Goal: Task Accomplishment & Management: Use online tool/utility

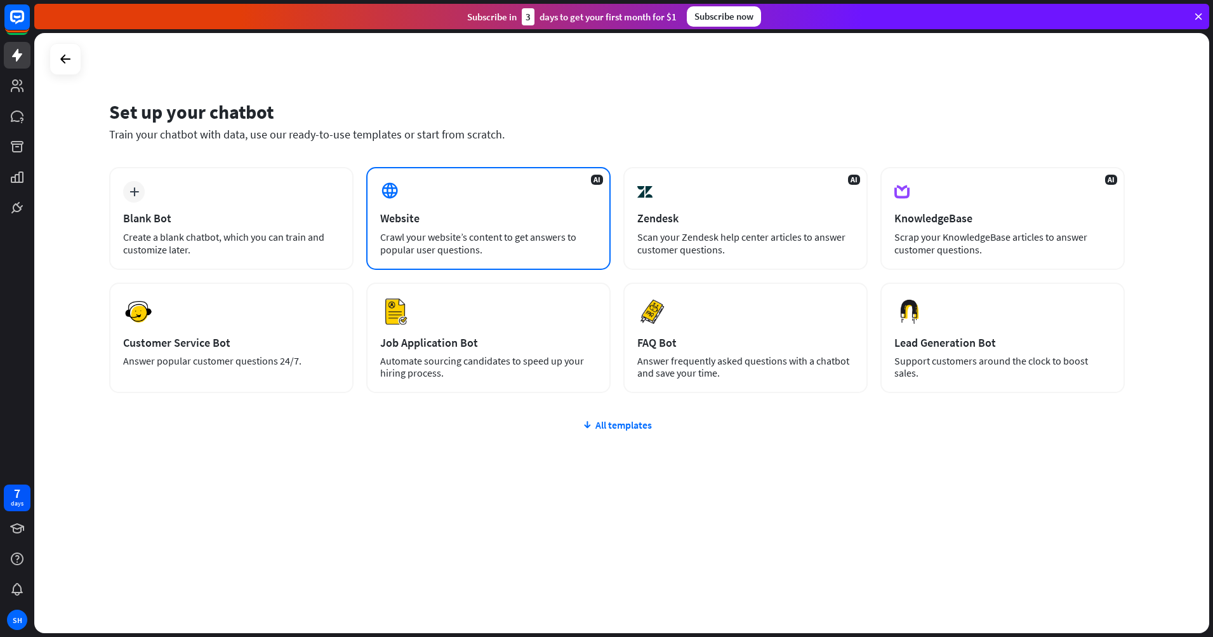
click at [482, 230] on div "AI Website Crawl your website’s content to get answers to popular user question…" at bounding box center [488, 218] width 244 height 103
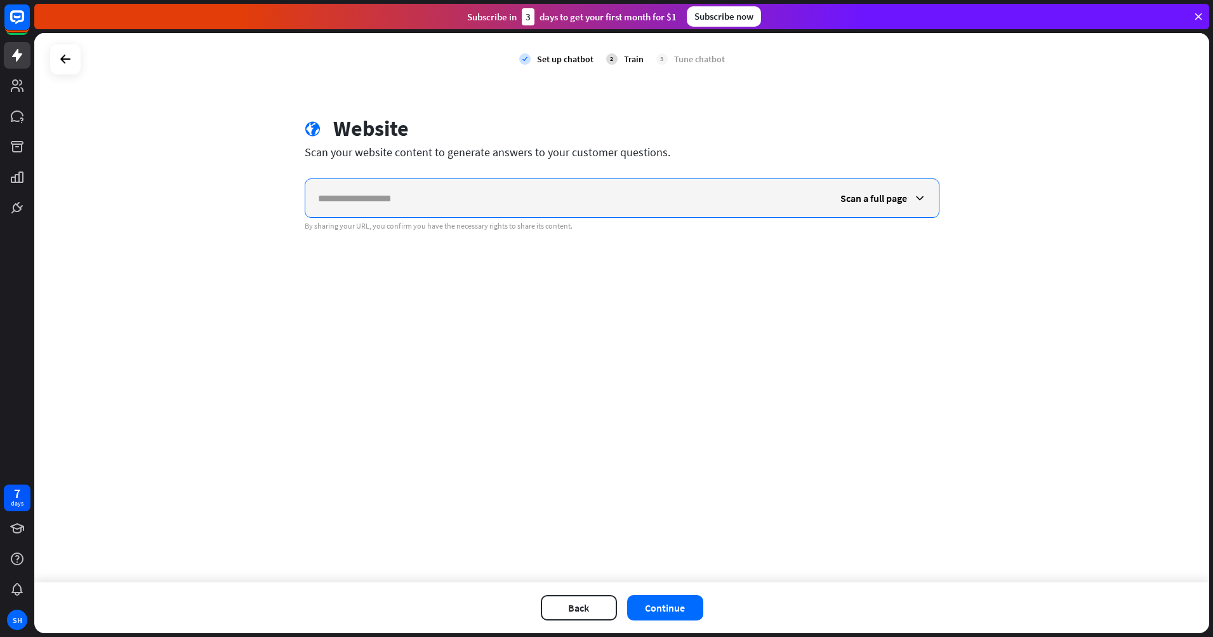
paste input "**********"
type input "**********"
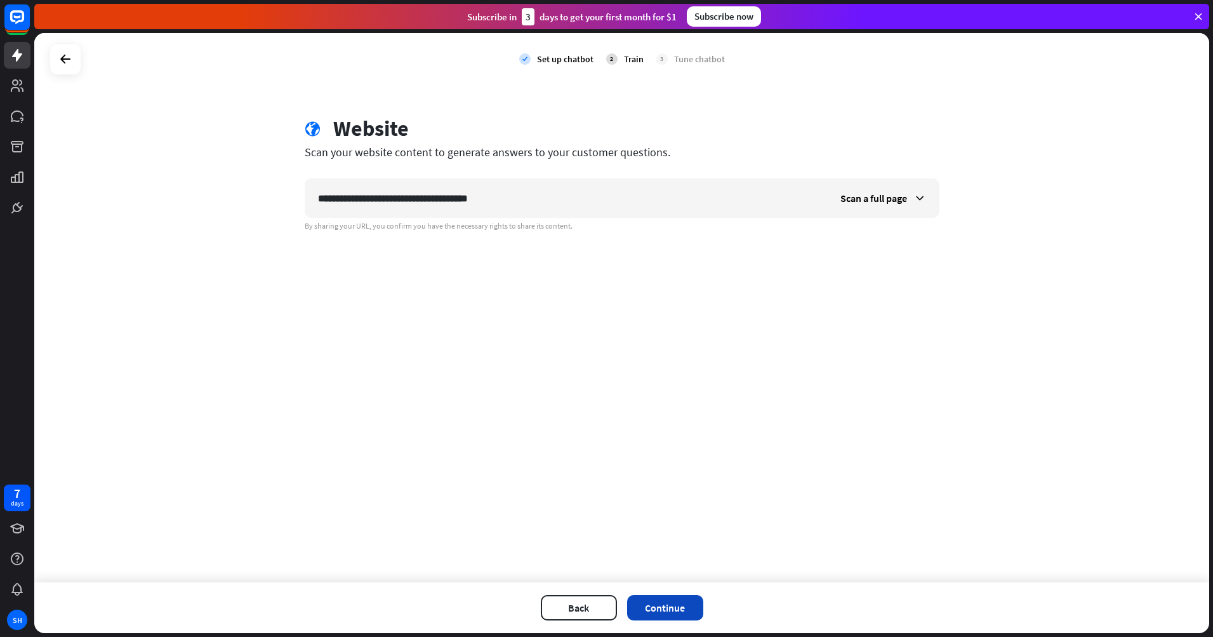
click at [670, 607] on button "Continue" at bounding box center [665, 607] width 76 height 25
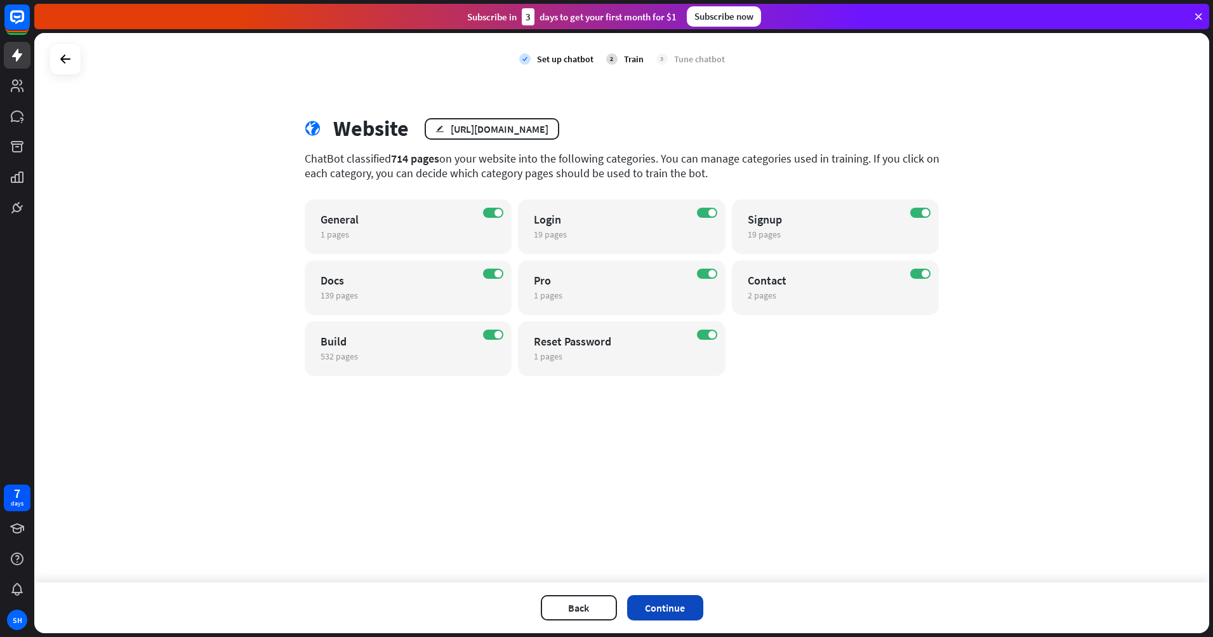
click at [674, 610] on button "Continue" at bounding box center [665, 607] width 76 height 25
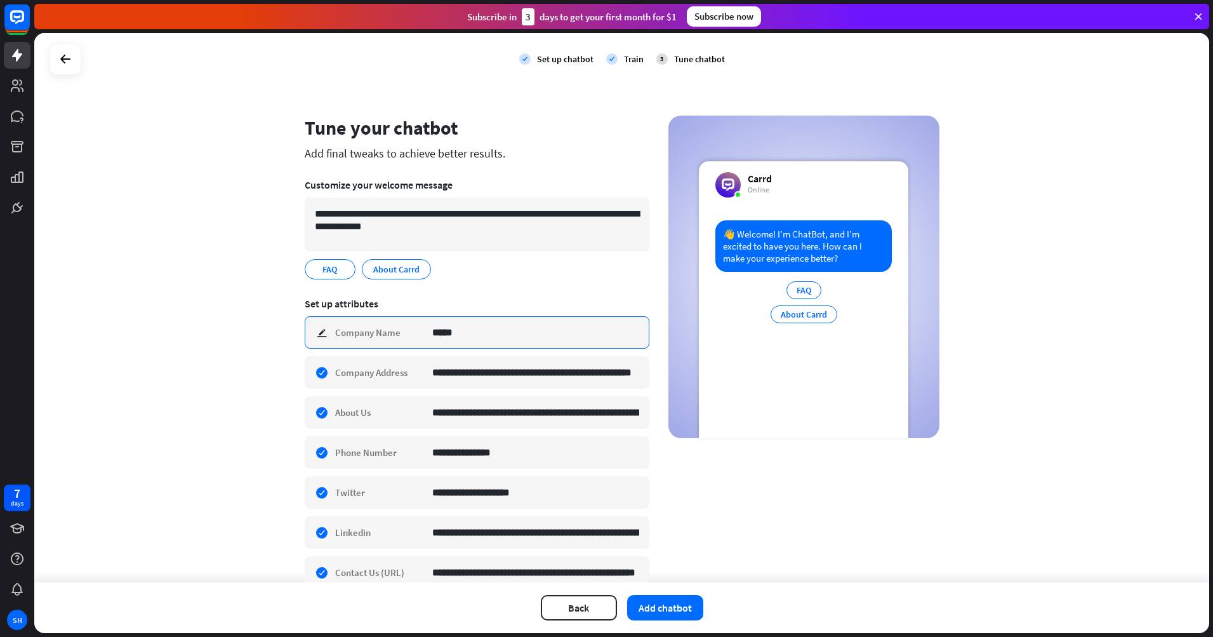
click at [460, 337] on input "*****" at bounding box center [535, 332] width 207 height 31
type input "****"
click at [1049, 395] on div "**********" at bounding box center [621, 307] width 1175 height 549
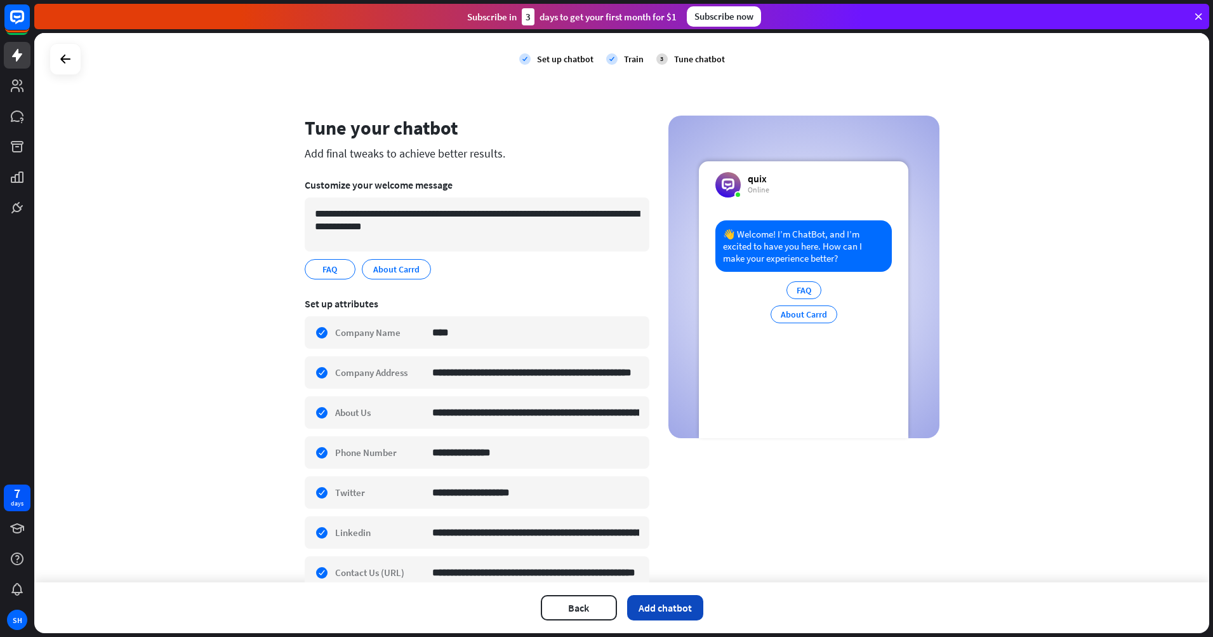
click at [671, 604] on button "Add chatbot" at bounding box center [665, 607] width 76 height 25
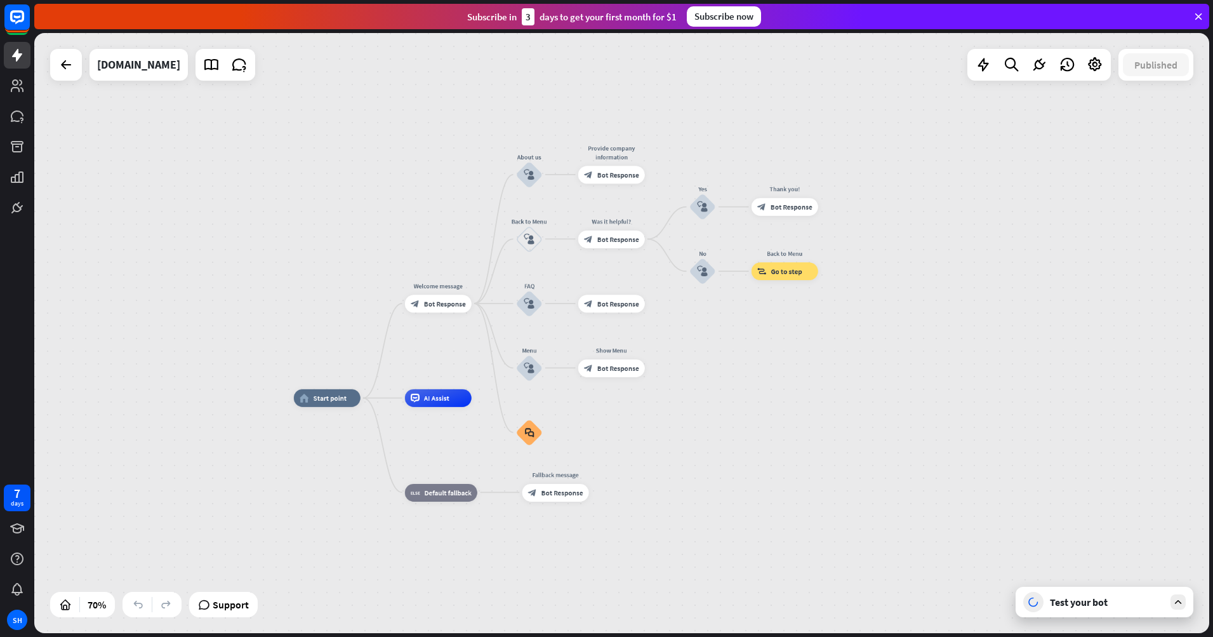
drag, startPoint x: 803, startPoint y: 362, endPoint x: 720, endPoint y: 425, distance: 104.6
click at [720, 425] on div "home_2 Start point Welcome message block_bot_response Bot Response About us blo…" at bounding box center [705, 608] width 823 height 420
click at [1175, 600] on icon at bounding box center [1178, 601] width 11 height 11
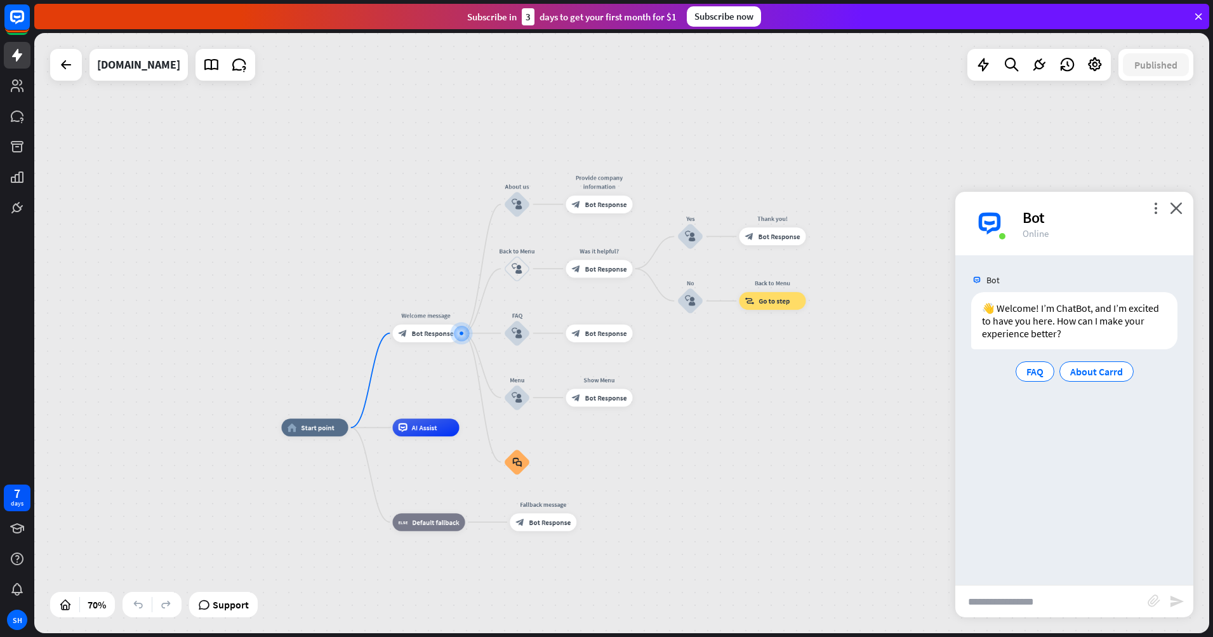
drag, startPoint x: 1007, startPoint y: 601, endPoint x: 1012, endPoint y: 597, distance: 6.7
click at [1006, 600] on input "text" at bounding box center [1052, 601] width 192 height 32
type input "**********"
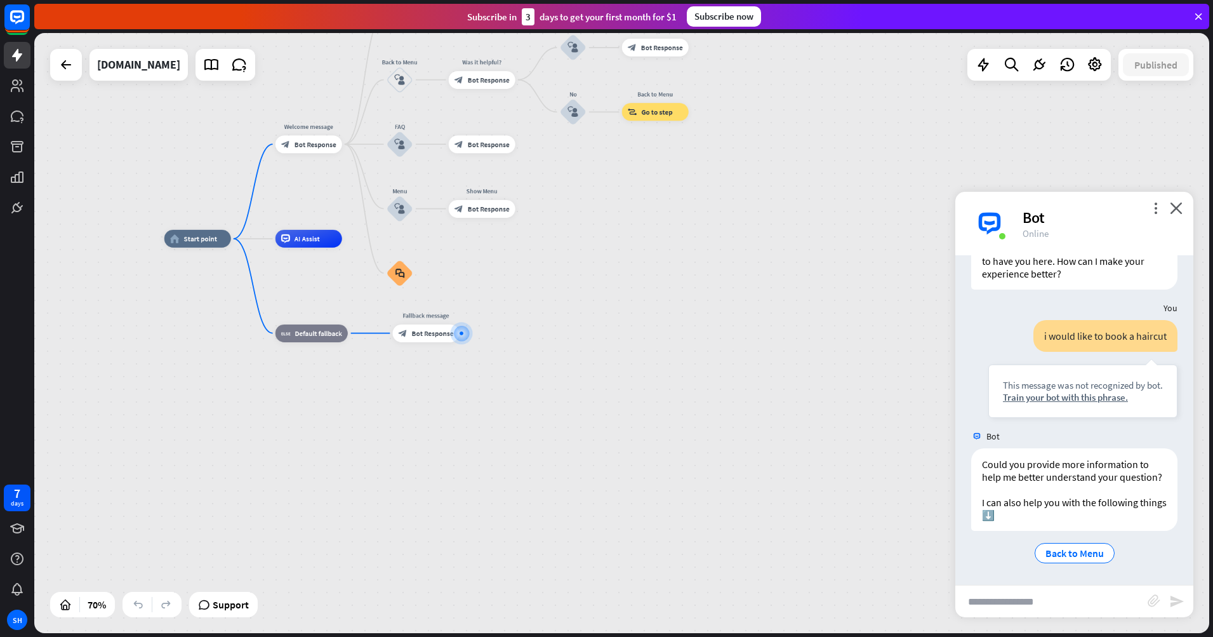
scroll to position [72, 0]
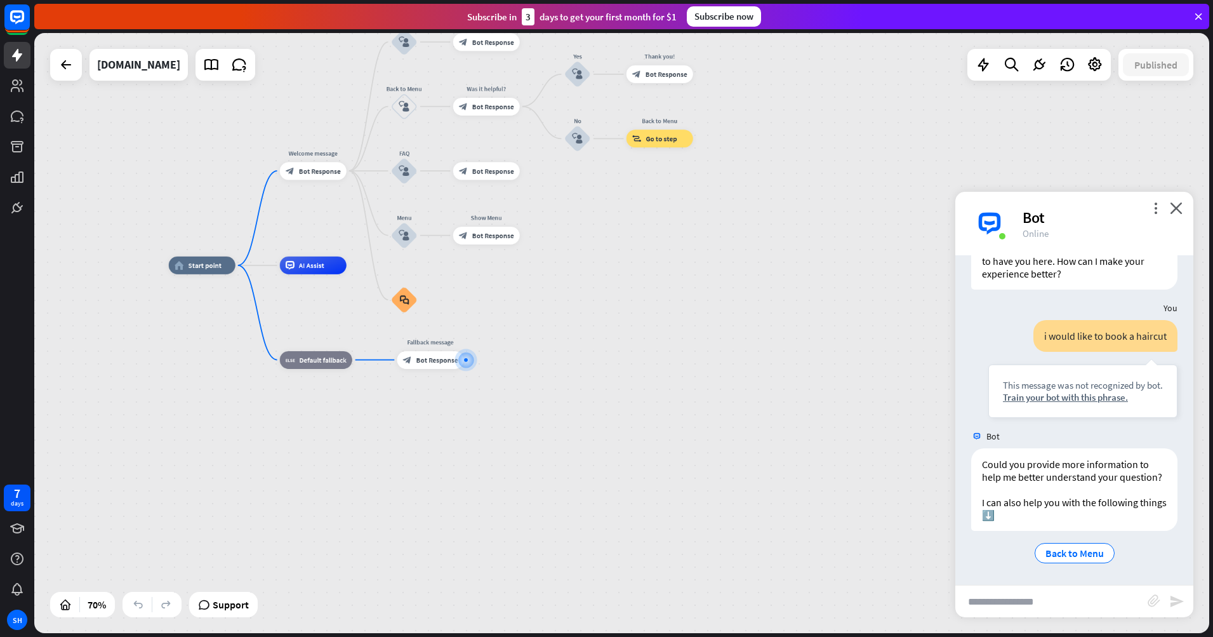
drag, startPoint x: 316, startPoint y: 196, endPoint x: 321, endPoint y: 222, distance: 27.0
click at [321, 222] on div "home_2 Start point Welcome message block_bot_response Bot Response About us blo…" at bounding box center [621, 333] width 1175 height 600
click at [354, 175] on div "plus" at bounding box center [357, 170] width 13 height 13
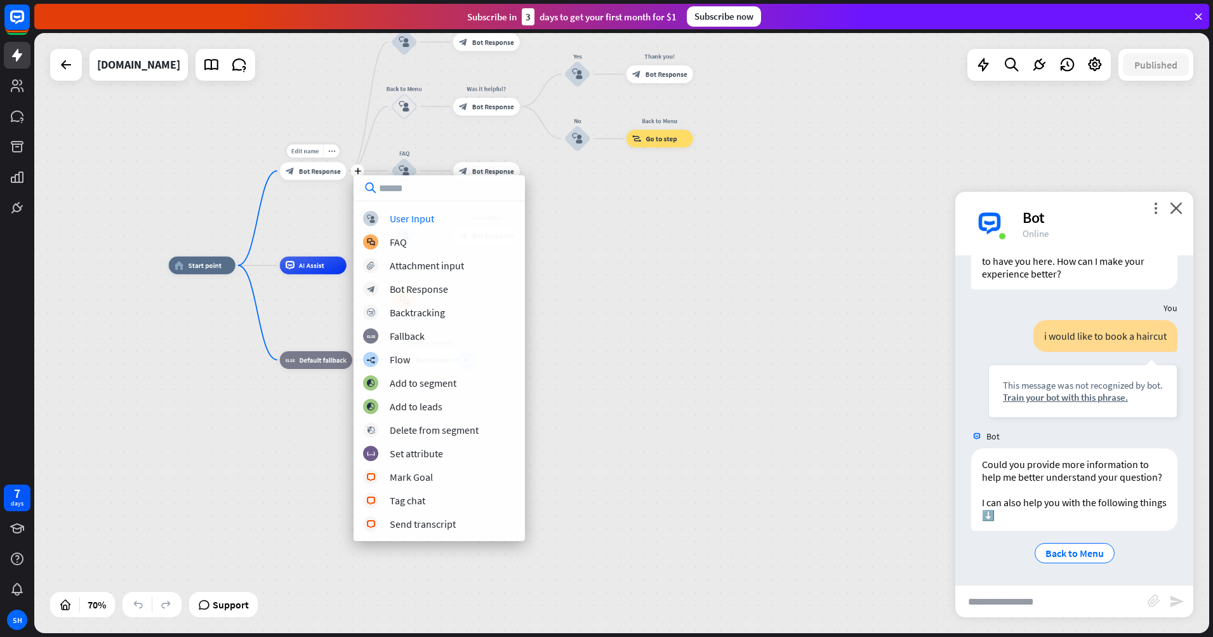
click at [310, 177] on div "block_bot_response Bot Response" at bounding box center [313, 171] width 67 height 18
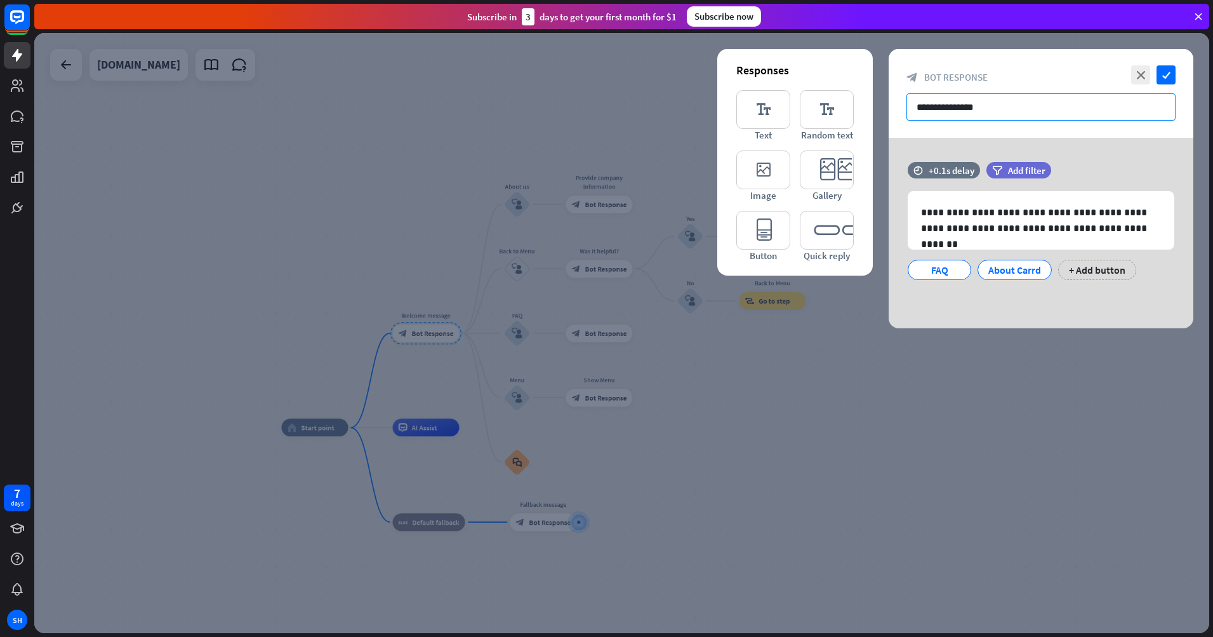
drag, startPoint x: 989, startPoint y: 105, endPoint x: 886, endPoint y: 102, distance: 102.9
click at [886, 102] on div "**********" at bounding box center [621, 333] width 1175 height 600
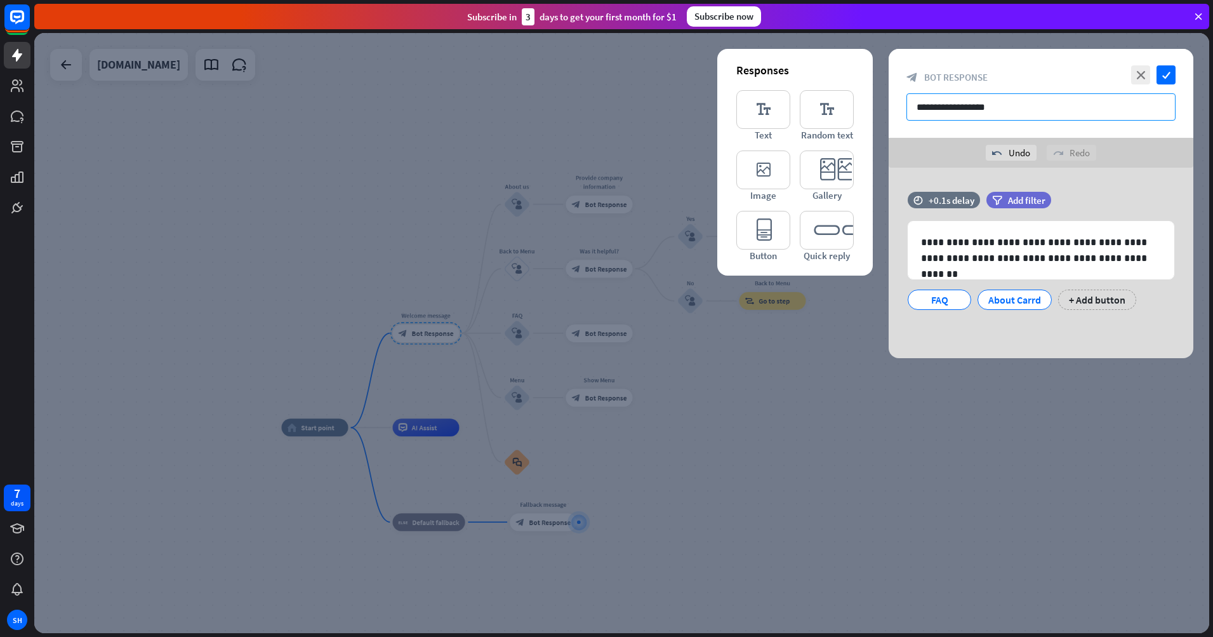
type input "**********"
click at [563, 127] on div at bounding box center [621, 333] width 1175 height 600
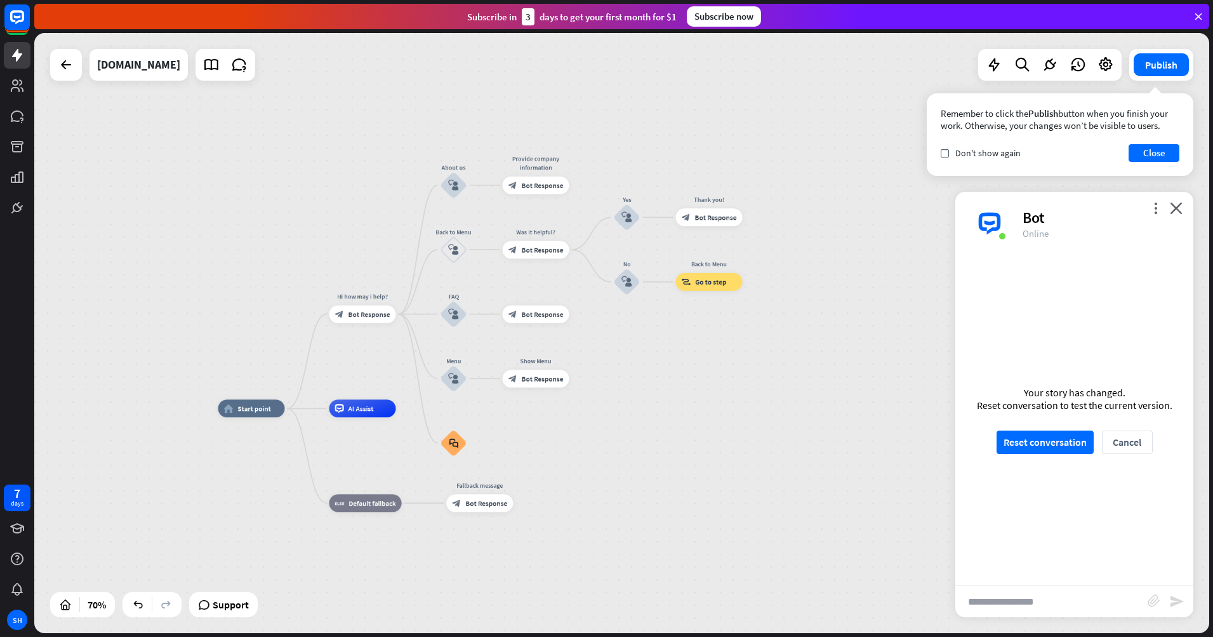
drag, startPoint x: 796, startPoint y: 490, endPoint x: 738, endPoint y: 473, distance: 60.3
click at [738, 473] on div "home_2 Start point Hi how may i help? block_bot_response Bot Response About us …" at bounding box center [629, 618] width 823 height 420
click at [473, 188] on div "plus" at bounding box center [477, 184] width 13 height 13
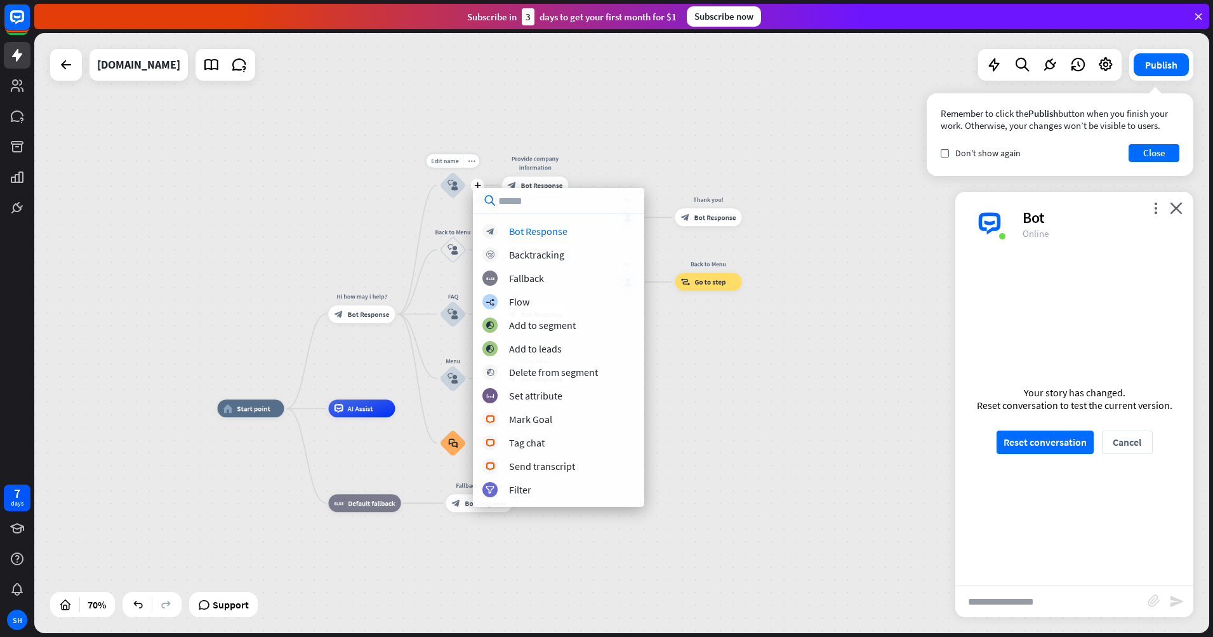
click at [464, 192] on div "block_user_input" at bounding box center [453, 185] width 27 height 27
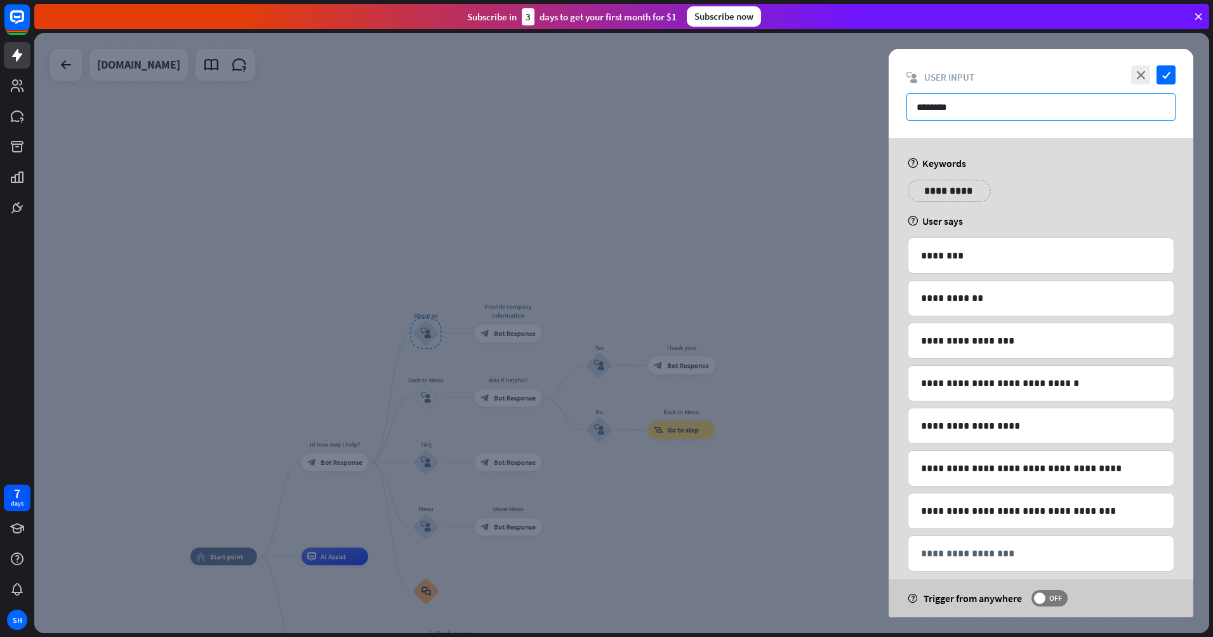
click at [975, 105] on input "********" at bounding box center [1041, 106] width 269 height 27
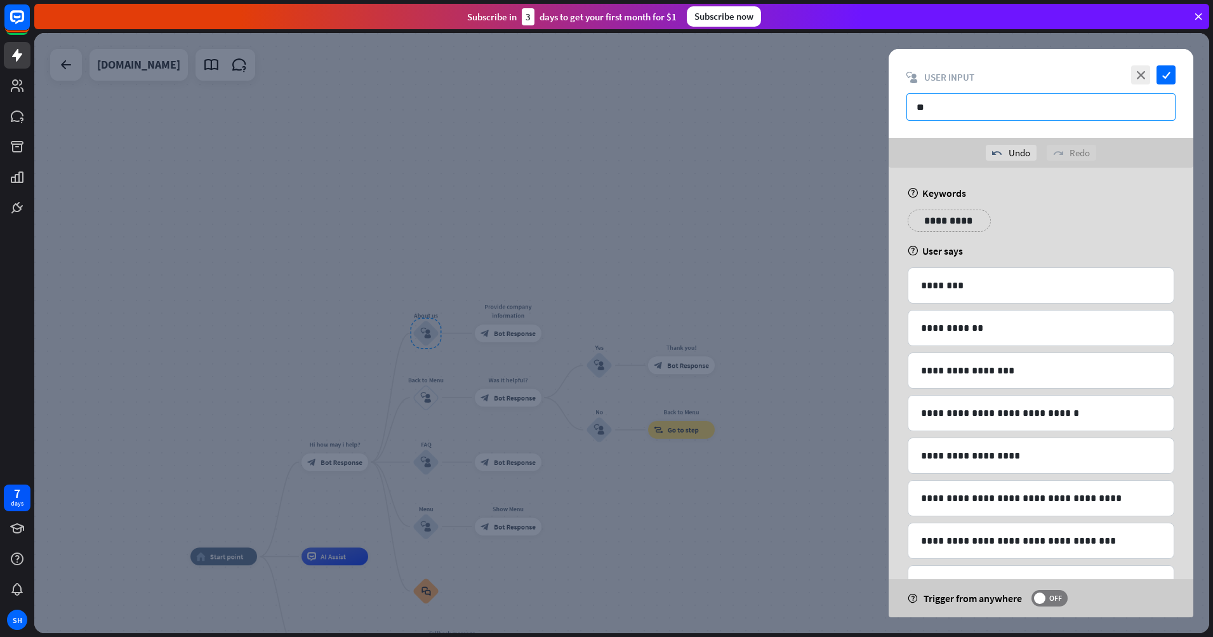
type input "*"
type input "*******"
click at [963, 224] on p "**********" at bounding box center [949, 221] width 64 height 16
click at [1035, 220] on p "**********" at bounding box center [1020, 221] width 51 height 16
click at [1111, 221] on p "**********" at bounding box center [1104, 221] width 64 height 16
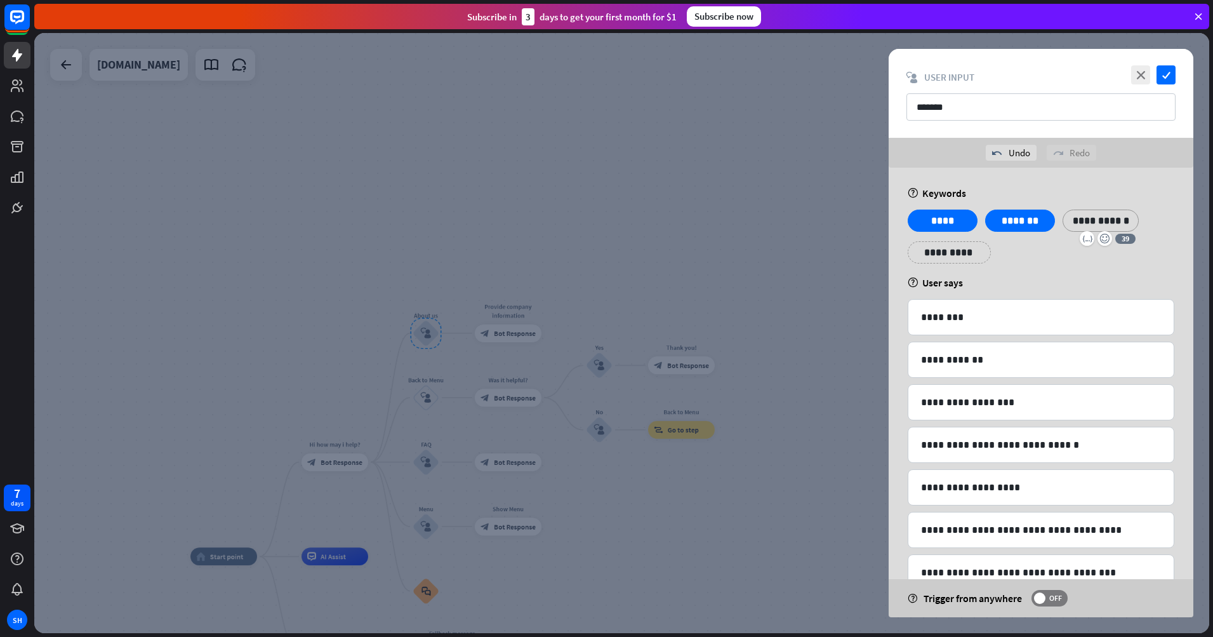
click at [861, 216] on div at bounding box center [621, 333] width 1175 height 600
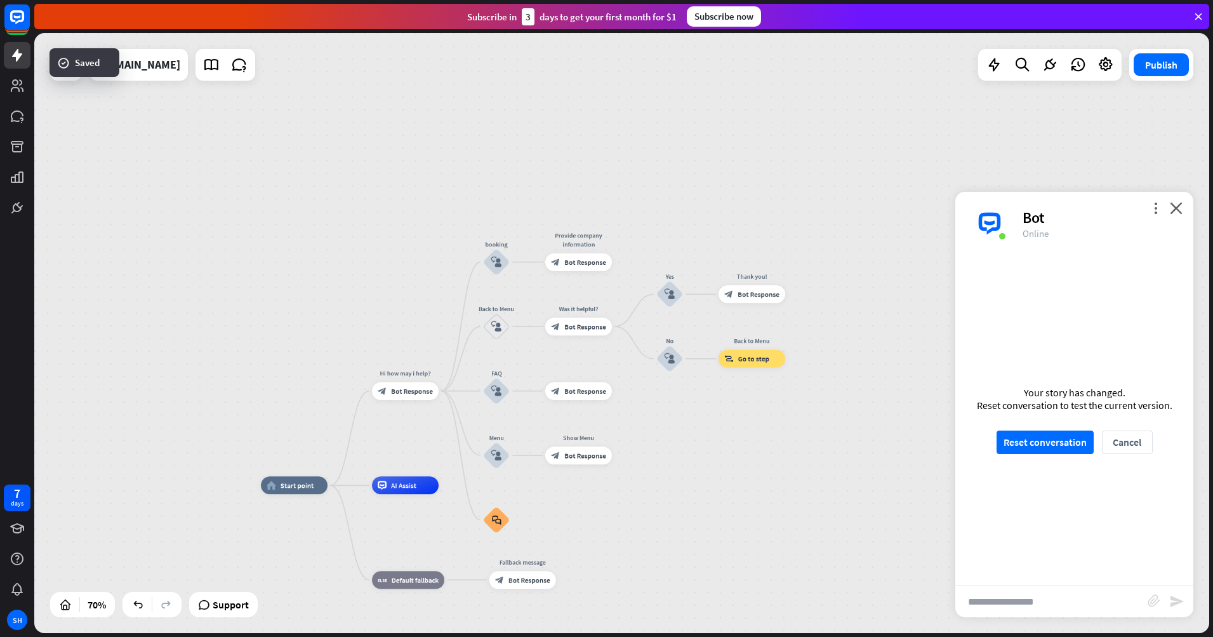
drag, startPoint x: 629, startPoint y: 268, endPoint x: 710, endPoint y: 187, distance: 114.0
click at [710, 188] on div "home_2 Start point Hi how may i help? block_bot_response Bot Response booking b…" at bounding box center [621, 333] width 1175 height 600
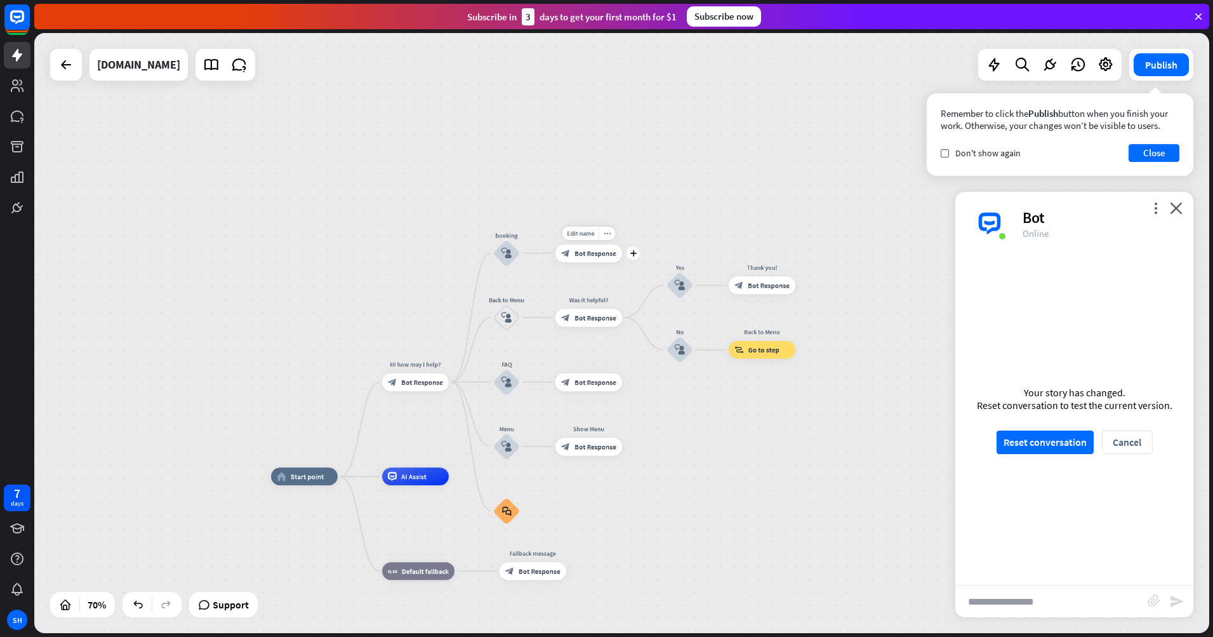
click at [611, 252] on span "Bot Response" at bounding box center [596, 253] width 42 height 9
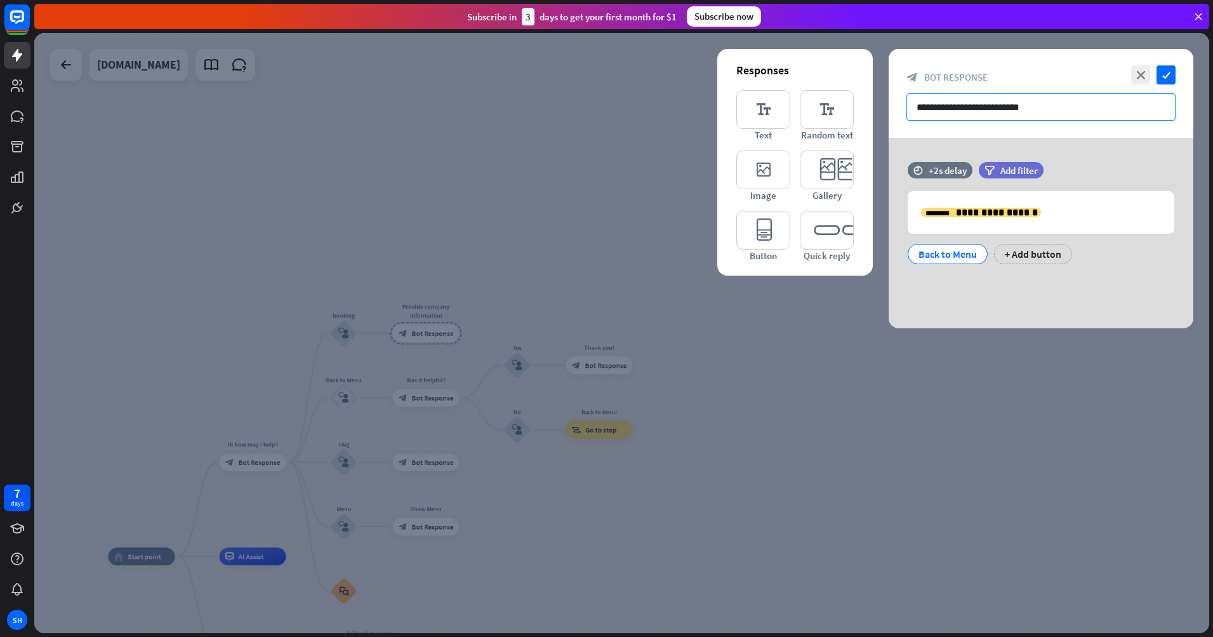
drag, startPoint x: 1085, startPoint y: 110, endPoint x: 924, endPoint y: 77, distance: 164.5
click at [924, 77] on div "**********" at bounding box center [1041, 93] width 305 height 89
click at [1135, 80] on icon "close" at bounding box center [1140, 74] width 19 height 19
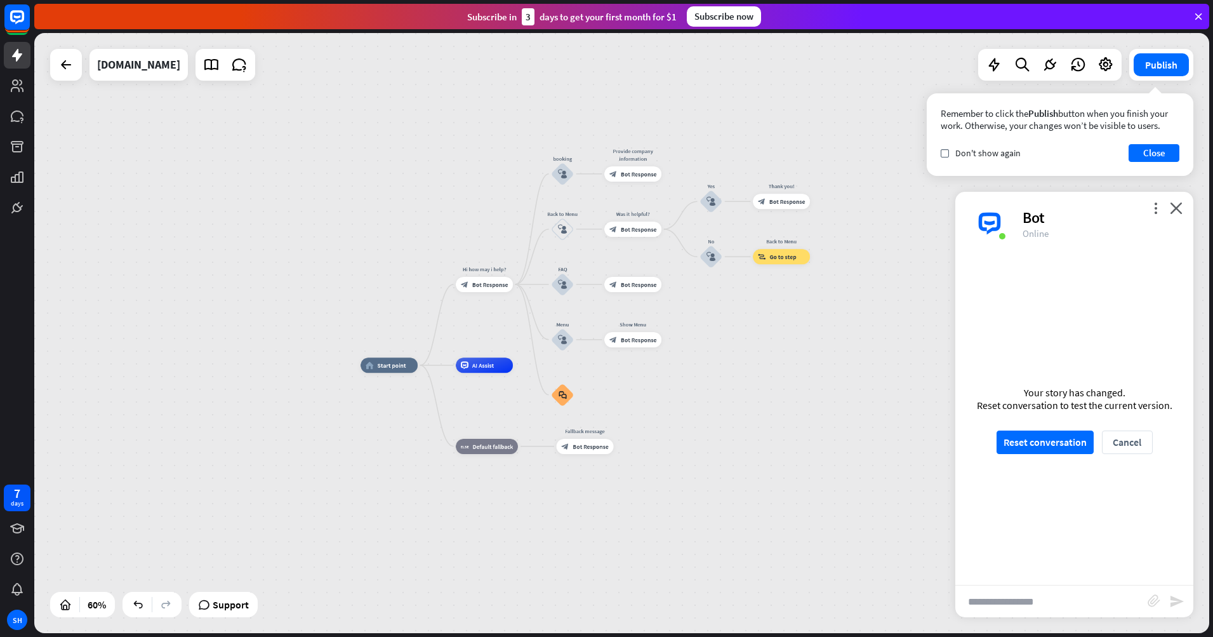
drag, startPoint x: 743, startPoint y: 467, endPoint x: 894, endPoint y: 327, distance: 205.8
click at [926, 305] on div "home_2 Start point Hi how may i help? block_bot_response Bot Response booking b…" at bounding box center [621, 333] width 1175 height 600
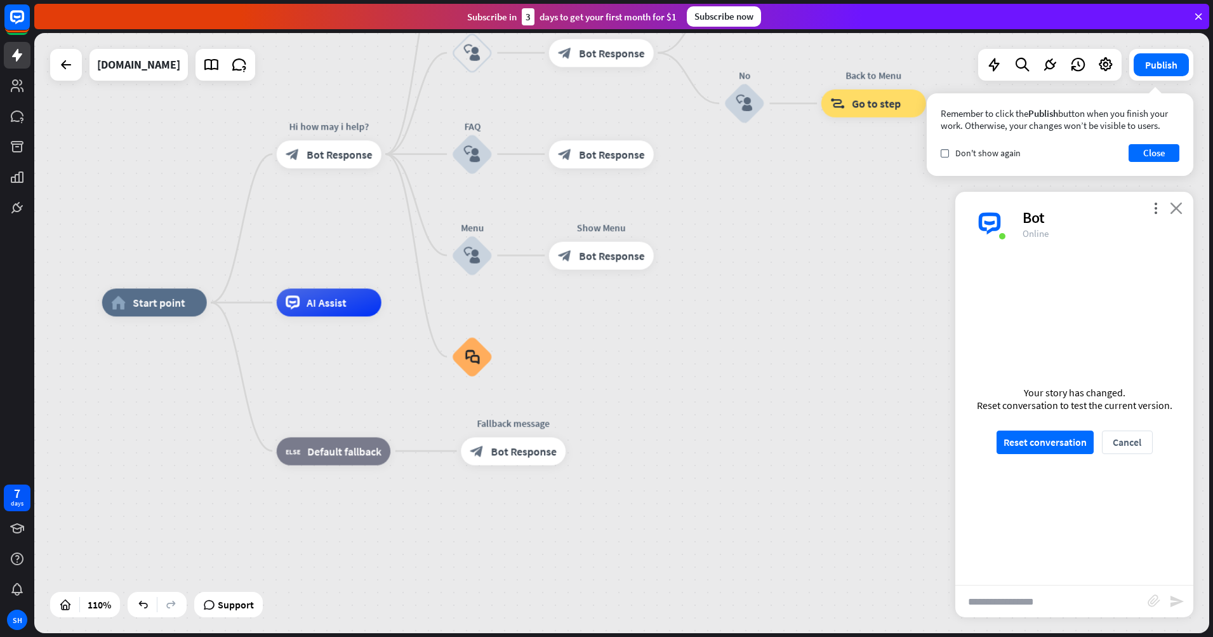
click at [1183, 209] on div "more_vert close Bot Online" at bounding box center [1075, 223] width 238 height 63
click at [1179, 211] on icon "close" at bounding box center [1176, 208] width 13 height 12
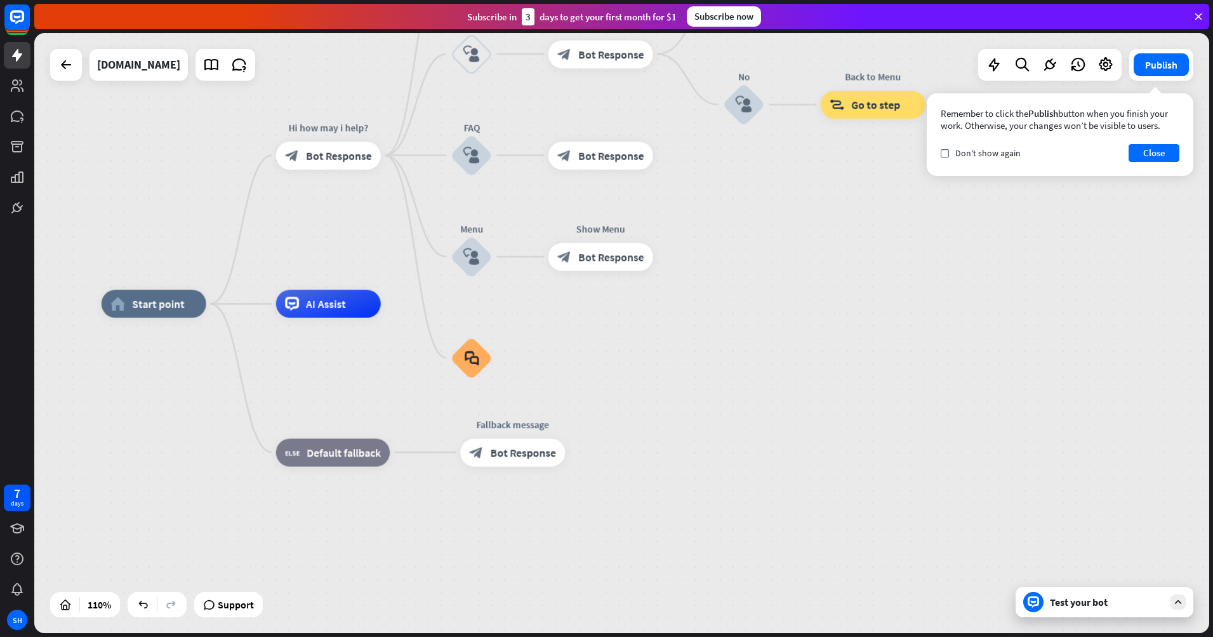
drag, startPoint x: 782, startPoint y: 326, endPoint x: 757, endPoint y: 364, distance: 45.3
click at [757, 364] on div "home_2 Start point Hi how may i help? block_bot_response Bot Response booking b…" at bounding box center [748, 634] width 1293 height 660
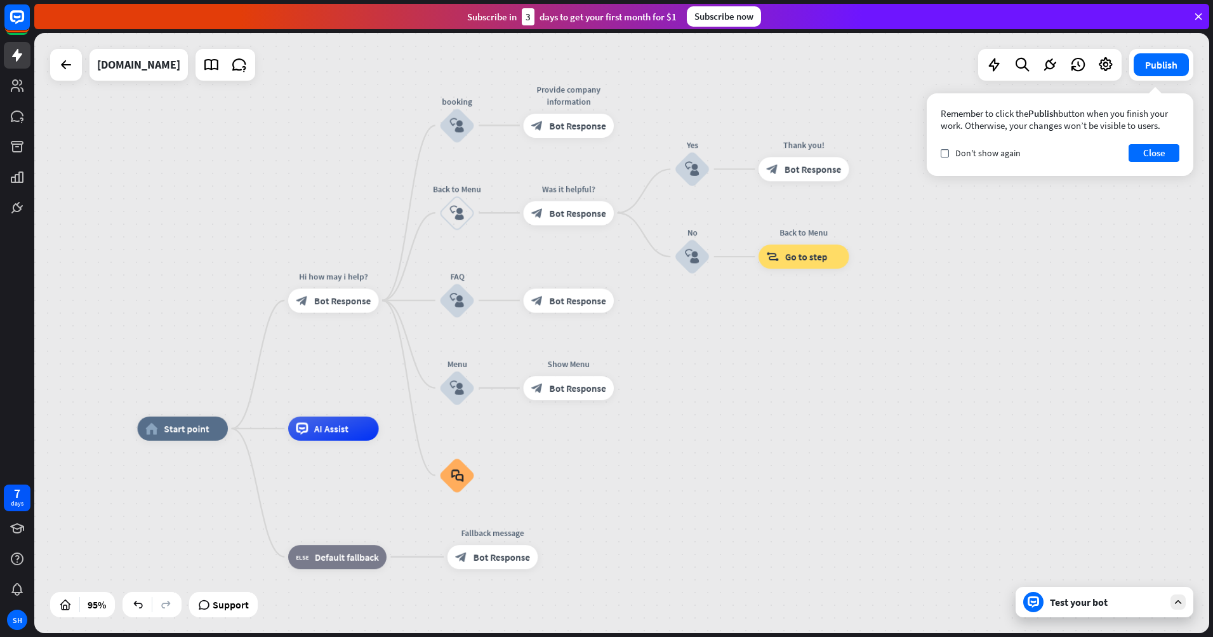
drag, startPoint x: 794, startPoint y: 352, endPoint x: 732, endPoint y: 460, distance: 123.7
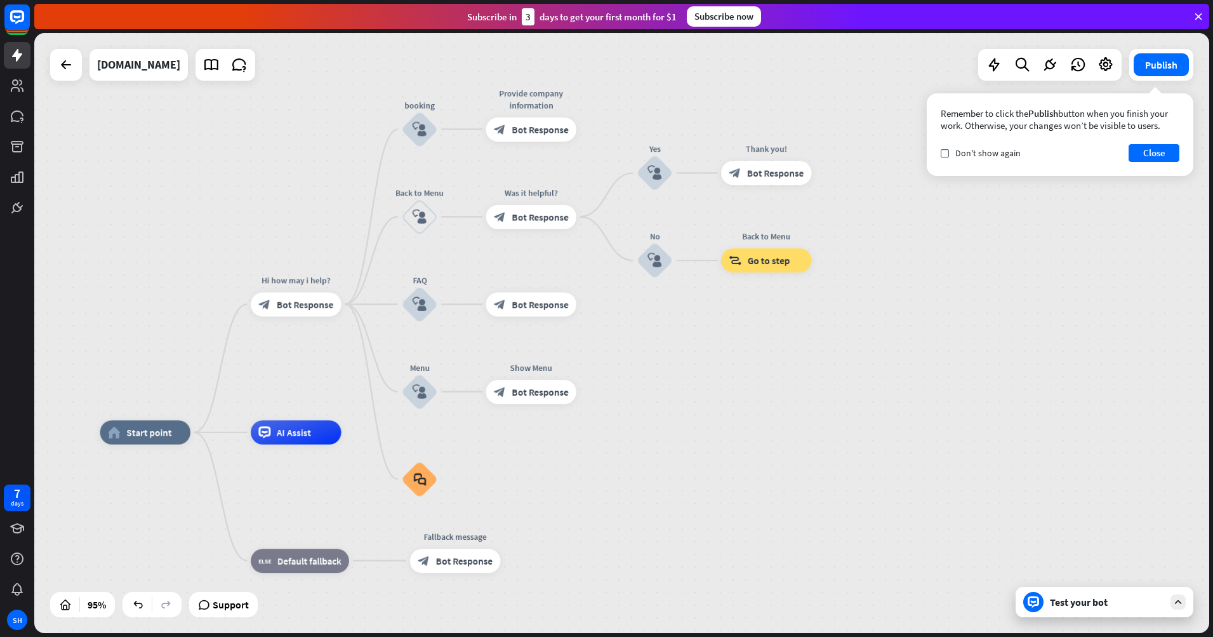
drag, startPoint x: 729, startPoint y: 443, endPoint x: 721, endPoint y: 424, distance: 20.8
click at [723, 427] on div "home_2 Start point Hi how may i help? block_bot_response Bot Response booking b…" at bounding box center [621, 333] width 1175 height 600
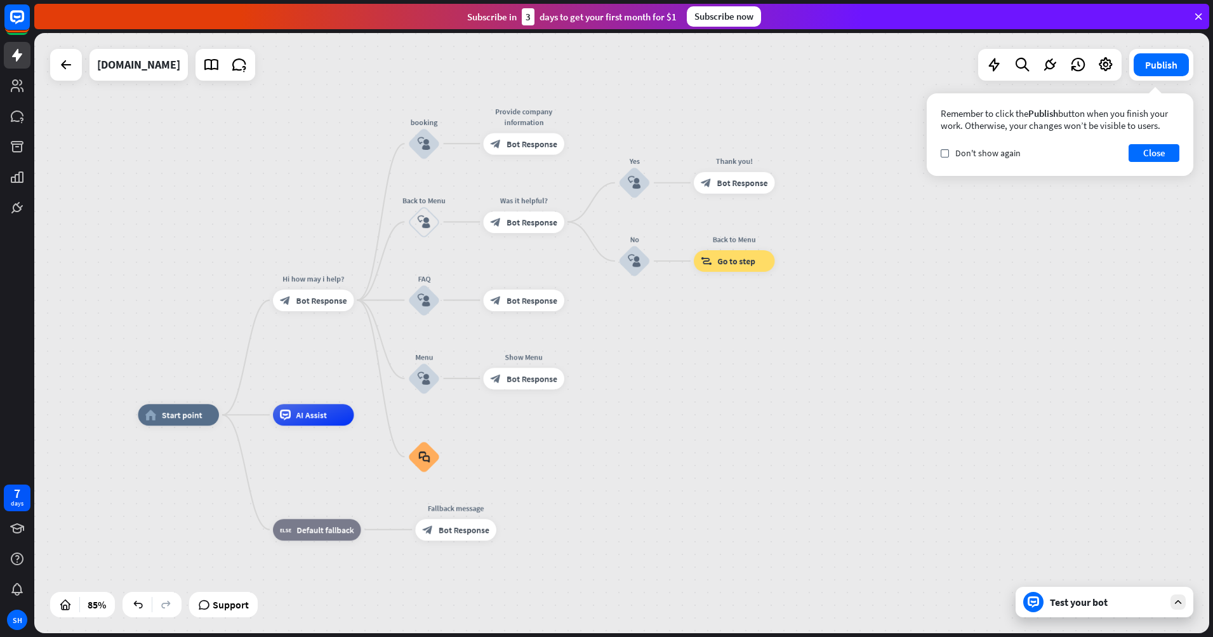
drag, startPoint x: 311, startPoint y: 200, endPoint x: 279, endPoint y: 221, distance: 38.0
click at [279, 221] on div "home_2 Start point Hi how may i help? block_bot_response Bot Response booking b…" at bounding box center [621, 333] width 1175 height 600
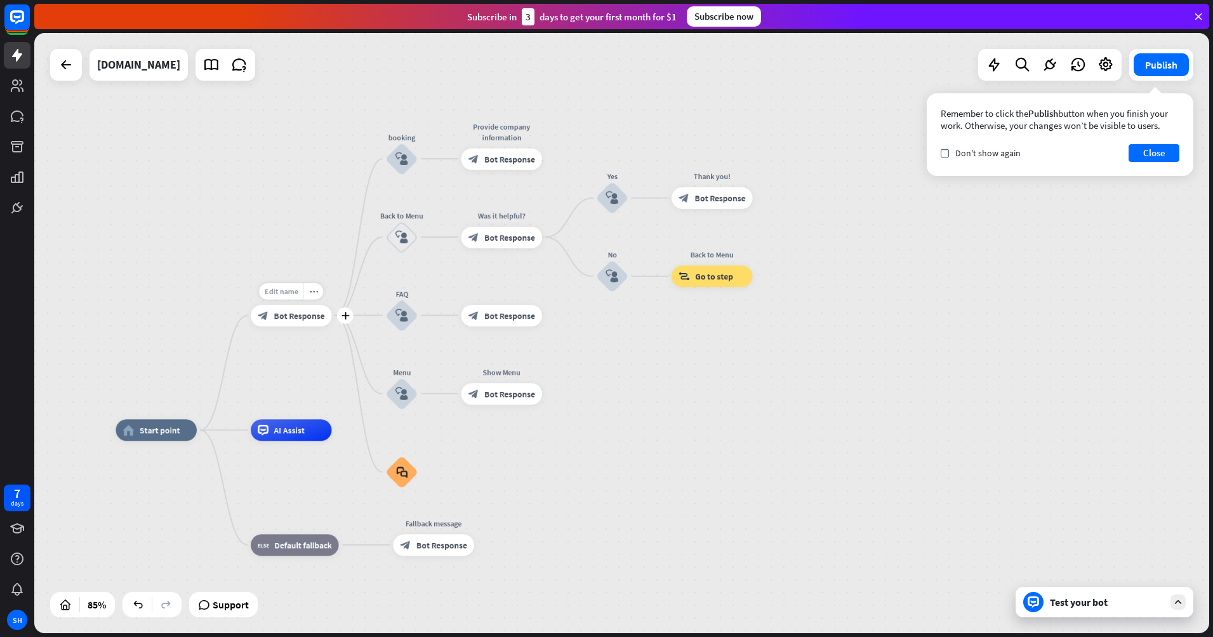
click at [297, 295] on span "Edit name" at bounding box center [282, 291] width 34 height 10
type input "**********"
click at [1152, 152] on button "Close" at bounding box center [1154, 153] width 51 height 18
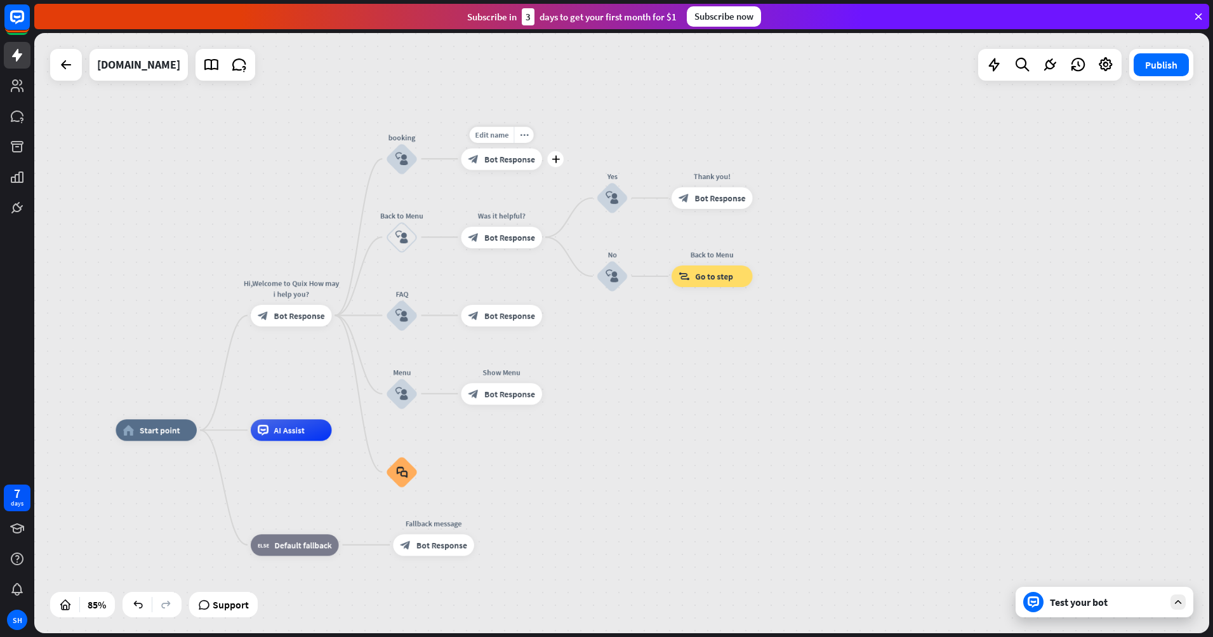
click at [503, 157] on span "Bot Response" at bounding box center [509, 159] width 51 height 11
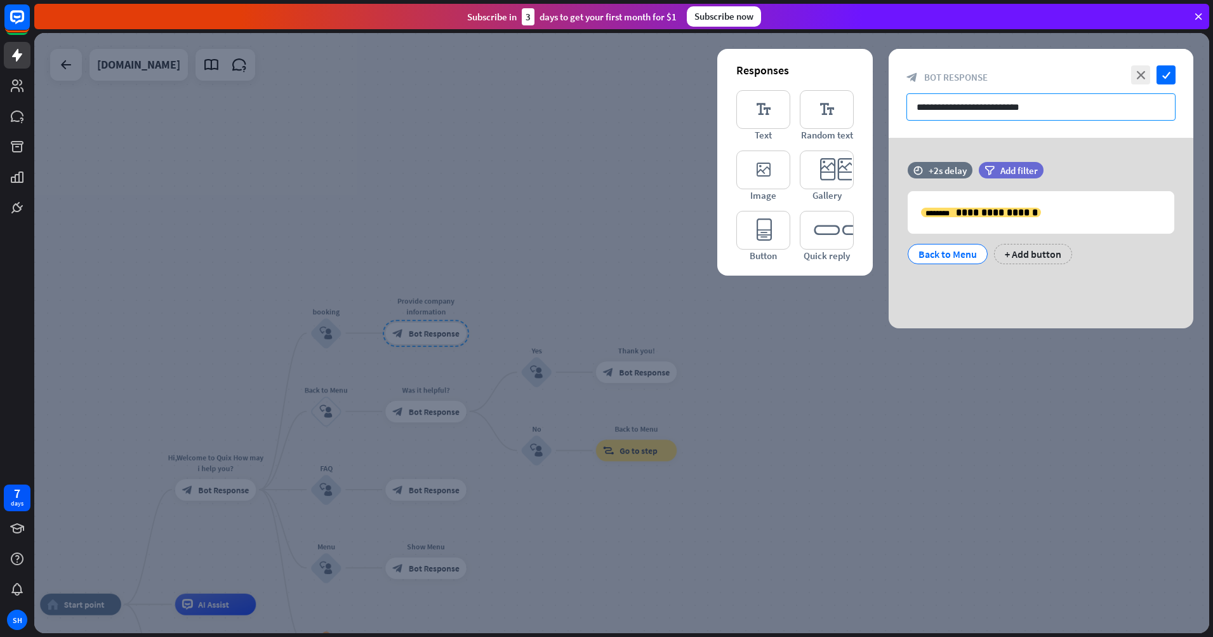
drag, startPoint x: 1027, startPoint y: 109, endPoint x: 890, endPoint y: 91, distance: 137.7
click at [890, 91] on div "**********" at bounding box center [1041, 93] width 305 height 89
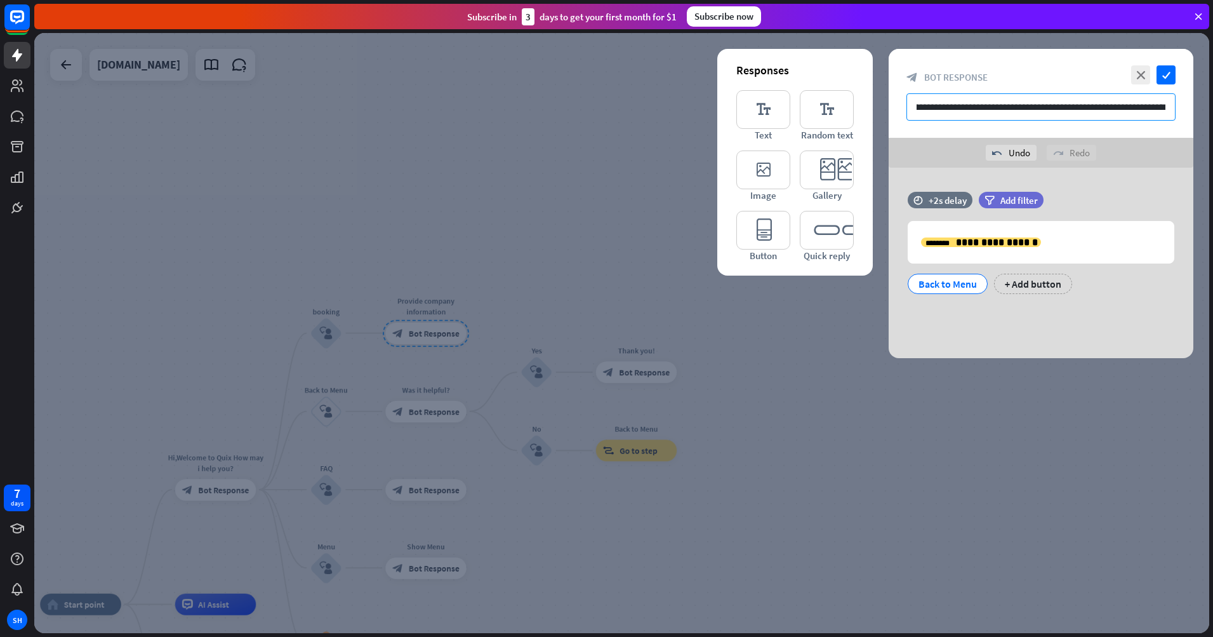
scroll to position [0, 126]
type input "**********"
click at [1168, 71] on icon "check" at bounding box center [1166, 74] width 19 height 19
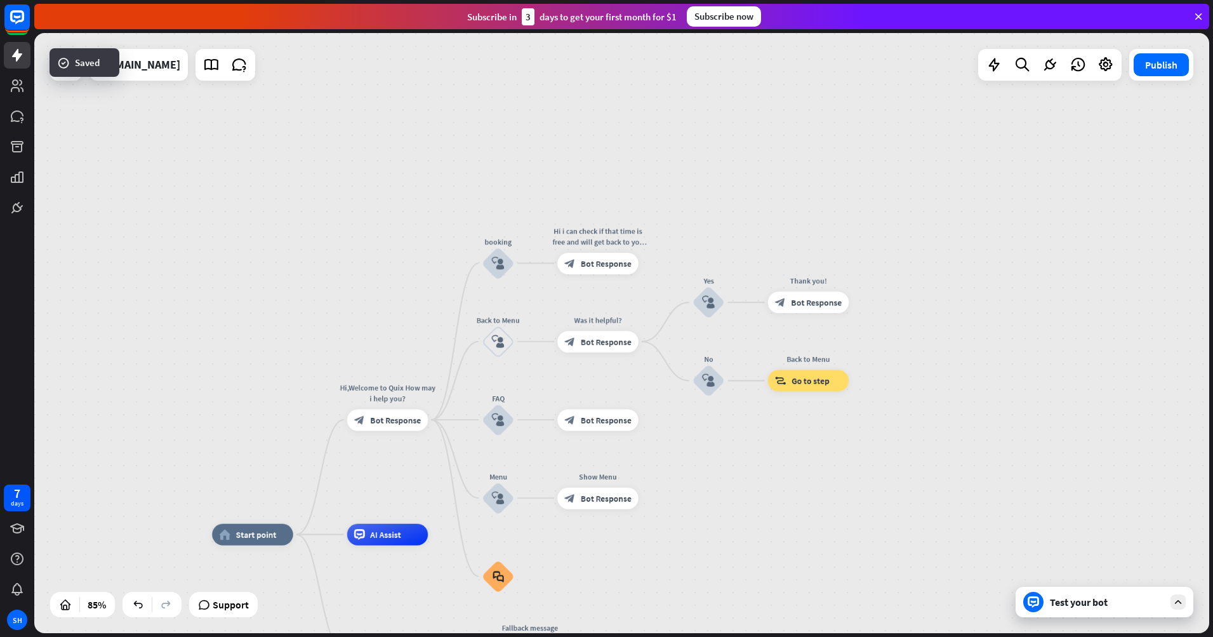
drag, startPoint x: 850, startPoint y: 382, endPoint x: 1001, endPoint y: 298, distance: 173.4
click at [1045, 295] on div "home_2 Start point Hi,Welcome to Quix How may i help you? block_bot_response Bo…" at bounding box center [621, 333] width 1175 height 600
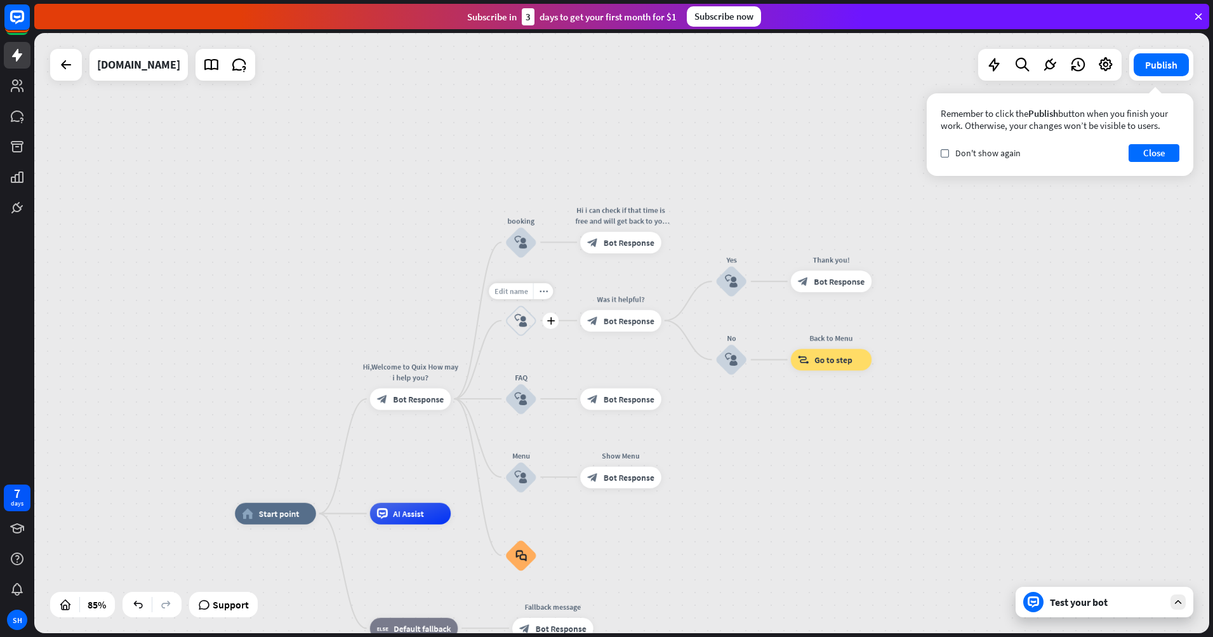
click at [517, 293] on span "Edit name" at bounding box center [512, 291] width 34 height 10
click at [528, 317] on div "block_user_input" at bounding box center [521, 320] width 32 height 32
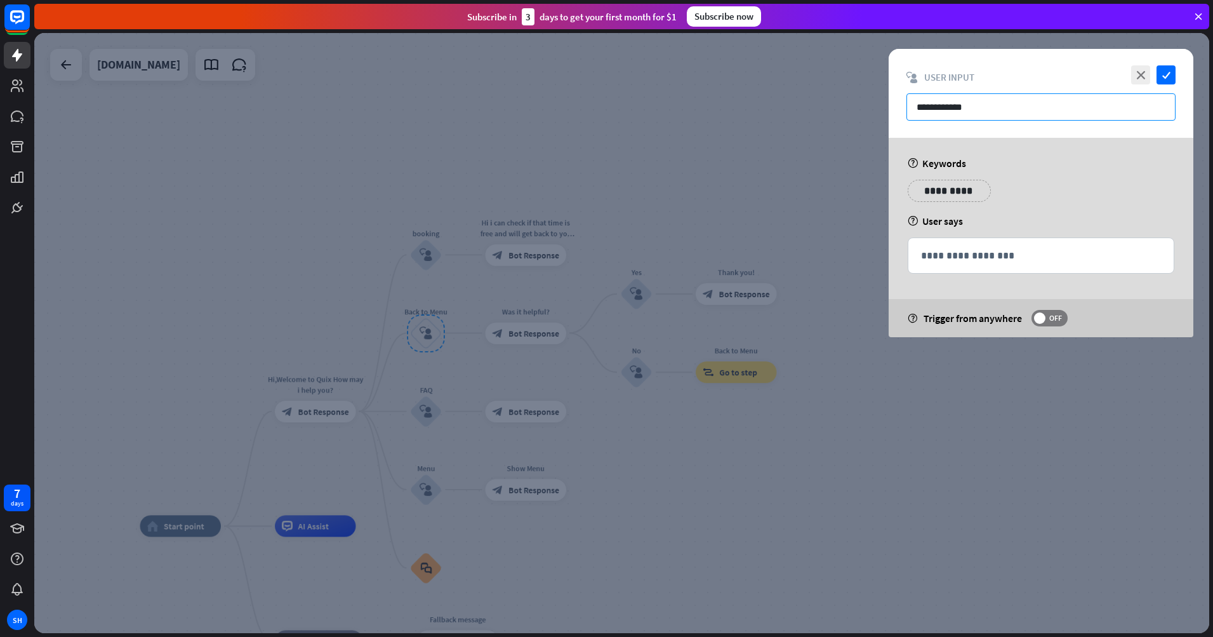
click at [964, 108] on input "**********" at bounding box center [1041, 106] width 269 height 27
drag, startPoint x: 1031, startPoint y: 112, endPoint x: 857, endPoint y: 103, distance: 173.6
click at [857, 103] on div "**********" at bounding box center [621, 333] width 1175 height 600
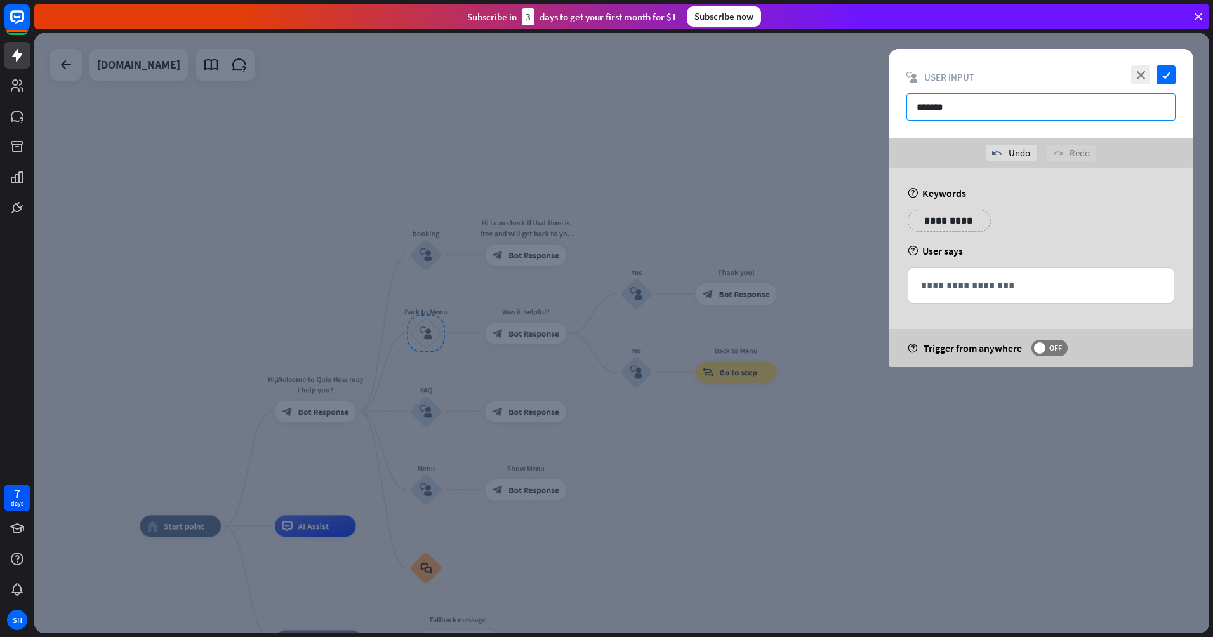
type input "*******"
click at [937, 225] on p "**********" at bounding box center [942, 221] width 51 height 16
drag, startPoint x: 705, startPoint y: 191, endPoint x: 731, endPoint y: 180, distance: 28.2
click at [731, 180] on div at bounding box center [621, 333] width 1175 height 600
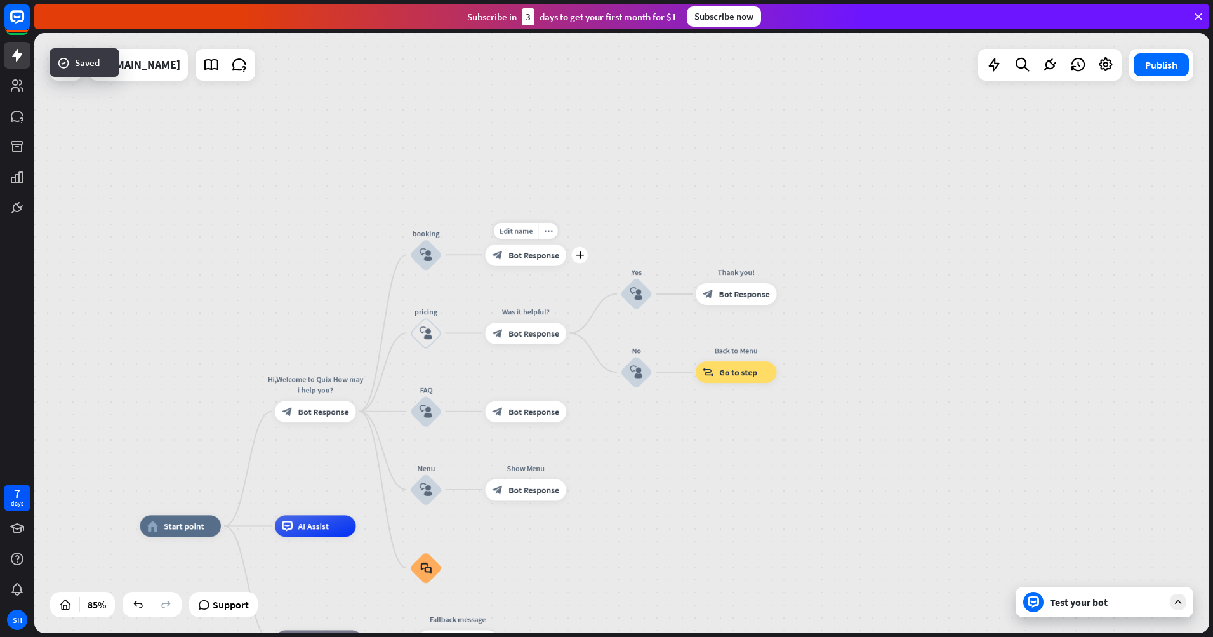
click at [521, 257] on span "Bot Response" at bounding box center [534, 255] width 51 height 11
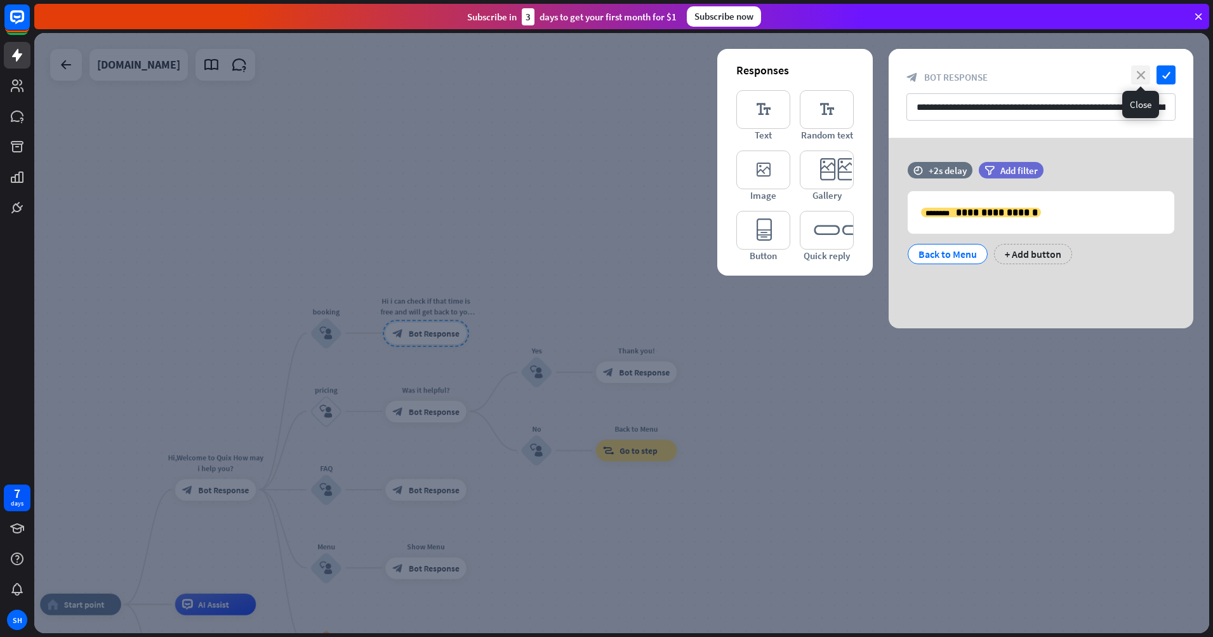
click at [1135, 73] on icon "close" at bounding box center [1140, 74] width 19 height 19
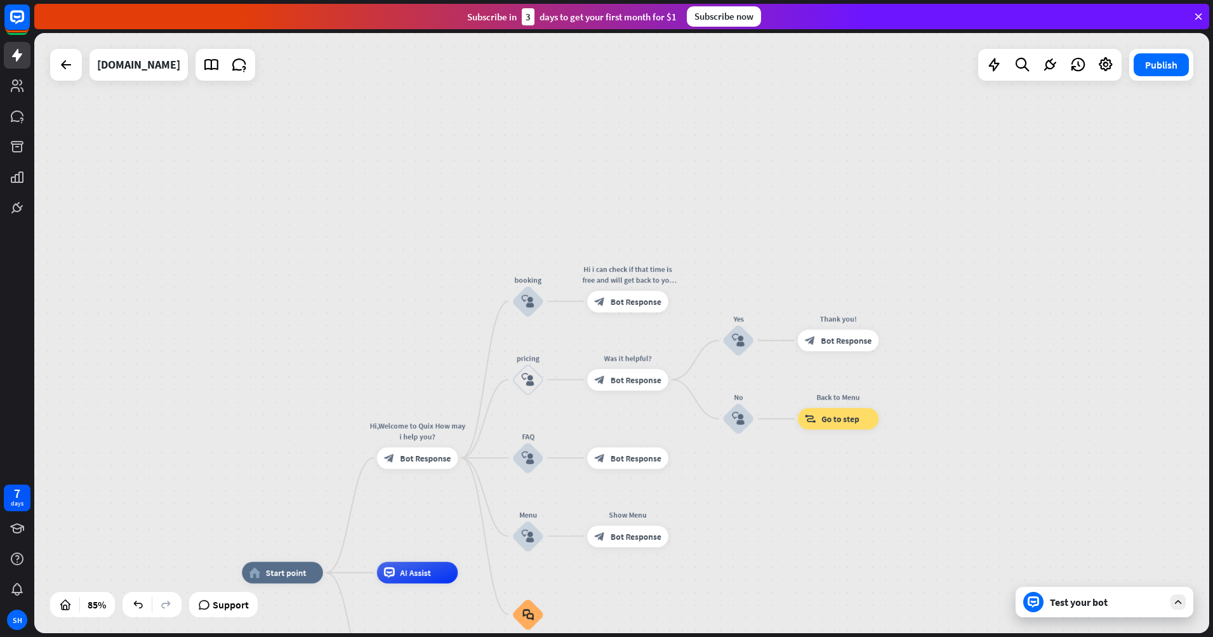
drag, startPoint x: 797, startPoint y: 232, endPoint x: 999, endPoint y: 201, distance: 204.4
click at [999, 201] on div "home_2 Start point Hi,Welcome to Quix How may i help you? block_bot_response Bo…" at bounding box center [621, 333] width 1175 height 600
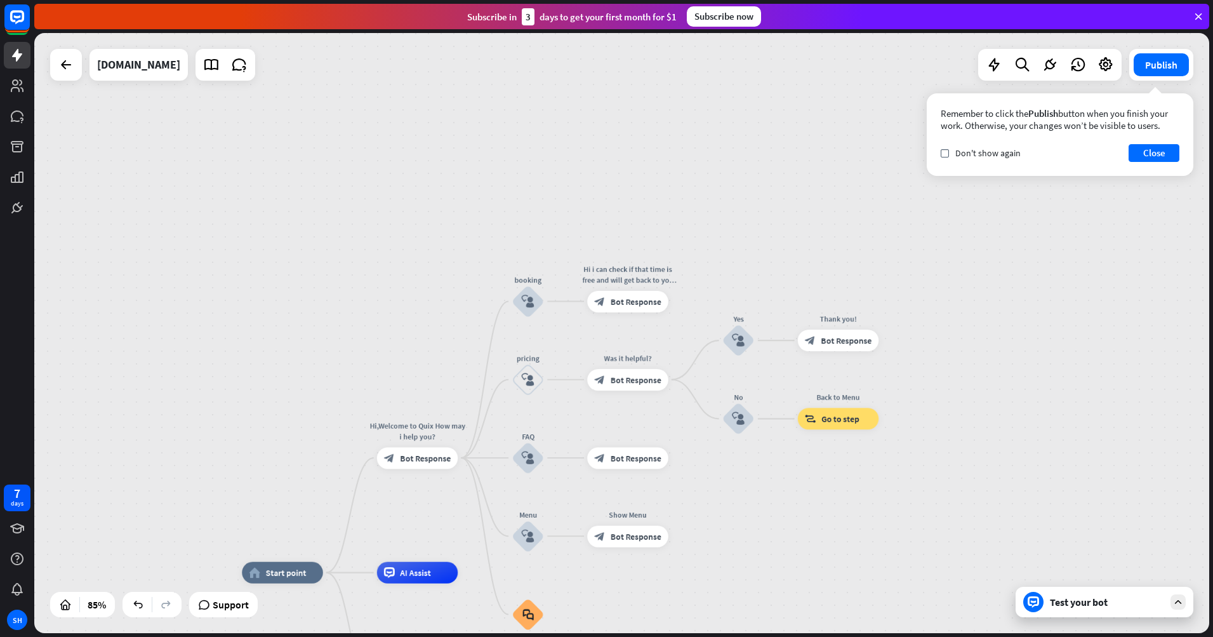
click at [1151, 599] on div "Test your bot" at bounding box center [1107, 602] width 114 height 13
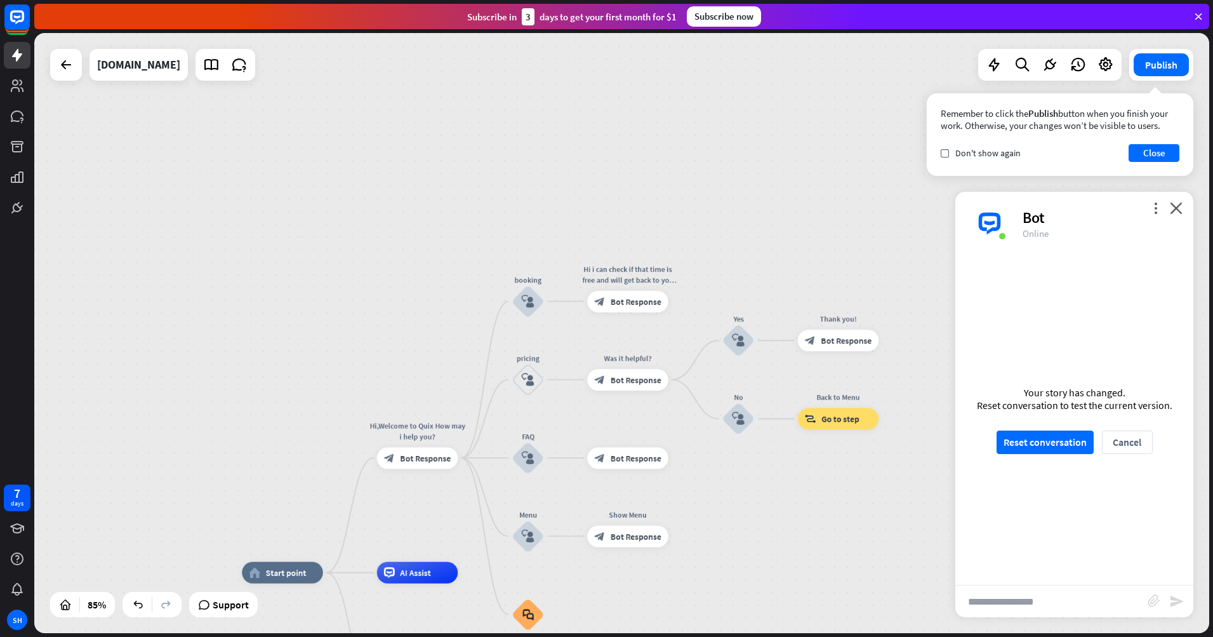
click at [1032, 602] on input "text" at bounding box center [1052, 601] width 192 height 32
click at [1067, 437] on button "Reset conversation" at bounding box center [1045, 441] width 97 height 23
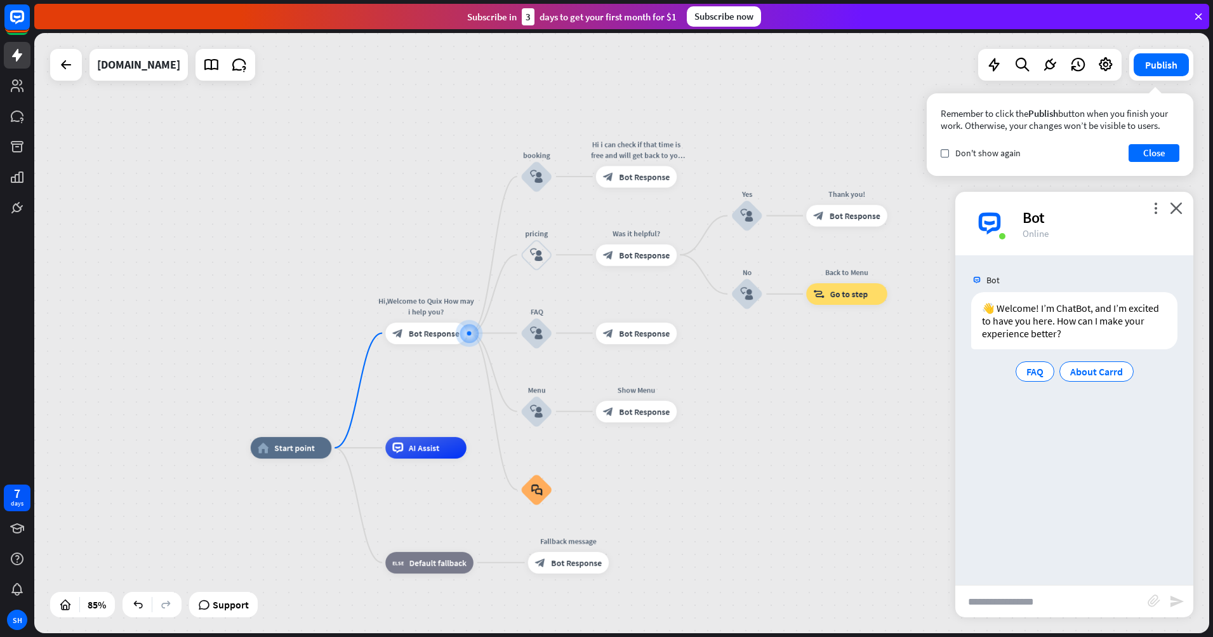
click at [1024, 603] on input "text" at bounding box center [1052, 601] width 192 height 32
type input "**********"
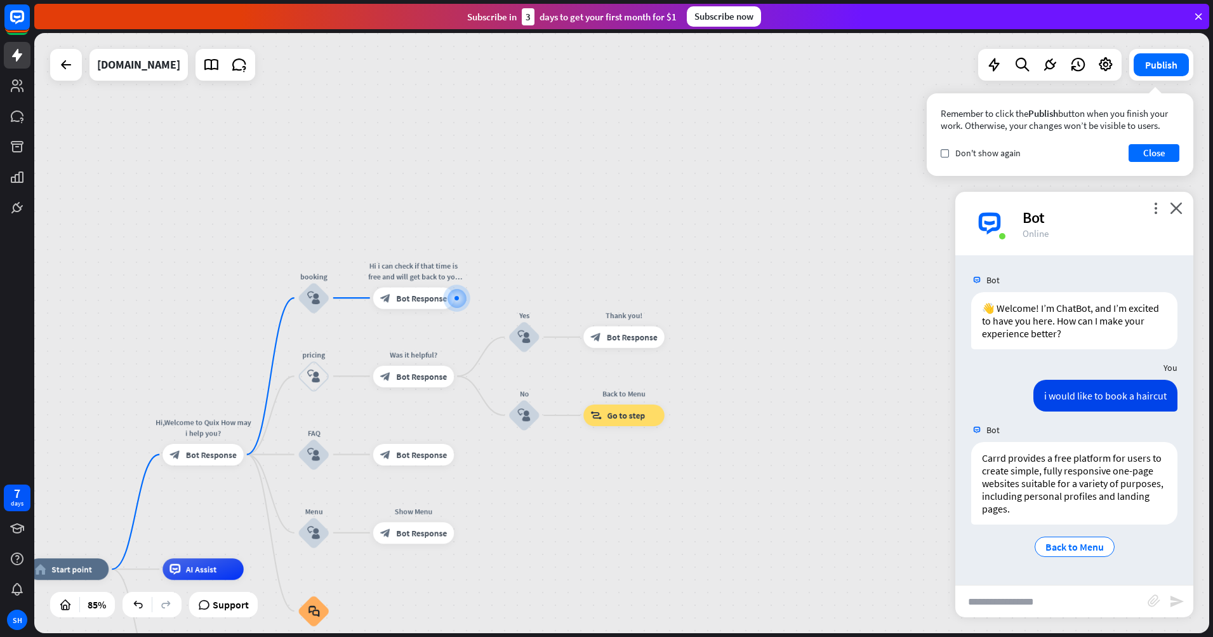
drag, startPoint x: 873, startPoint y: 463, endPoint x: 857, endPoint y: 417, distance: 48.6
click at [859, 424] on div "home_2 Start point Hi,Welcome to Quix How may i help you? block_bot_response Bo…" at bounding box center [621, 333] width 1175 height 600
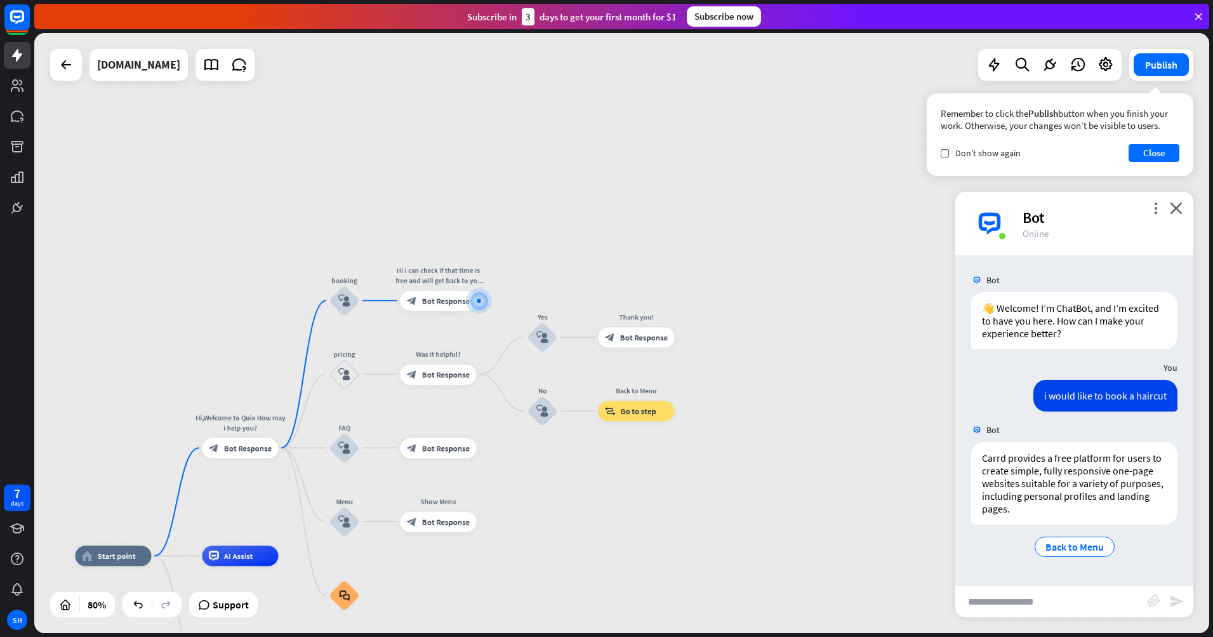
click at [1044, 611] on input "text" at bounding box center [1052, 601] width 192 height 32
type input "***"
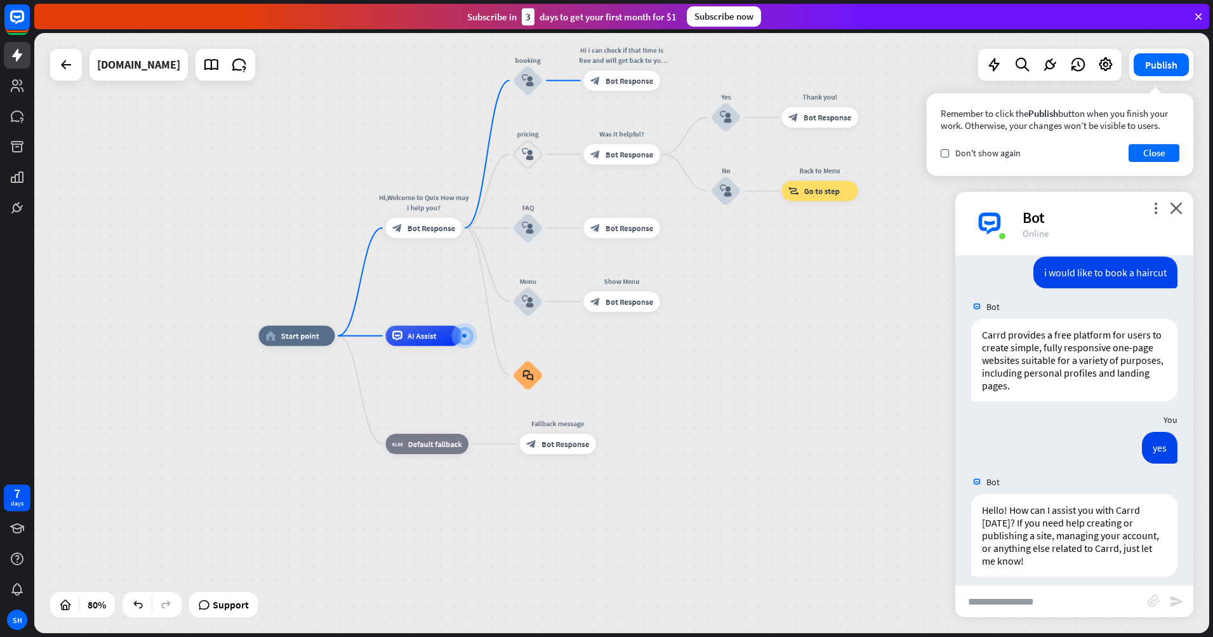
scroll to position [134, 0]
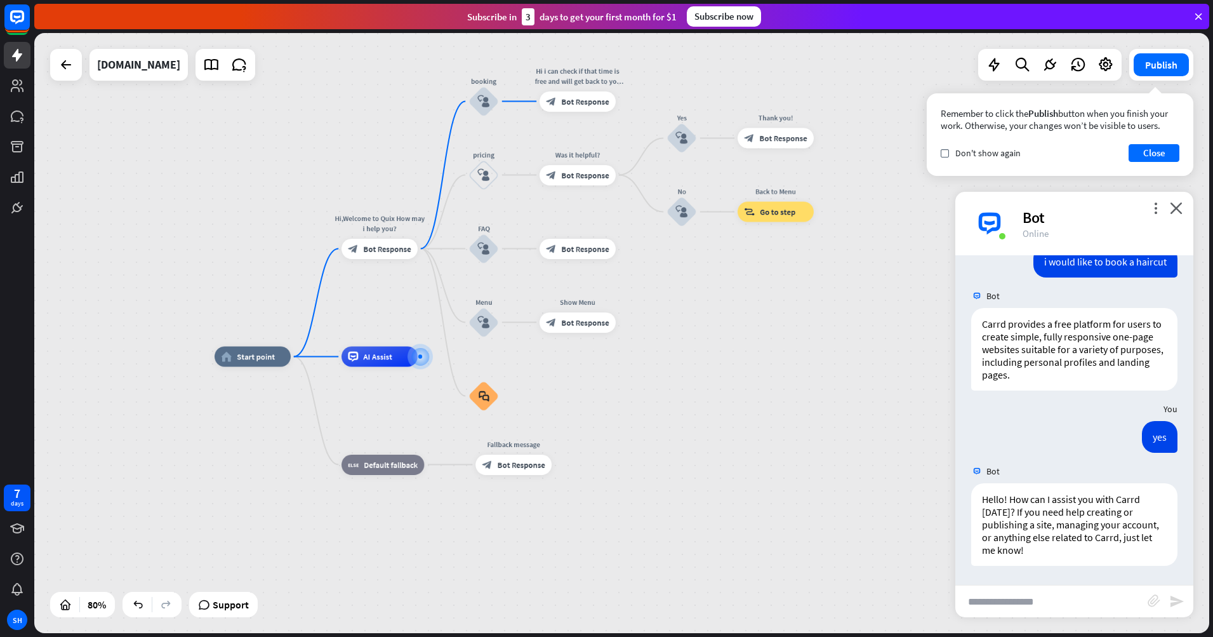
drag, startPoint x: 900, startPoint y: 477, endPoint x: 850, endPoint y: 502, distance: 56.2
click at [850, 502] on div "home_2 Start point Hi,Welcome to Quix How may i help you? block_bot_response Bo…" at bounding box center [685, 597] width 940 height 480
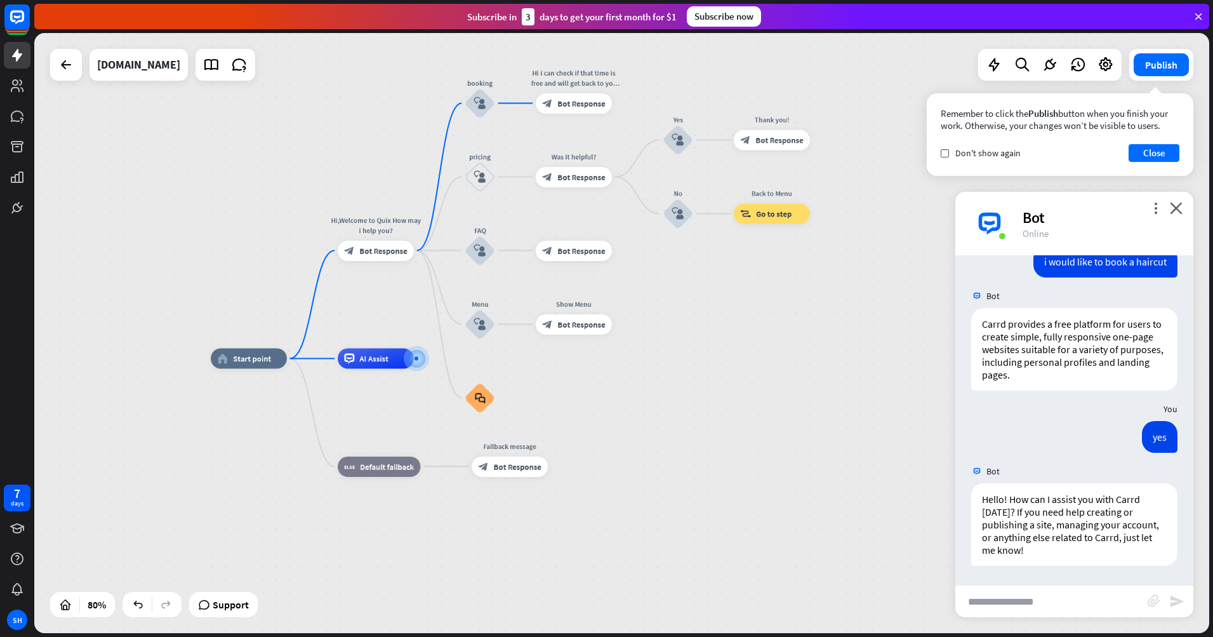
drag, startPoint x: 883, startPoint y: 453, endPoint x: 871, endPoint y: 467, distance: 18.9
click at [871, 467] on div "home_2 Start point Hi,Welcome to Quix How may i help you? block_bot_response Bo…" at bounding box center [681, 599] width 940 height 480
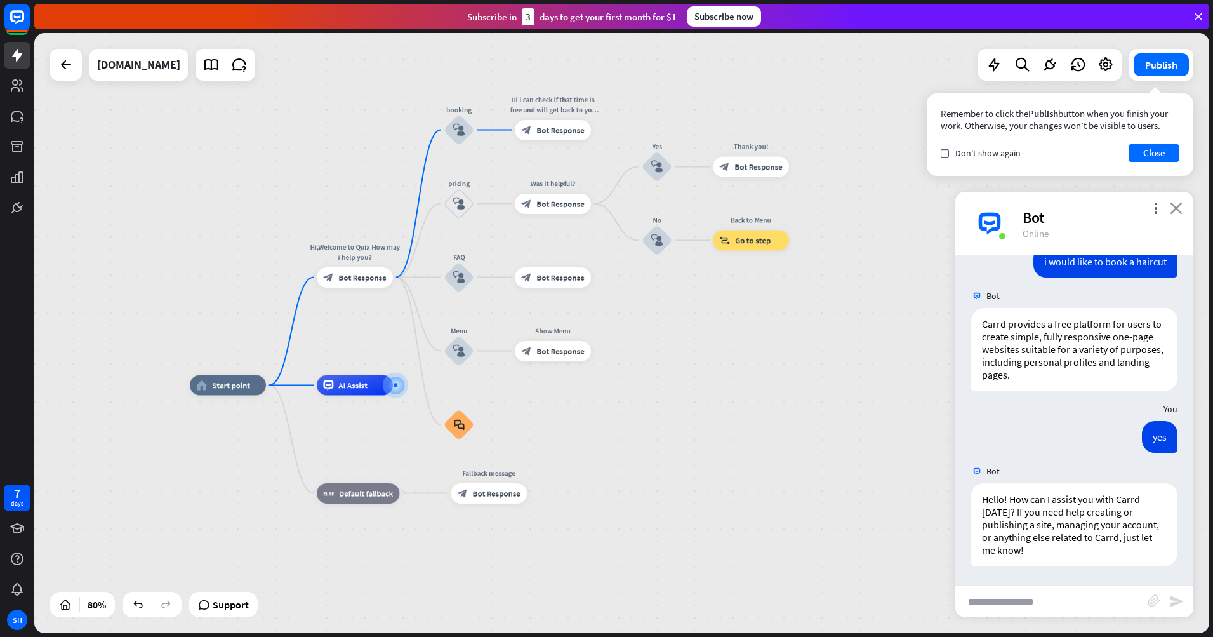
click at [1182, 213] on icon "close" at bounding box center [1176, 208] width 13 height 12
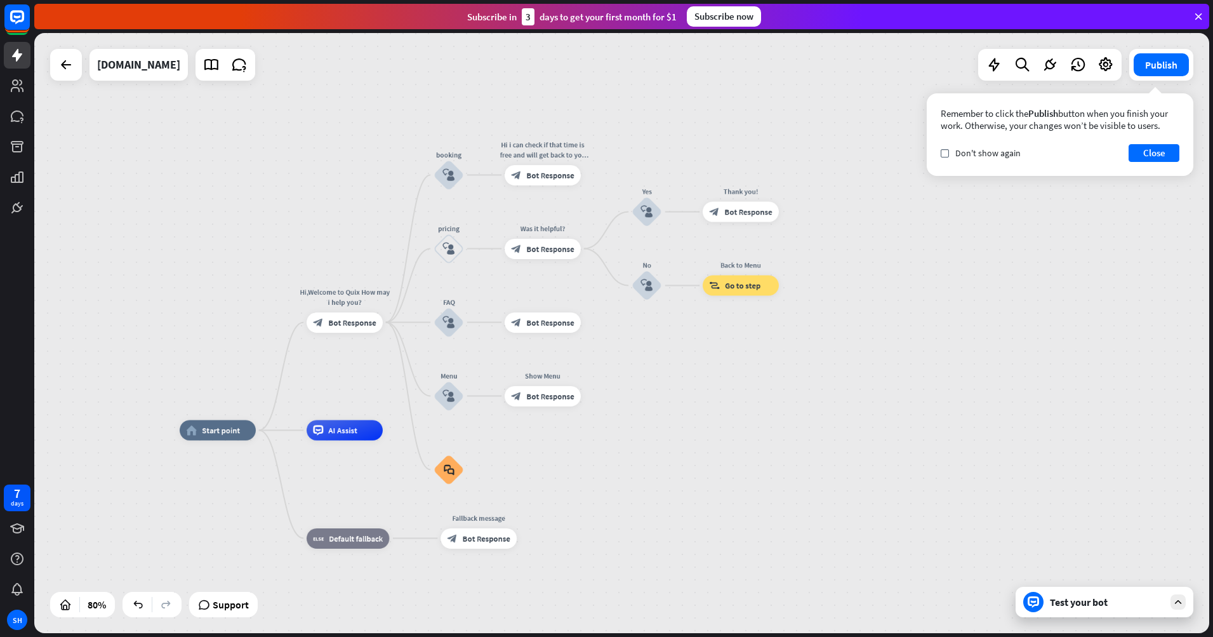
drag, startPoint x: 945, startPoint y: 225, endPoint x: 935, endPoint y: 270, distance: 46.2
click at [935, 270] on div "home_2 Start point Hi,Welcome to Quix How may i help you? block_bot_response Bo…" at bounding box center [621, 333] width 1175 height 600
click at [594, 177] on icon "plus" at bounding box center [594, 174] width 8 height 7
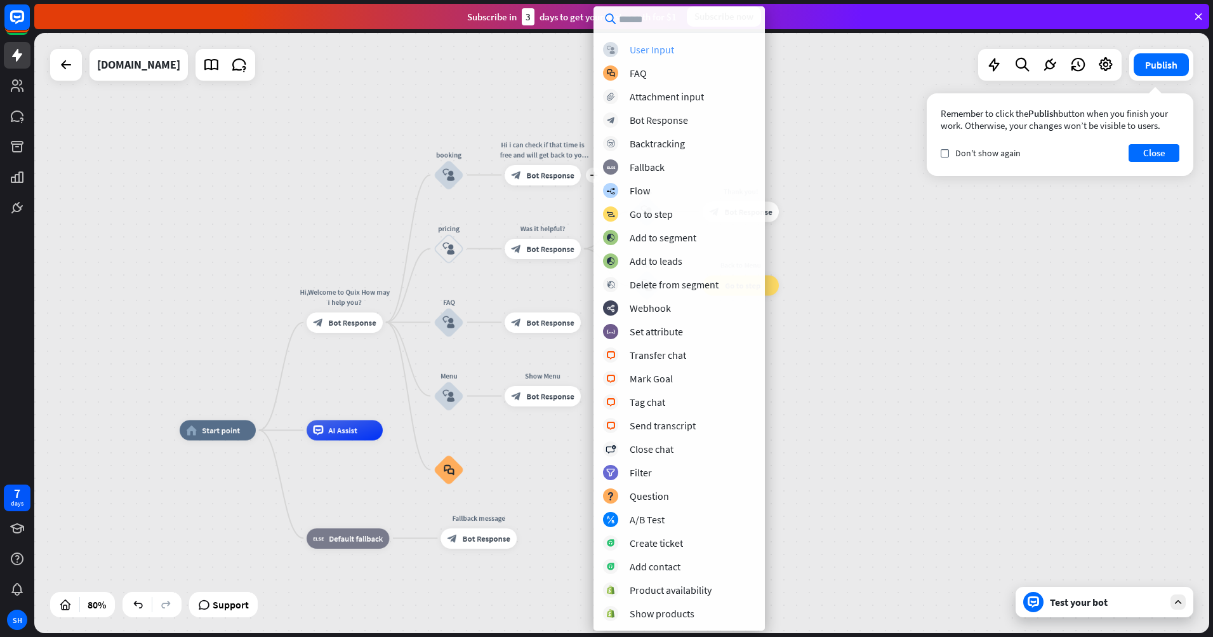
click at [702, 51] on div "block_user_input User Input" at bounding box center [679, 49] width 152 height 15
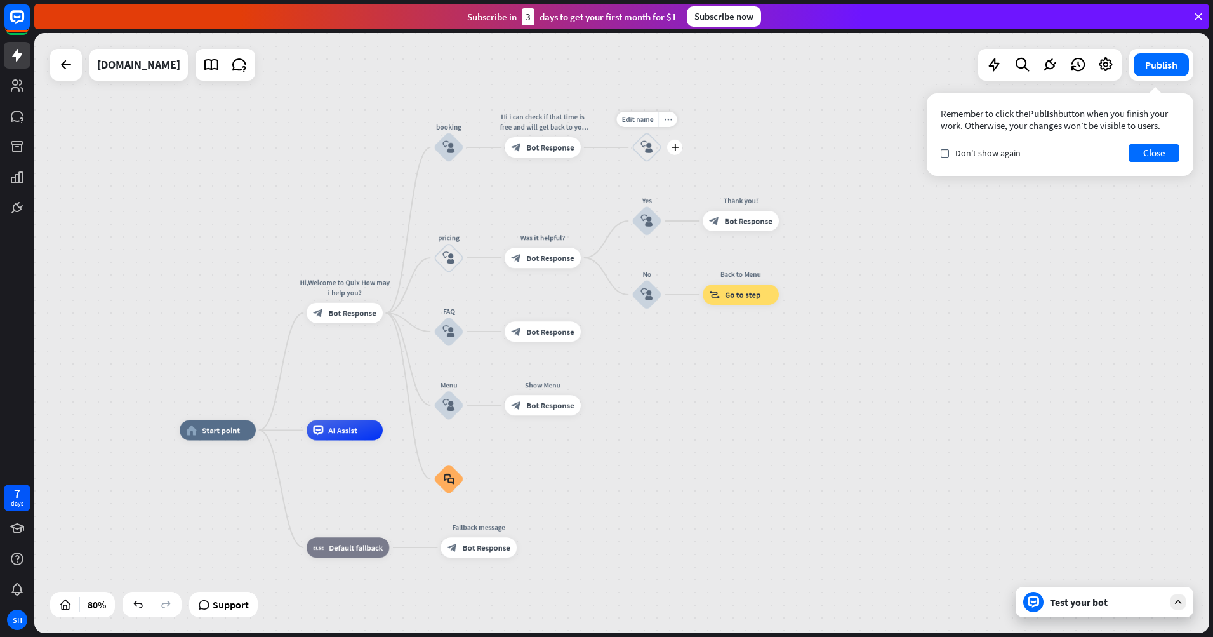
click at [647, 145] on icon "block_user_input" at bounding box center [647, 147] width 12 height 12
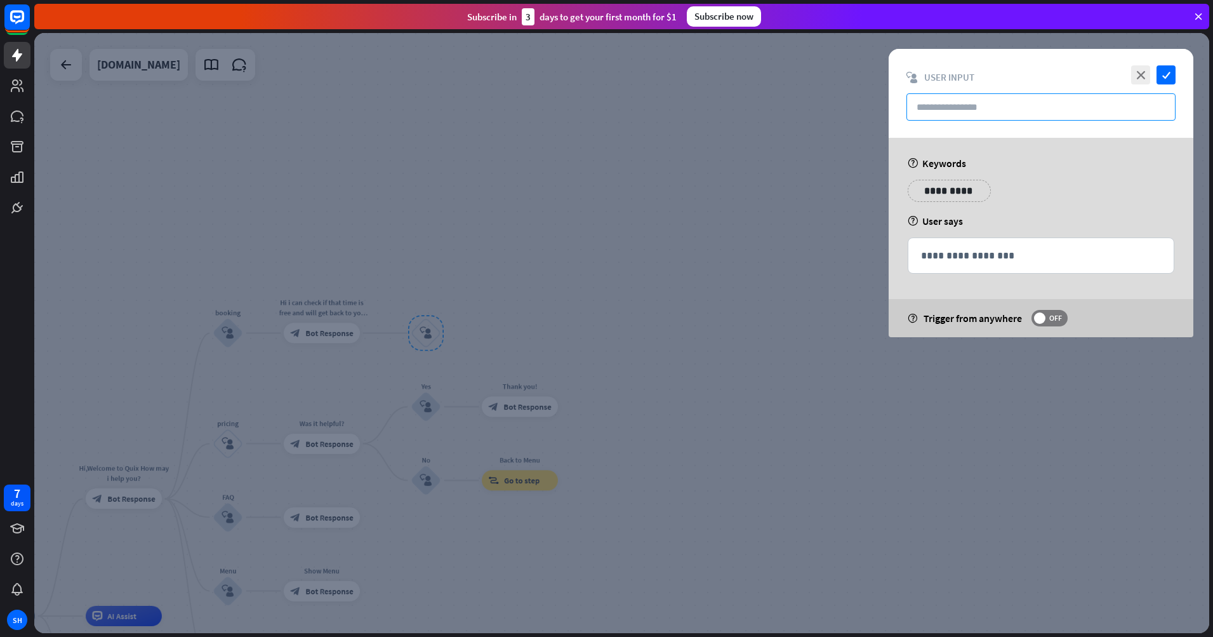
click at [971, 119] on input "text" at bounding box center [1041, 106] width 269 height 27
click at [944, 209] on div "**********" at bounding box center [1041, 196] width 274 height 32
click at [945, 197] on p "**********" at bounding box center [949, 191] width 64 height 16
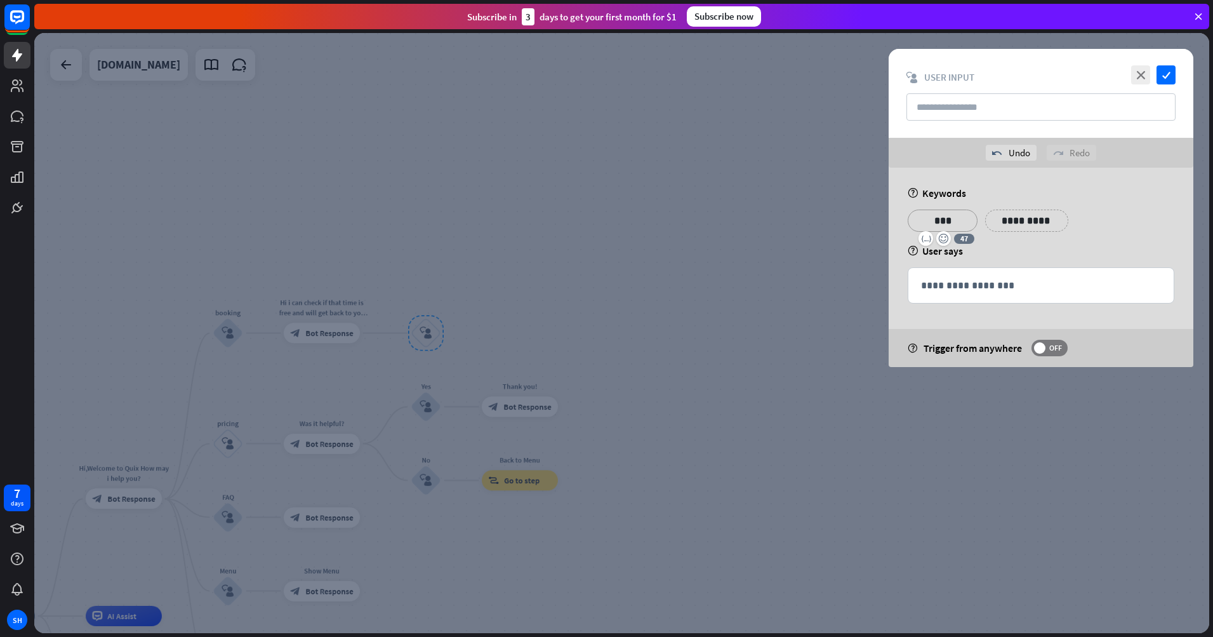
click at [766, 175] on div at bounding box center [621, 333] width 1175 height 600
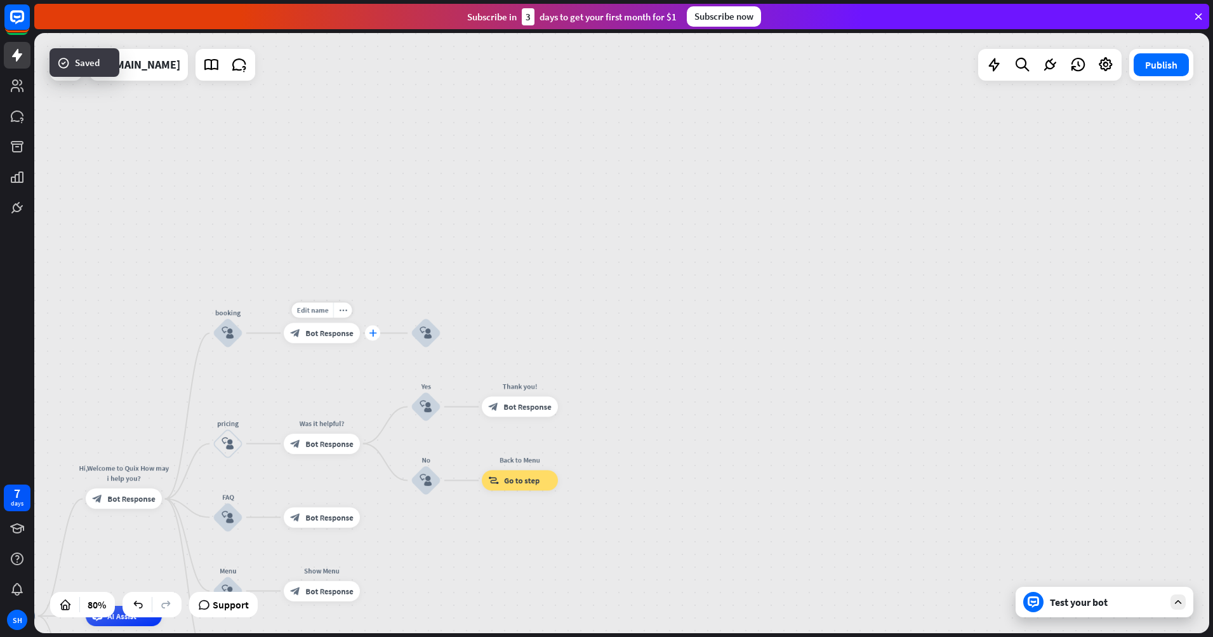
click at [374, 333] on icon "plus" at bounding box center [373, 333] width 8 height 7
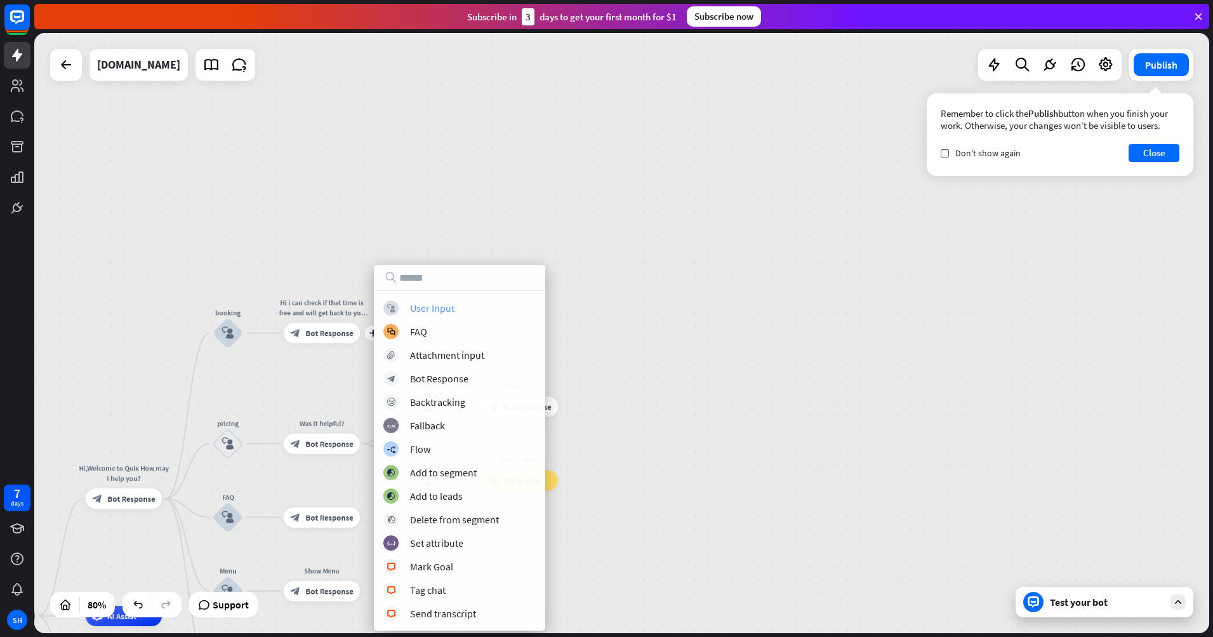
click at [423, 307] on div "User Input" at bounding box center [432, 308] width 44 height 13
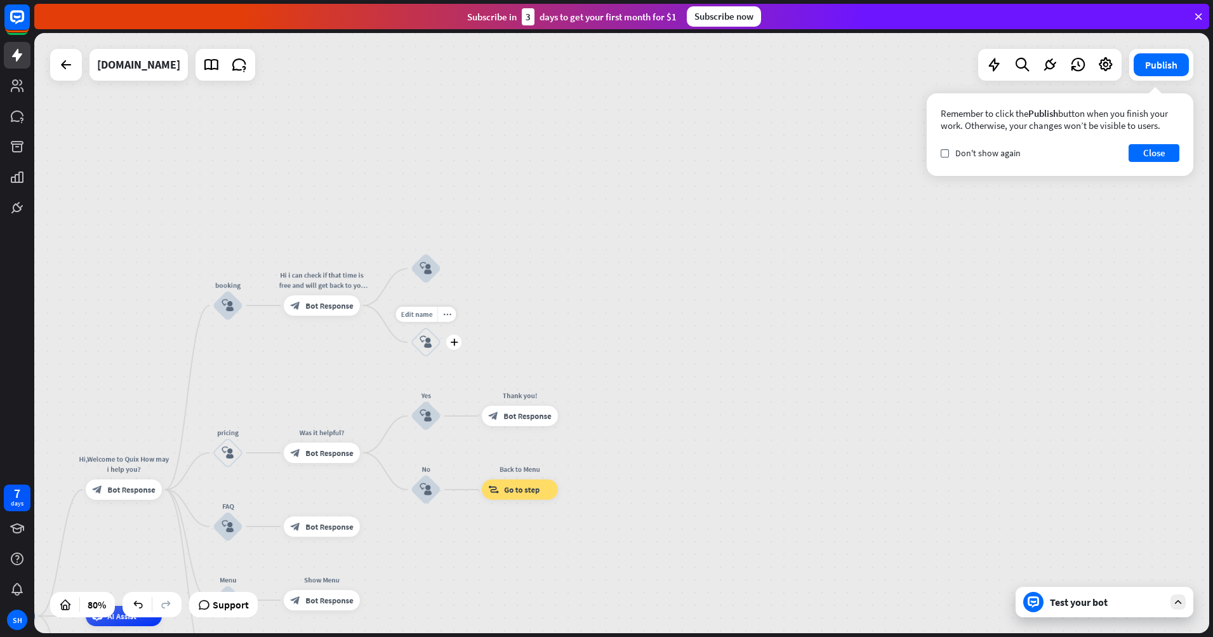
click at [426, 345] on icon "block_user_input" at bounding box center [426, 342] width 12 height 12
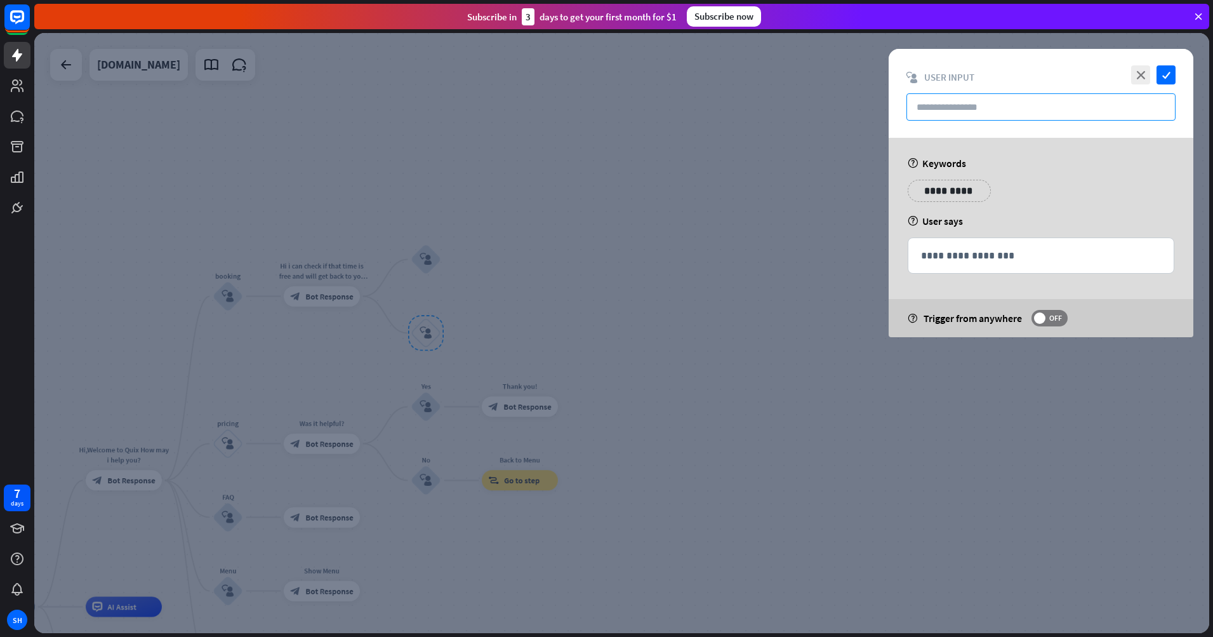
click at [998, 97] on input "text" at bounding box center [1041, 106] width 269 height 27
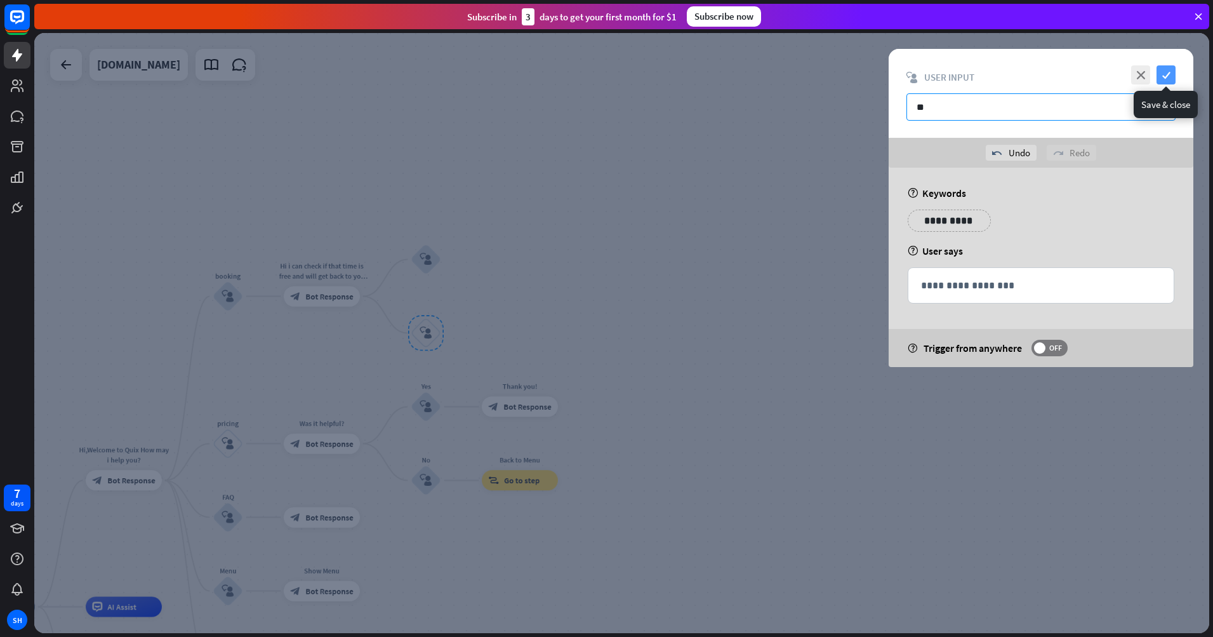
type input "**"
click at [1161, 78] on icon "check" at bounding box center [1166, 74] width 19 height 19
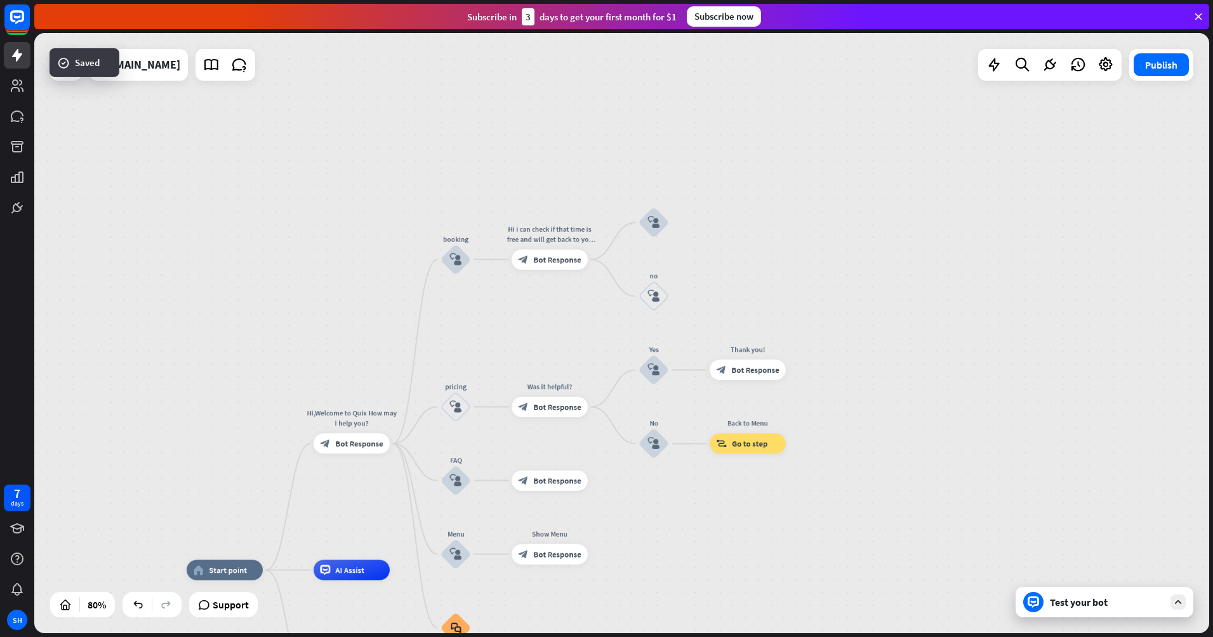
drag, startPoint x: 599, startPoint y: 278, endPoint x: 944, endPoint y: 228, distance: 349.0
click at [944, 228] on div "home_2 Start point Hi,Welcome to Quix How may i help you? block_bot_response Bo…" at bounding box center [621, 333] width 1175 height 600
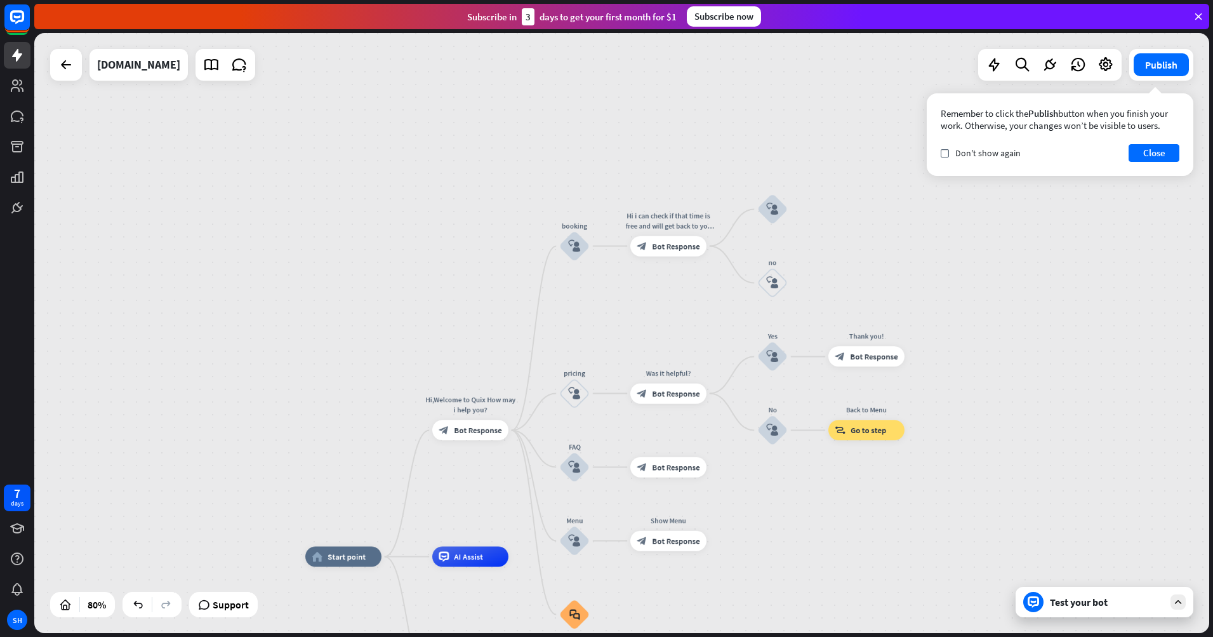
click at [1051, 298] on div "home_2 Start point Hi,Welcome to Quix How may i help you? block_bot_response Bo…" at bounding box center [621, 333] width 1175 height 600
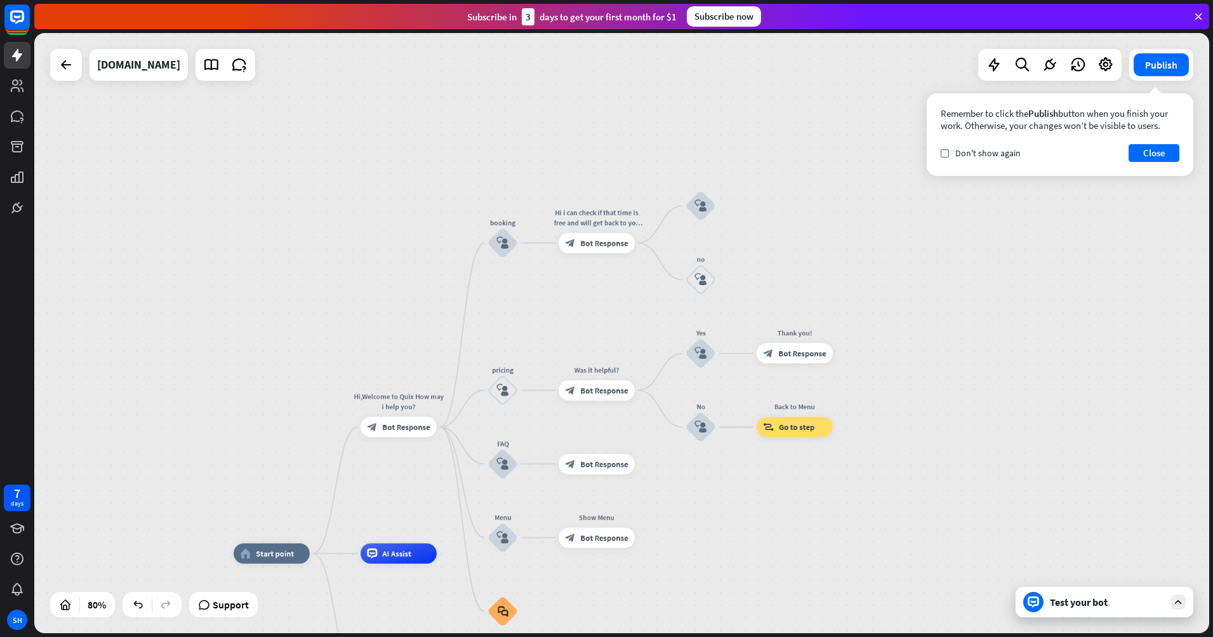
drag, startPoint x: 1092, startPoint y: 242, endPoint x: 867, endPoint y: 213, distance: 226.6
click at [876, 217] on div "home_2 Start point Hi,Welcome to Quix How may i help you? block_bot_response Bo…" at bounding box center [621, 333] width 1175 height 600
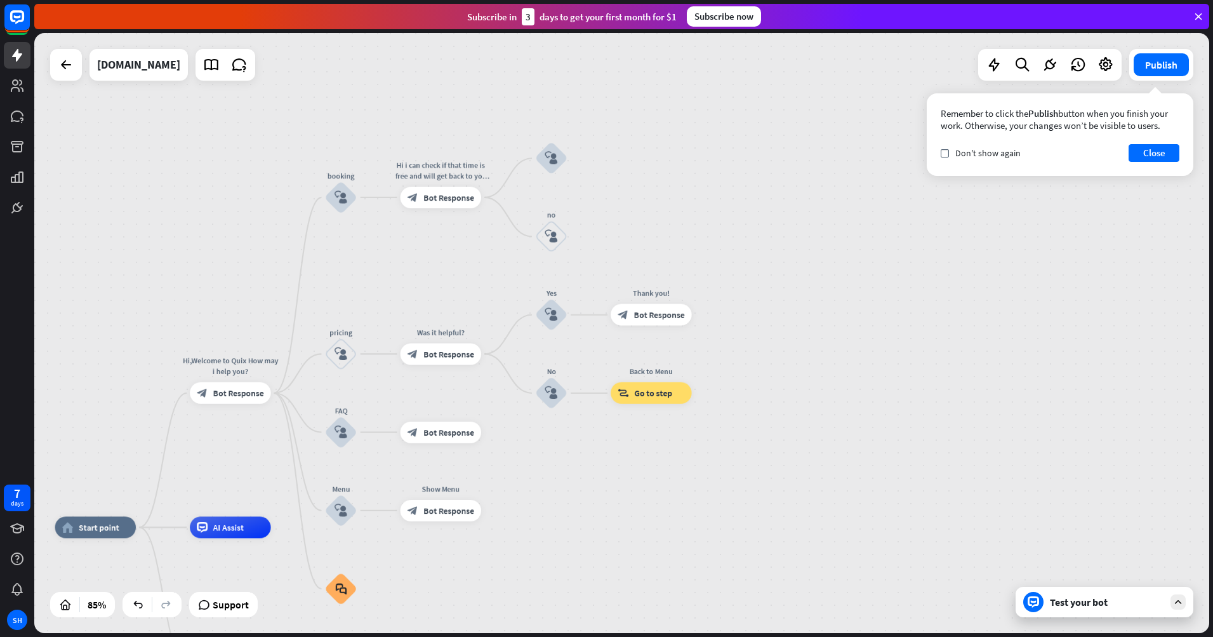
drag, startPoint x: 728, startPoint y: 381, endPoint x: 1032, endPoint y: 312, distance: 312.4
click at [1030, 314] on div "home_2 Start point Hi,Welcome to Quix How may i help you? block_bot_response Bo…" at bounding box center [621, 333] width 1175 height 600
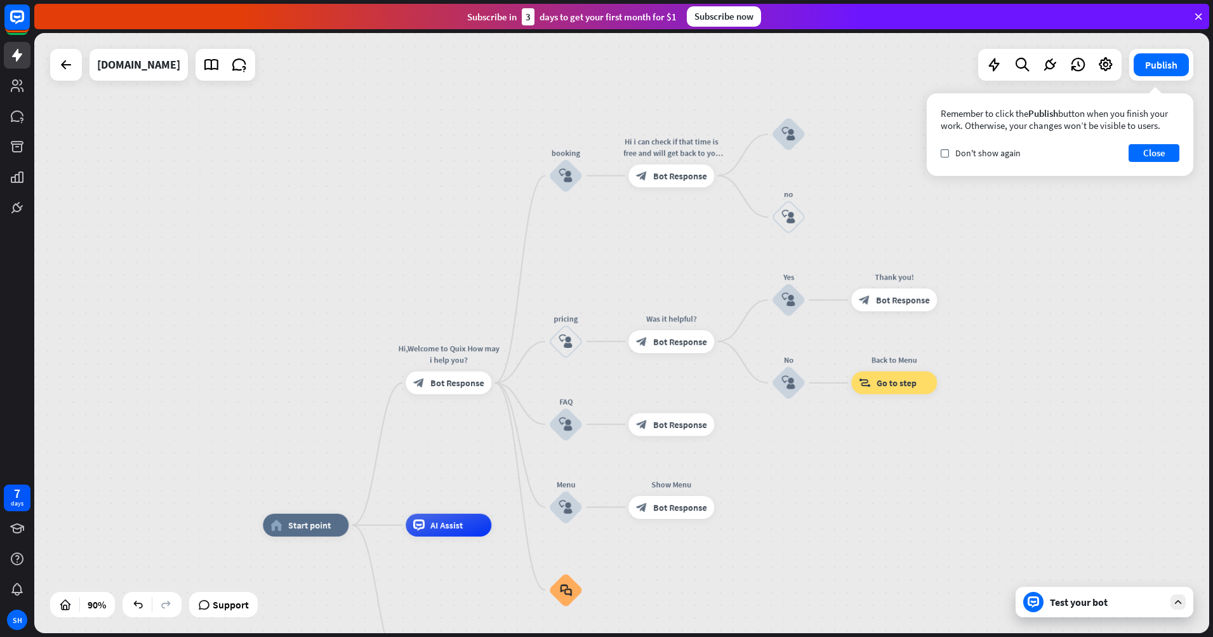
drag, startPoint x: 907, startPoint y: 439, endPoint x: 853, endPoint y: 496, distance: 77.7
click at [858, 499] on div "home_2 Start point Hi,Welcome to Quix How may i help you? block_bot_response Bo…" at bounding box center [621, 333] width 1175 height 600
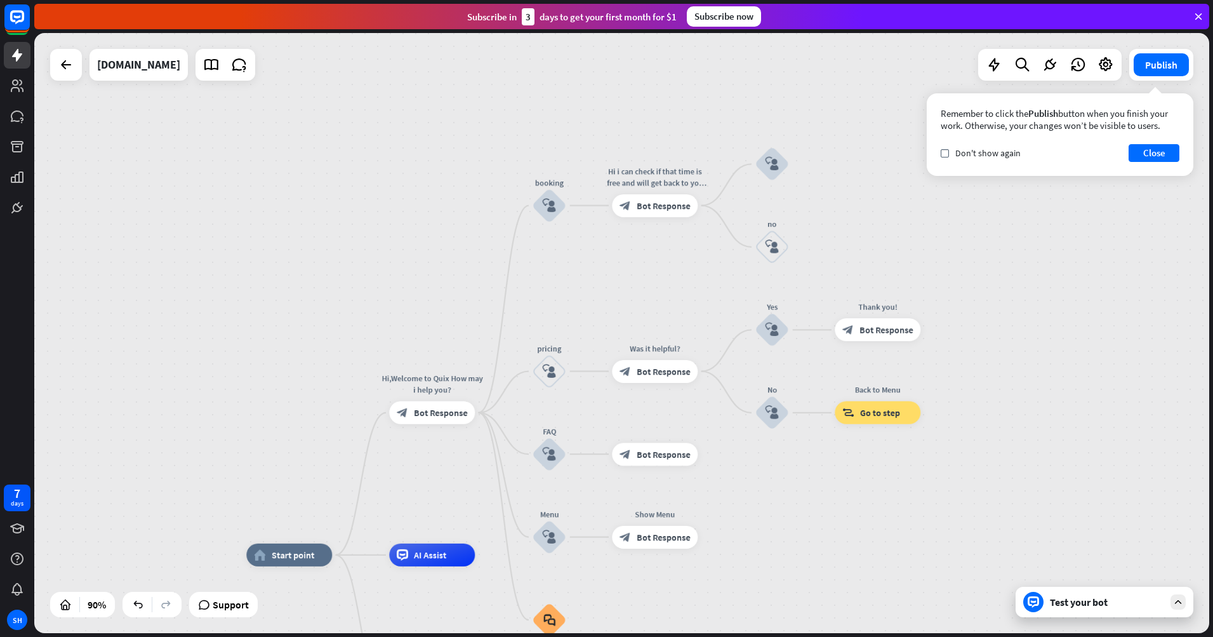
drag, startPoint x: 1037, startPoint y: 262, endPoint x: 883, endPoint y: 363, distance: 184.6
click at [904, 357] on div "home_2 Start point Hi,Welcome to Quix How may i help you? block_bot_response Bo…" at bounding box center [621, 333] width 1175 height 600
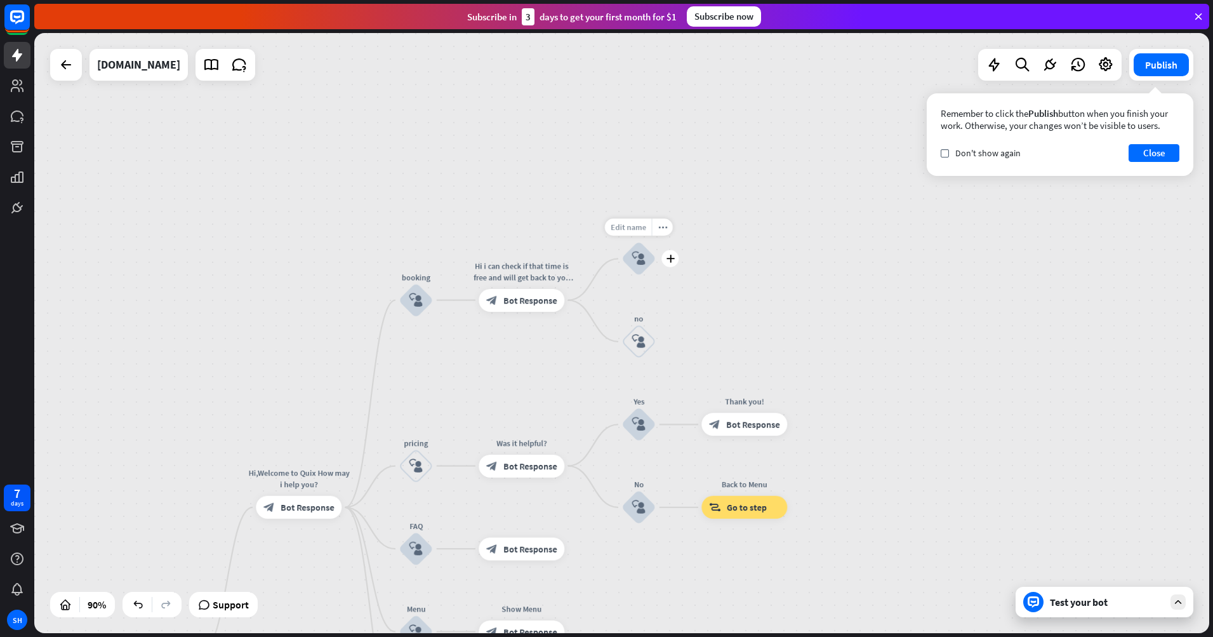
click at [629, 234] on div "Edit name" at bounding box center [628, 226] width 47 height 17
type input "***"
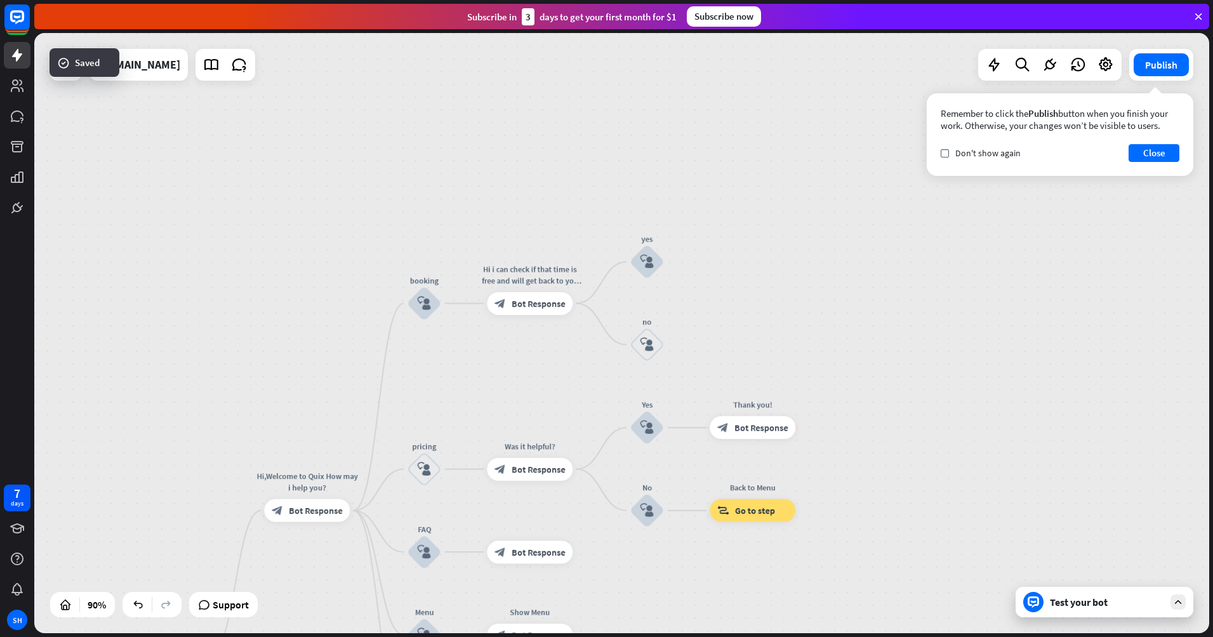
drag, startPoint x: 698, startPoint y: 175, endPoint x: 709, endPoint y: 176, distance: 10.9
click at [707, 178] on div "home_2 Start point Hi,Welcome to Quix How may i help you? block_bot_response Bo…" at bounding box center [621, 333] width 1175 height 600
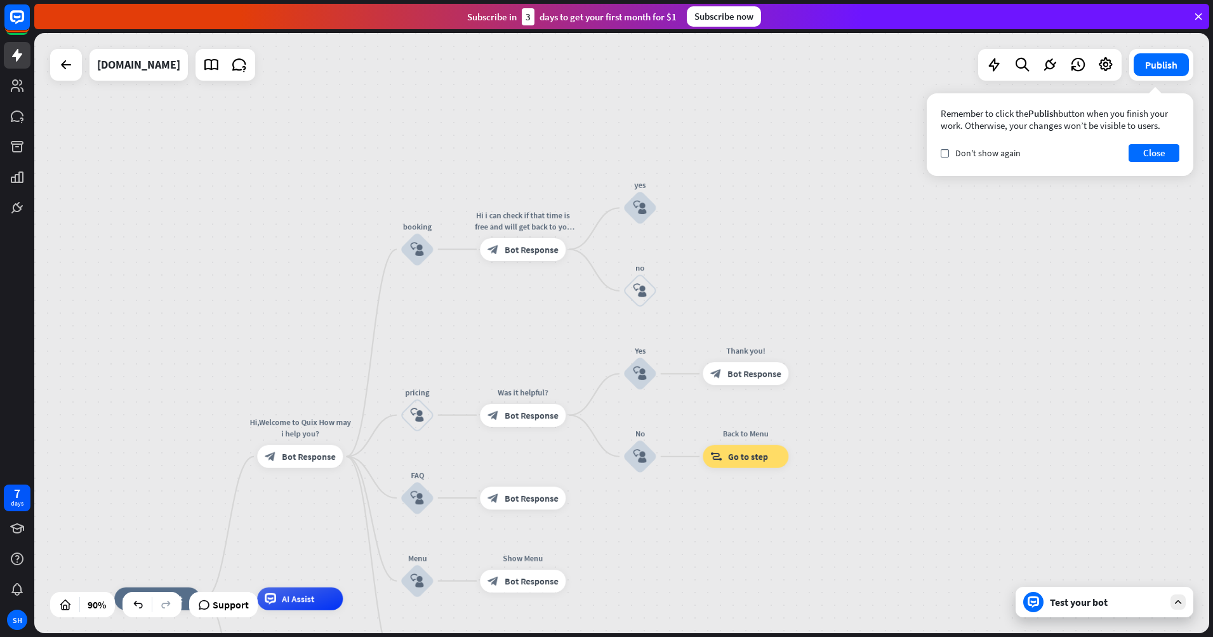
drag, startPoint x: 869, startPoint y: 250, endPoint x: 857, endPoint y: 194, distance: 57.0
click at [858, 194] on div "home_2 Start point Hi,Welcome to Quix How may i help you? block_bot_response Bo…" at bounding box center [621, 333] width 1175 height 600
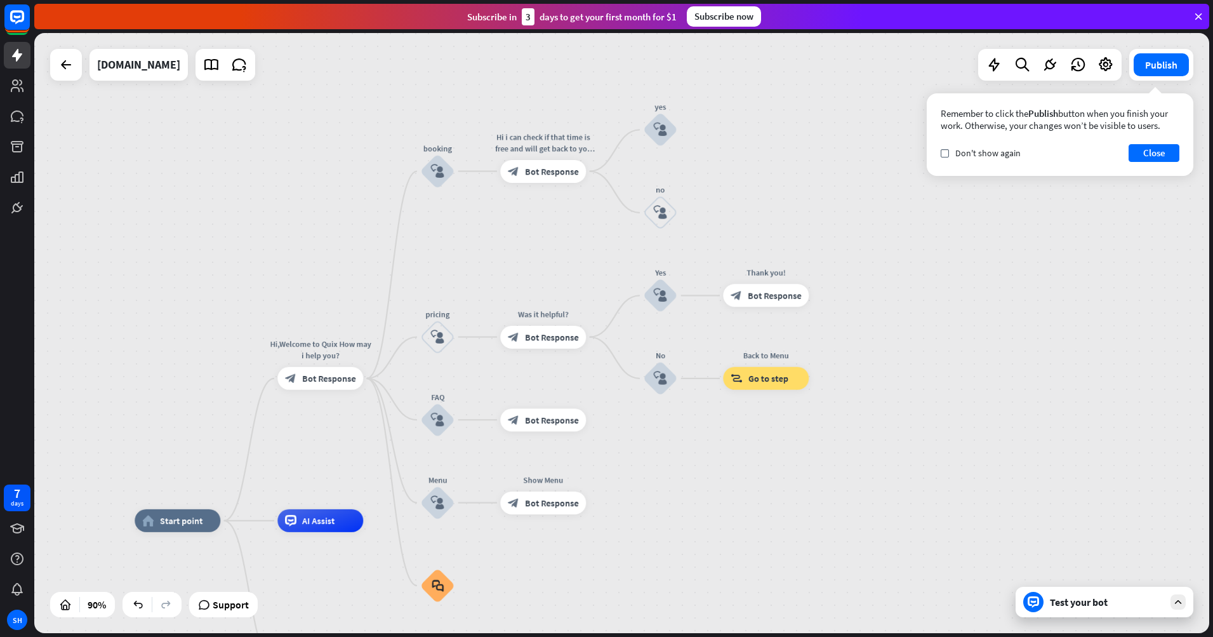
drag, startPoint x: 874, startPoint y: 309, endPoint x: 908, endPoint y: 246, distance: 71.0
click at [908, 246] on div "home_2 Start point Hi,Welcome to Quix How may i help you? block_bot_response Bo…" at bounding box center [621, 333] width 1175 height 600
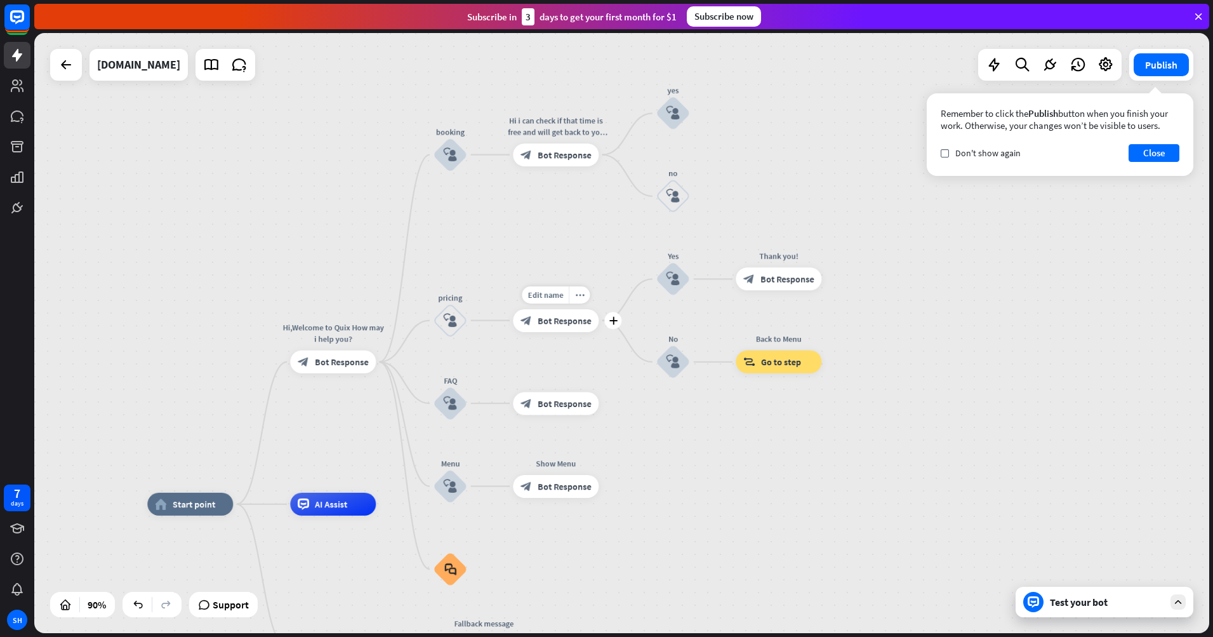
click at [570, 328] on div "block_bot_response Bot Response" at bounding box center [556, 320] width 86 height 23
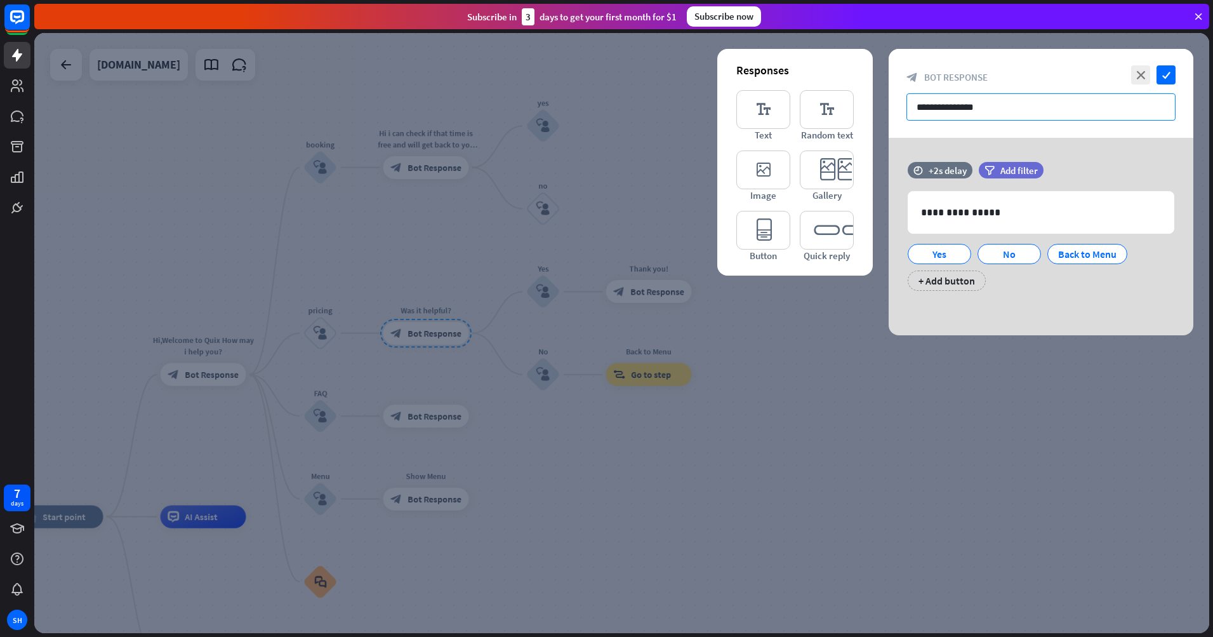
drag, startPoint x: 994, startPoint y: 109, endPoint x: 869, endPoint y: 109, distance: 125.7
click at [889, 109] on div "**********" at bounding box center [1041, 192] width 305 height 286
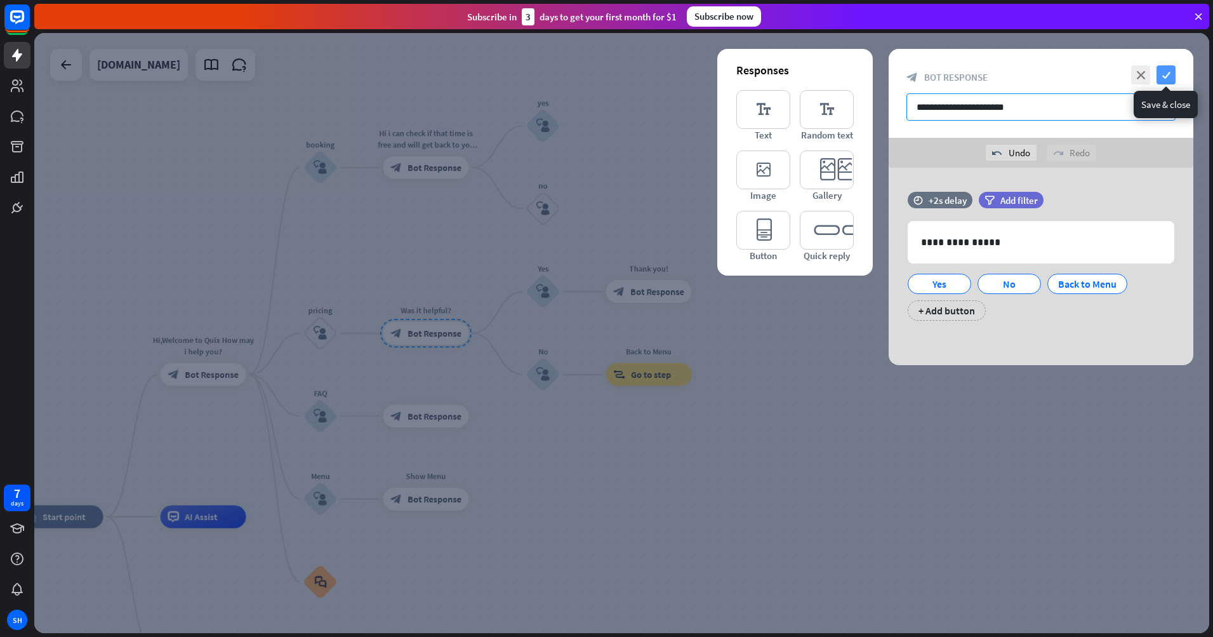
type input "**********"
click at [1157, 76] on icon "check" at bounding box center [1166, 74] width 19 height 19
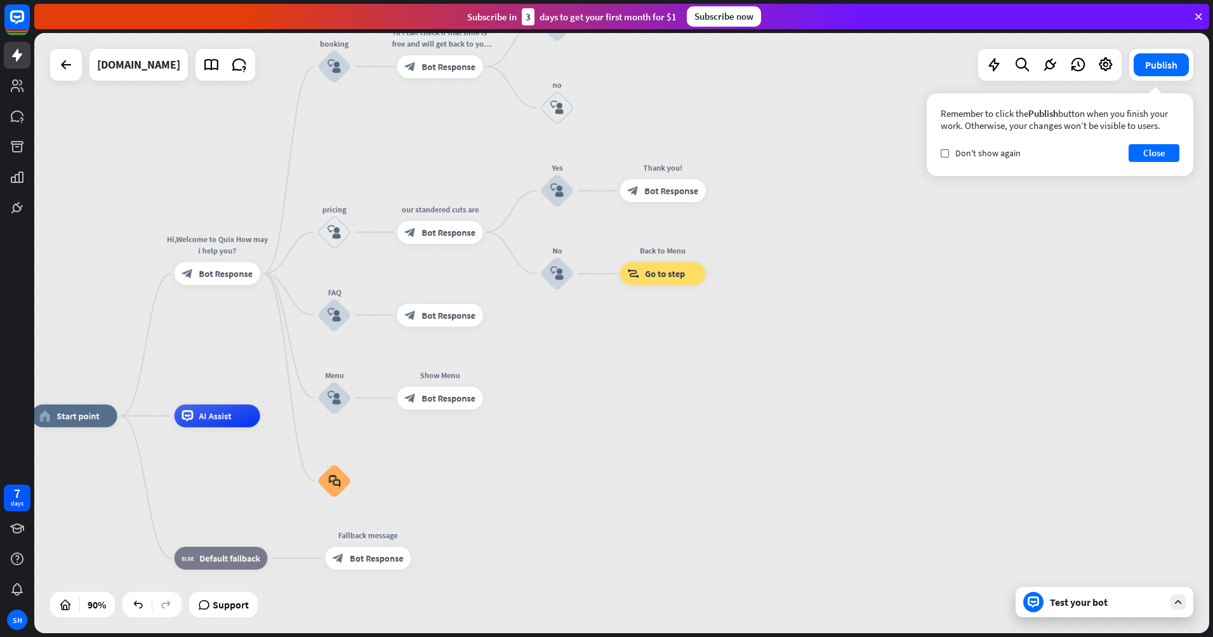
drag, startPoint x: 836, startPoint y: 509, endPoint x: 865, endPoint y: 405, distance: 108.3
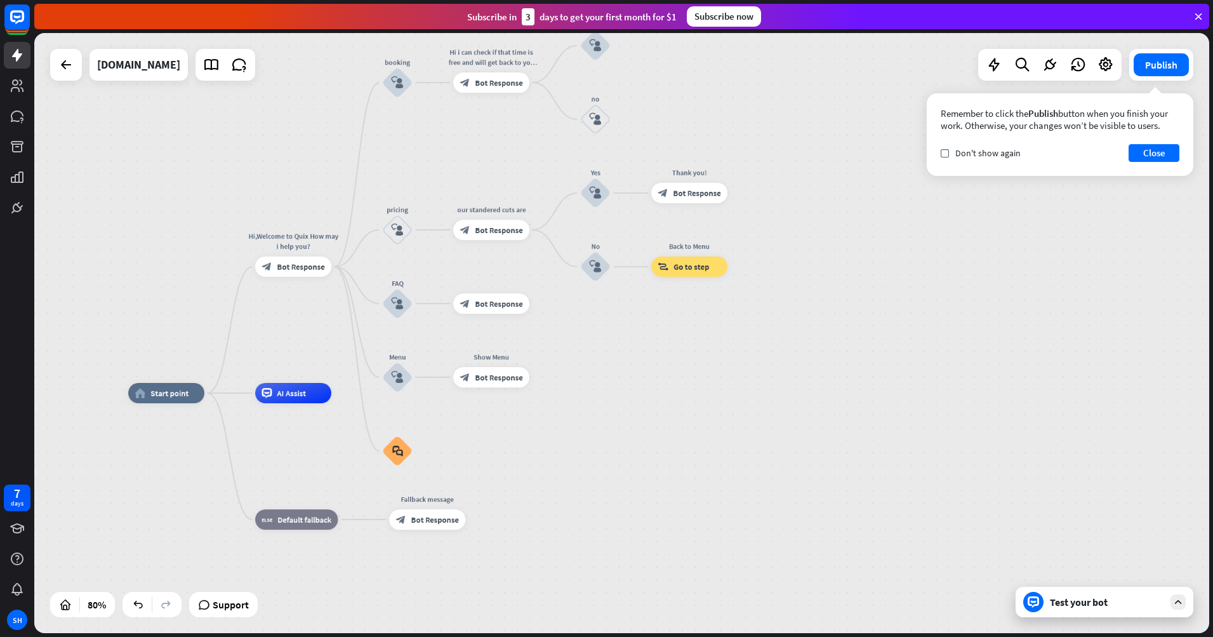
drag, startPoint x: 874, startPoint y: 391, endPoint x: 875, endPoint y: 439, distance: 48.3
click at [875, 439] on div "home_2 Start point Hi,Welcome to Quix How may i help you? block_bot_response Bo…" at bounding box center [621, 333] width 1175 height 600
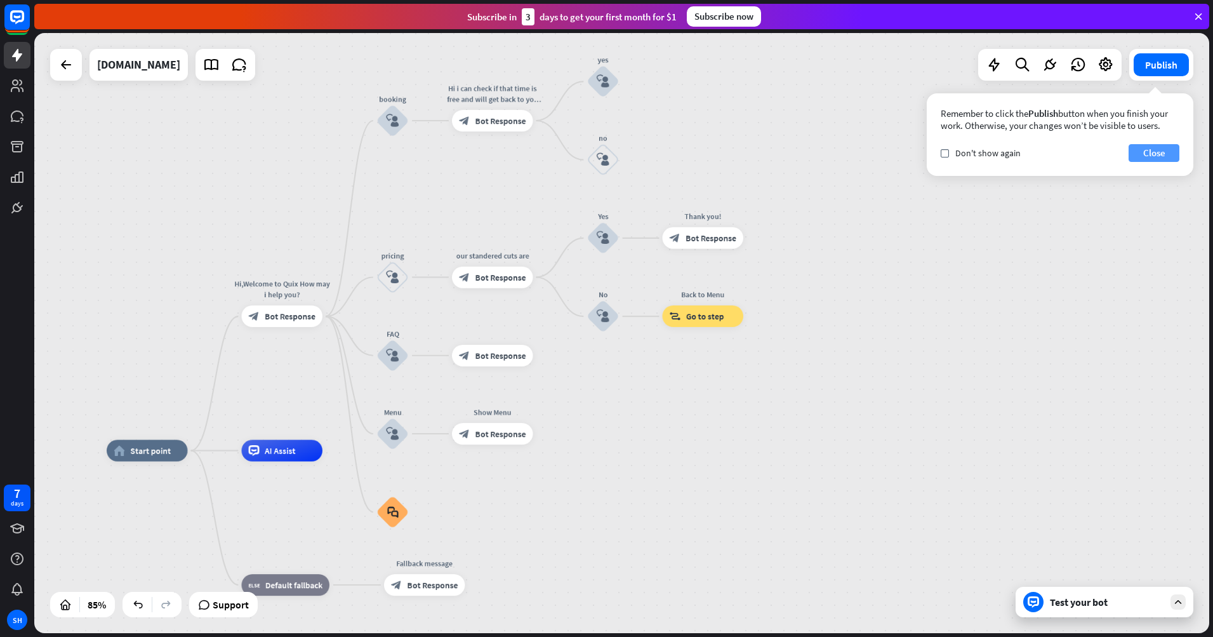
click at [1173, 156] on button "Close" at bounding box center [1154, 153] width 51 height 18
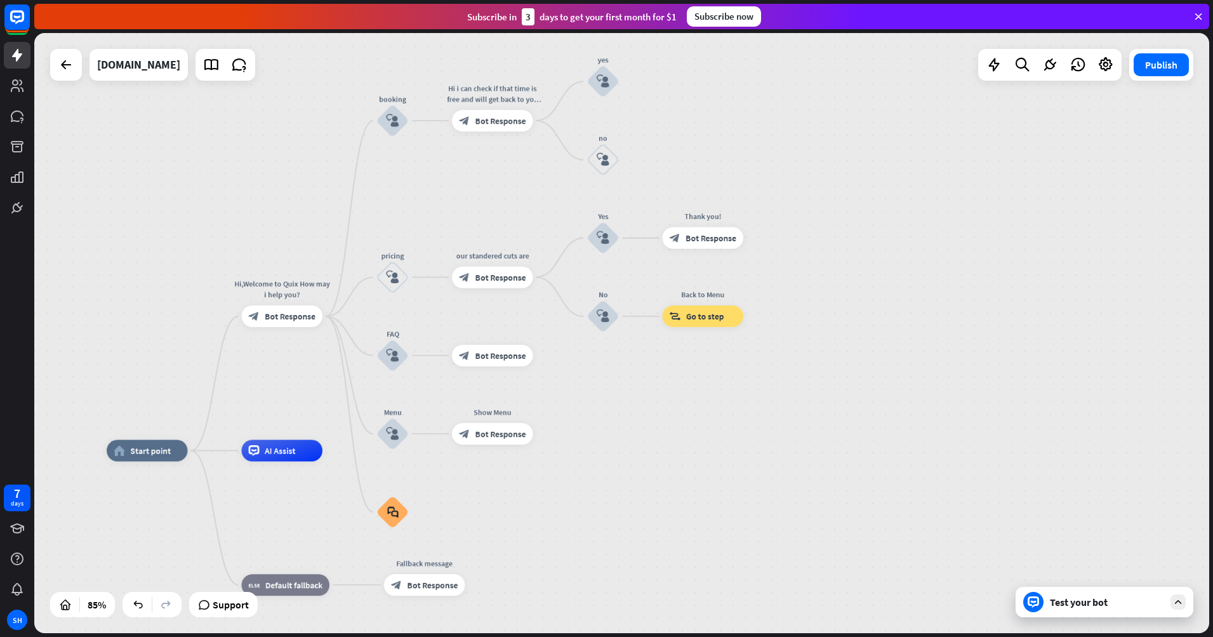
click at [1106, 613] on div "Test your bot" at bounding box center [1105, 602] width 178 height 30
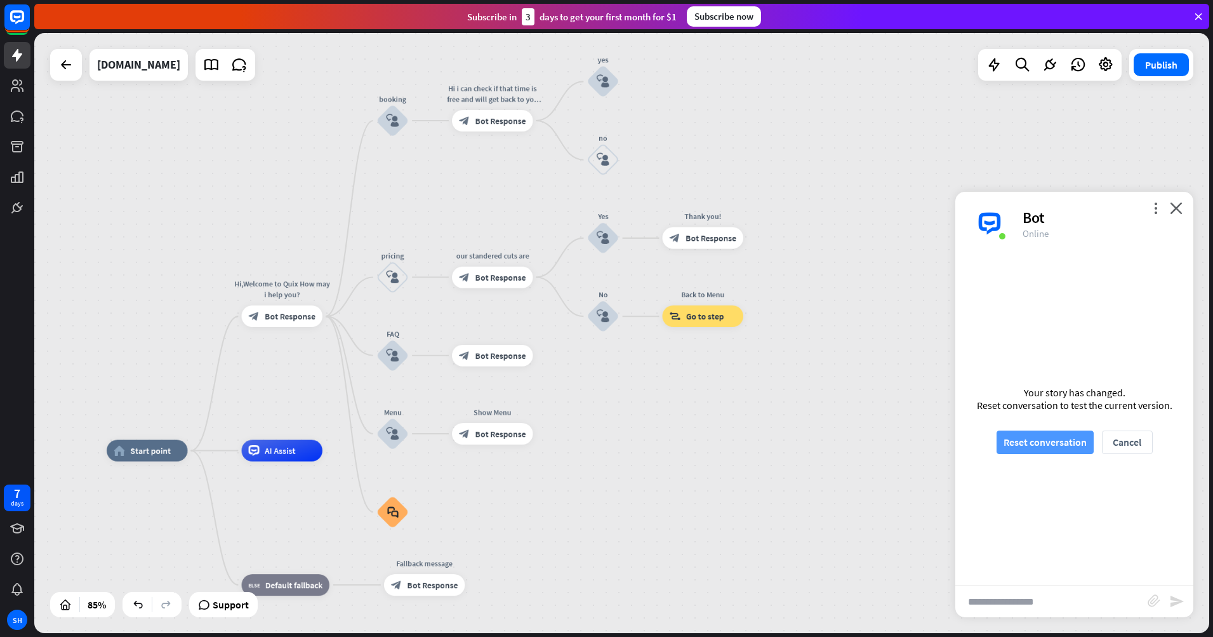
click at [1059, 432] on button "Reset conversation" at bounding box center [1045, 441] width 97 height 23
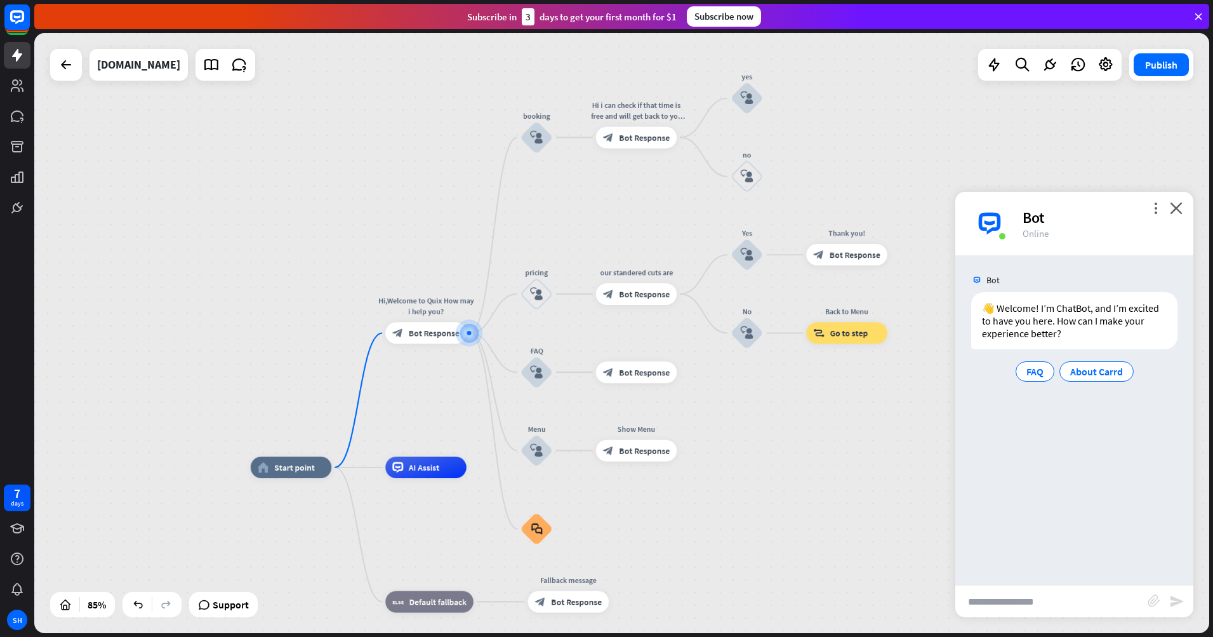
click at [1048, 599] on input "text" at bounding box center [1052, 601] width 192 height 32
type input "*******"
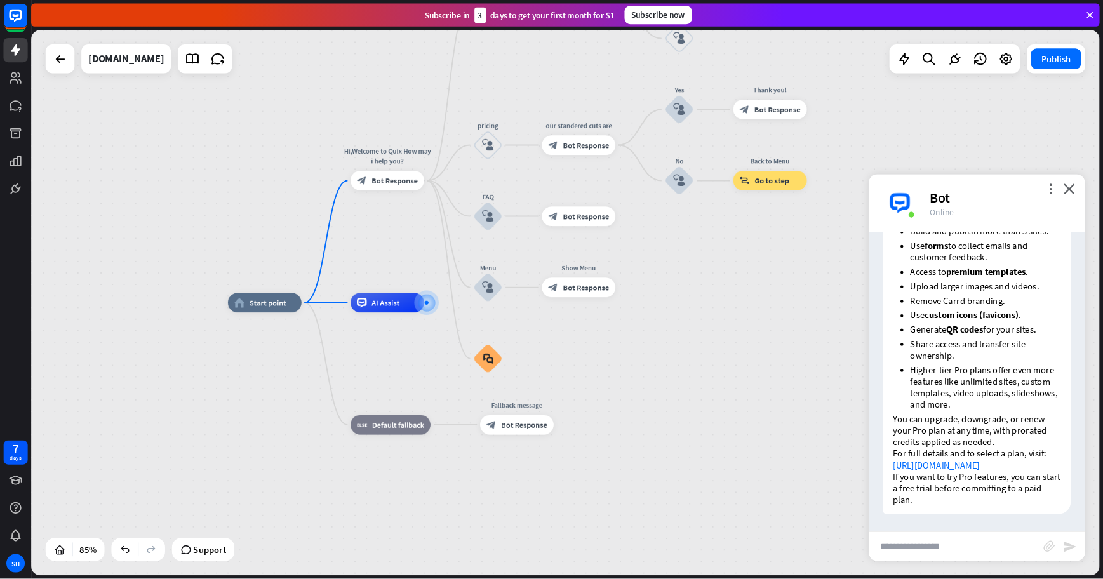
scroll to position [445, 0]
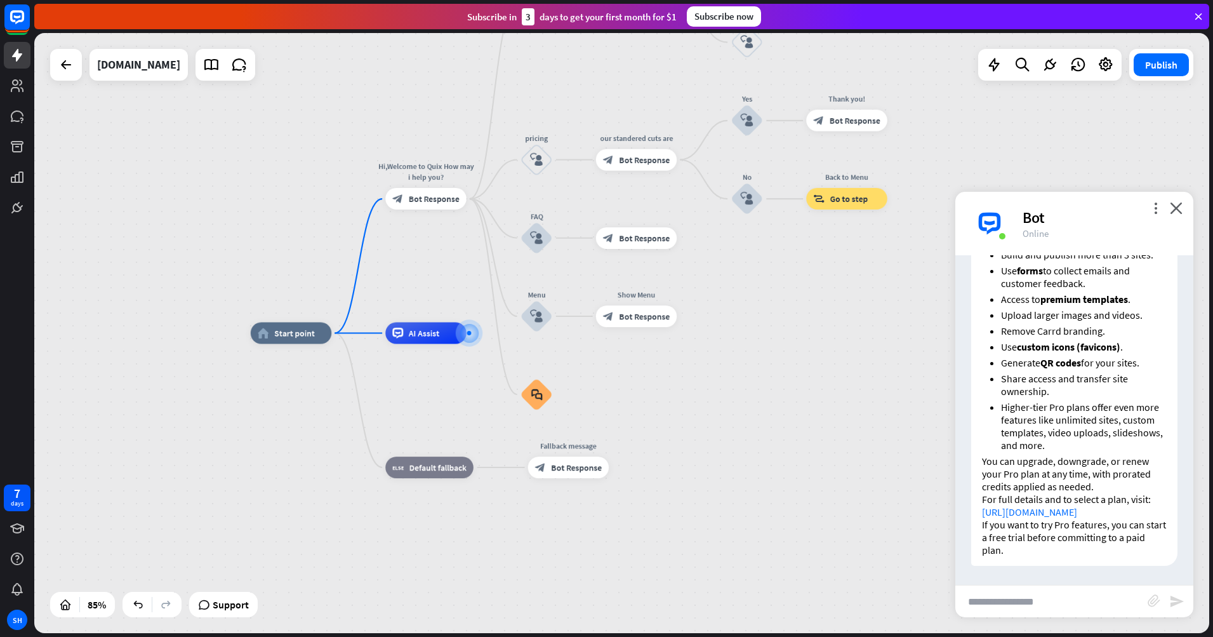
click at [1189, 215] on div "more_vert close Bot Online" at bounding box center [1075, 223] width 238 height 63
click at [1182, 211] on icon "close" at bounding box center [1176, 208] width 13 height 12
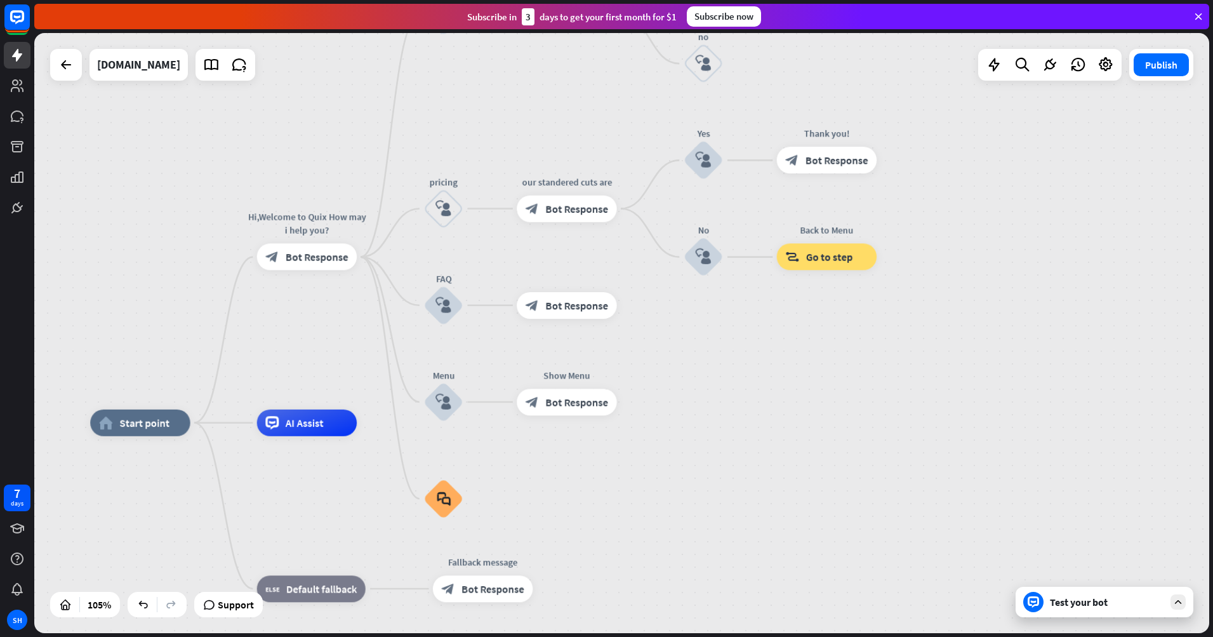
drag, startPoint x: 851, startPoint y: 306, endPoint x: 889, endPoint y: 414, distance: 114.5
click at [889, 414] on div "home_2 Start point Hi,Welcome to Quix How may i help you? block_bot_response Bo…" at bounding box center [621, 333] width 1175 height 600
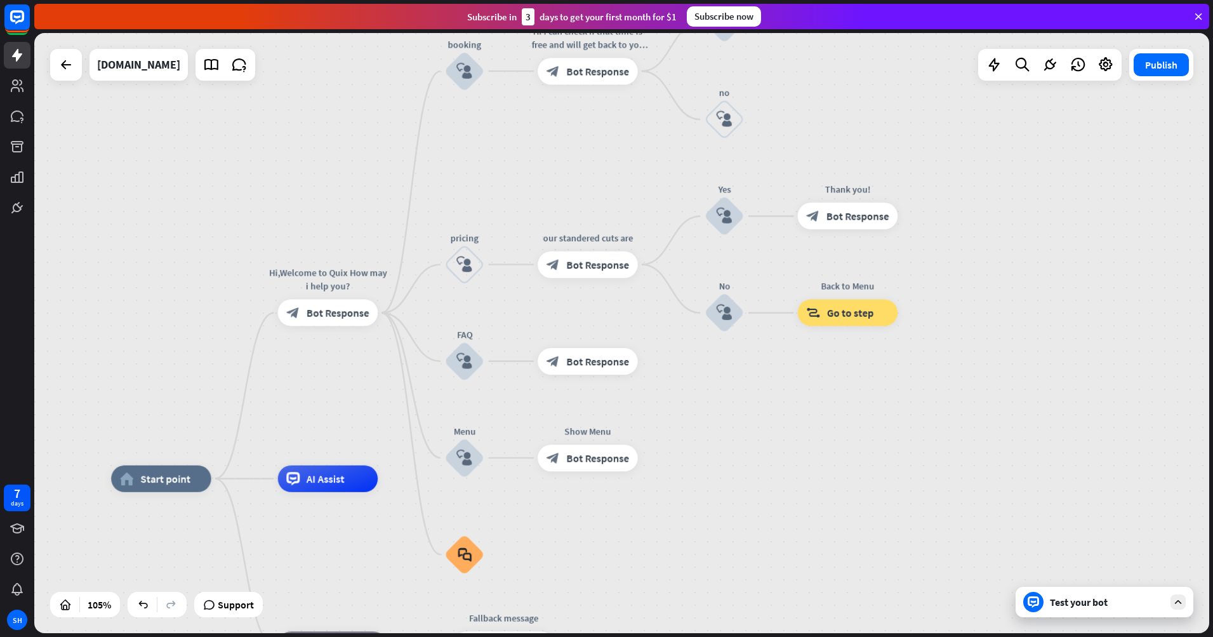
click at [897, 422] on div "home_2 Start point Hi,Welcome to Quix How may i help you? block_bot_response Bo…" at bounding box center [621, 333] width 1175 height 600
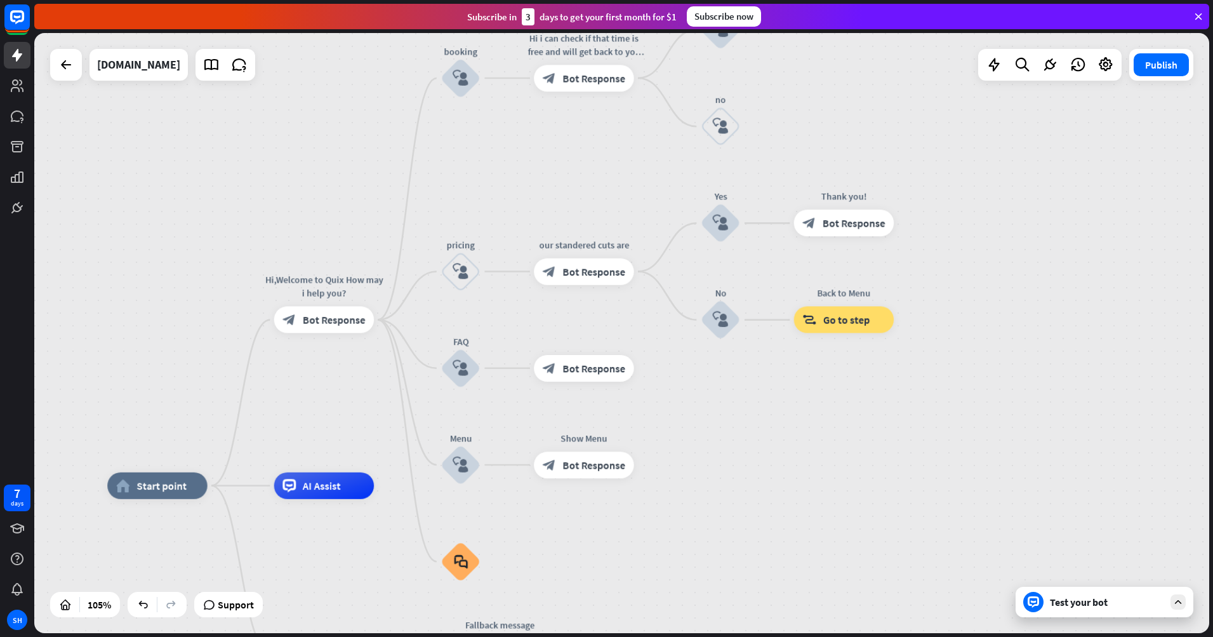
click at [4, 515] on link at bounding box center [17, 528] width 27 height 27
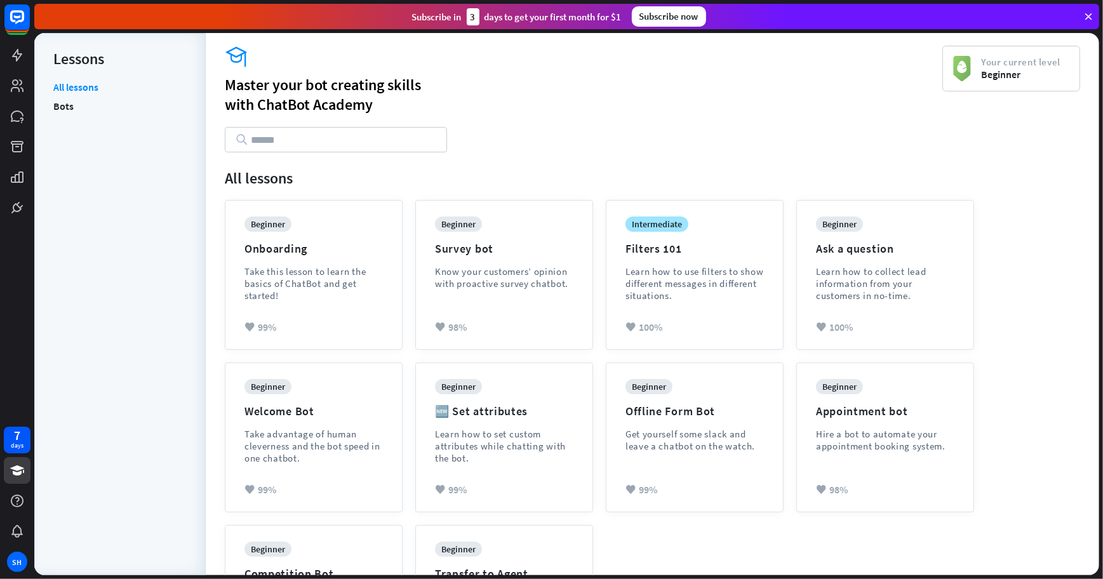
click at [957, 165] on div "menu All lessons" at bounding box center [652, 177] width 855 height 25
drag, startPoint x: 185, startPoint y: 53, endPoint x: 184, endPoint y: 42, distance: 10.8
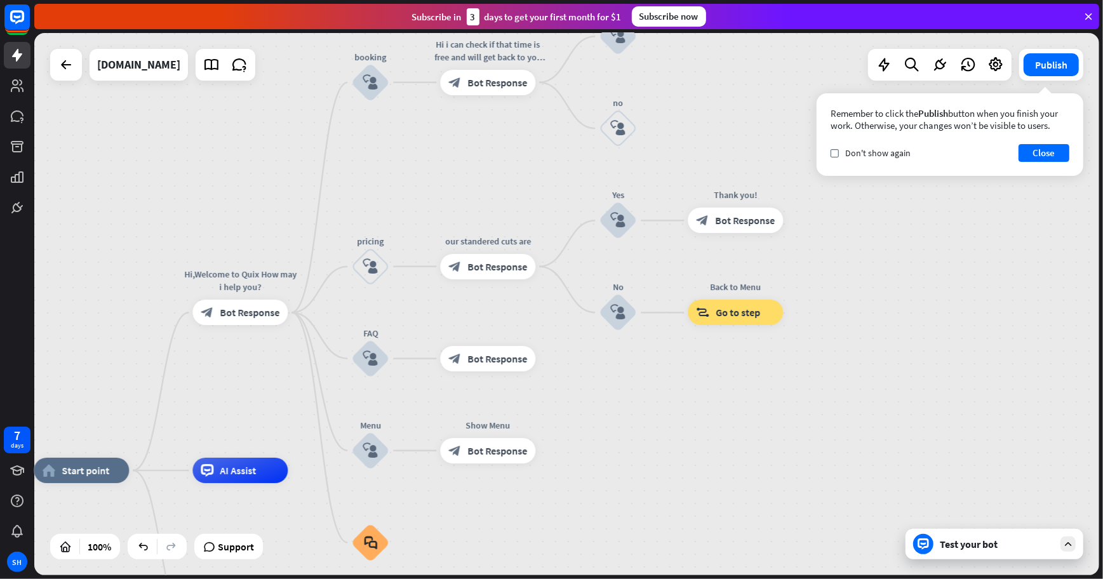
drag, startPoint x: 842, startPoint y: 274, endPoint x: 632, endPoint y: 427, distance: 260.3
click at [629, 439] on div "home_2 Start point Hi,Welcome to Quix How may i help you? block_bot_response Bo…" at bounding box center [566, 304] width 1065 height 542
click at [1033, 158] on button "Close" at bounding box center [1043, 153] width 51 height 18
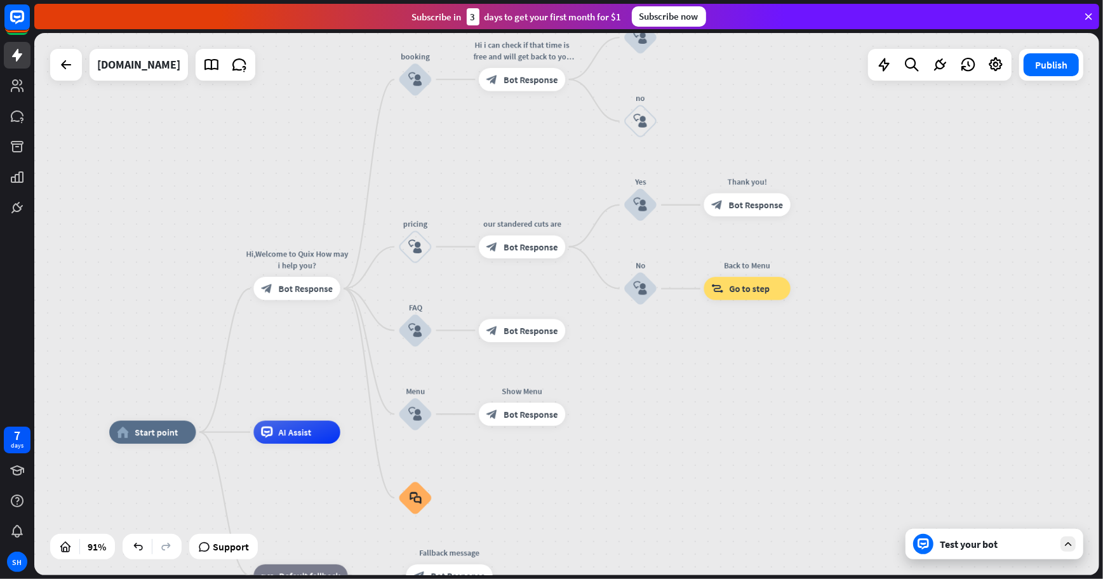
drag, startPoint x: 488, startPoint y: 197, endPoint x: 632, endPoint y: 165, distance: 147.7
click at [632, 165] on div "home_2 Start point Hi,Welcome to Quix How may i help you? block_bot_response Bo…" at bounding box center [566, 304] width 1065 height 542
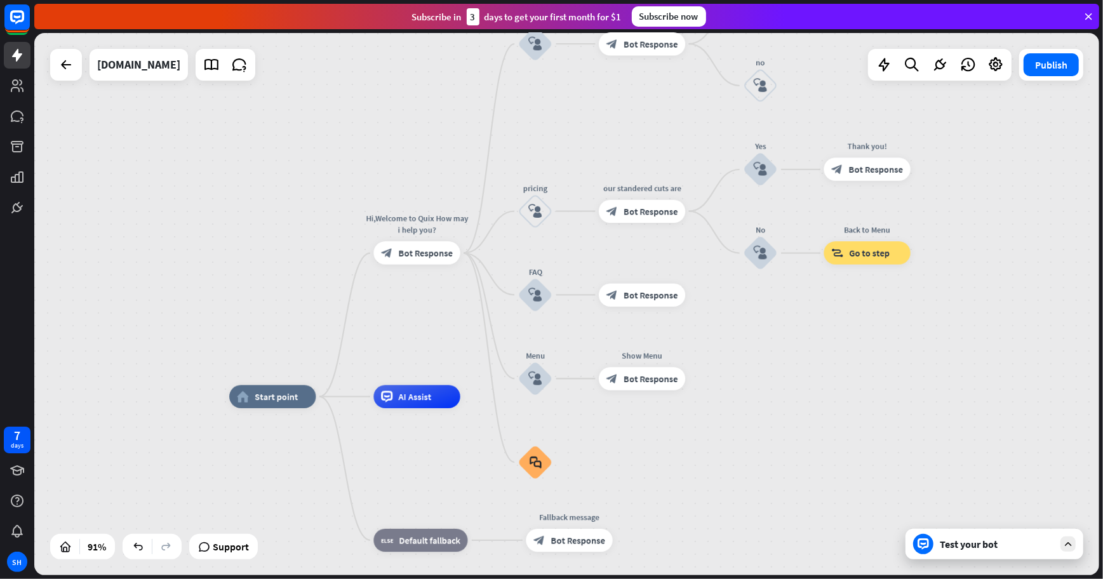
click at [631, 159] on div "home_2 Start point Hi,Welcome to Quix How may i help you? block_bot_response Bo…" at bounding box center [566, 304] width 1065 height 542
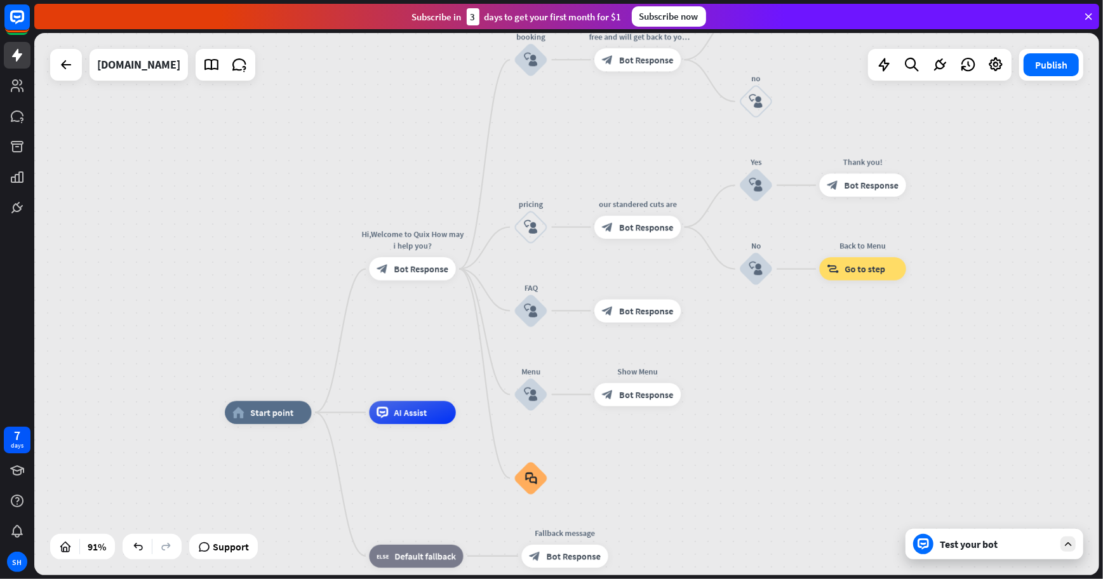
drag, startPoint x: 606, startPoint y: 144, endPoint x: 588, endPoint y: 177, distance: 37.5
click at [588, 177] on div "home_2 Start point Hi,Welcome to Quix How may i help you? block_bot_response Bo…" at bounding box center [566, 304] width 1065 height 542
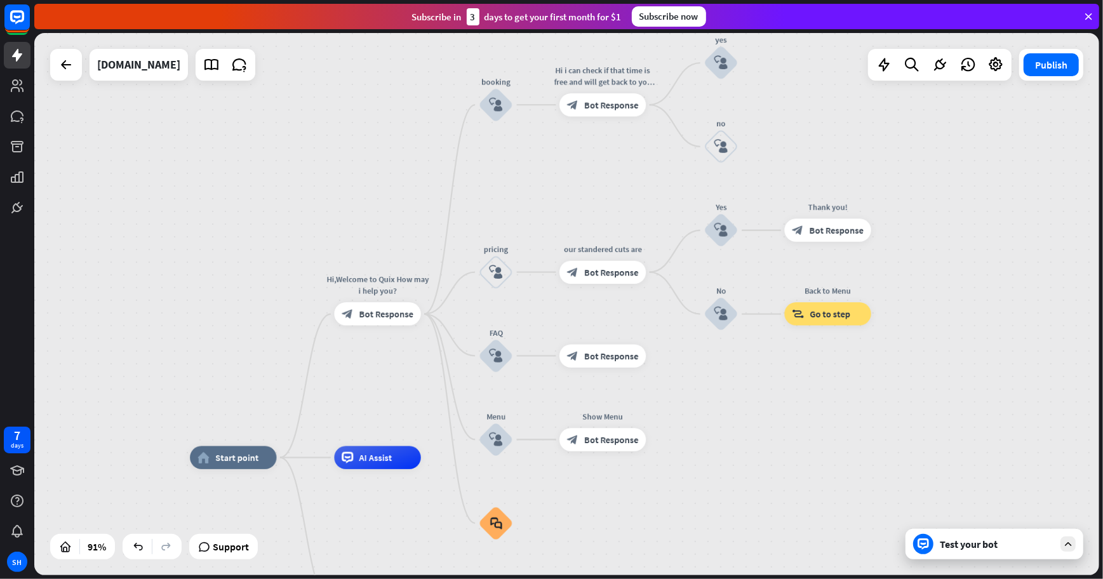
drag, startPoint x: 582, startPoint y: 168, endPoint x: 561, endPoint y: 190, distance: 30.1
click at [561, 190] on div "home_2 Start point Hi,Welcome to Quix How may i help you? block_bot_response Bo…" at bounding box center [566, 304] width 1065 height 542
